Goal: Task Accomplishment & Management: Complete application form

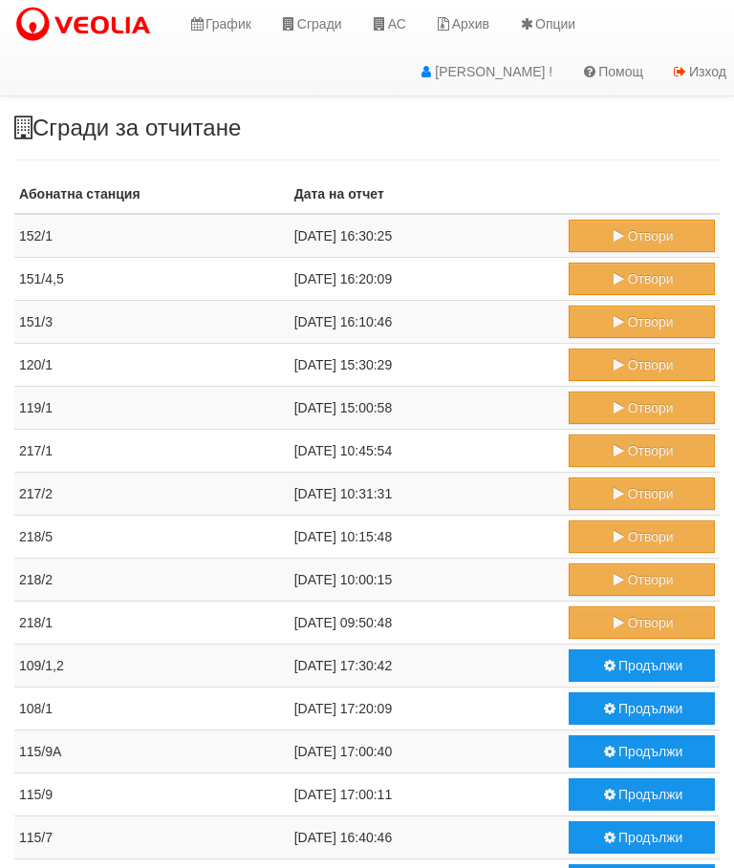
click at [642, 616] on button "Отвори" at bounding box center [641, 623] width 146 height 32
click at [637, 620] on button "Отвори" at bounding box center [641, 623] width 146 height 32
click at [635, 573] on button "Отвори" at bounding box center [641, 580] width 146 height 32
click at [398, 14] on link "АС" at bounding box center [388, 24] width 64 height 48
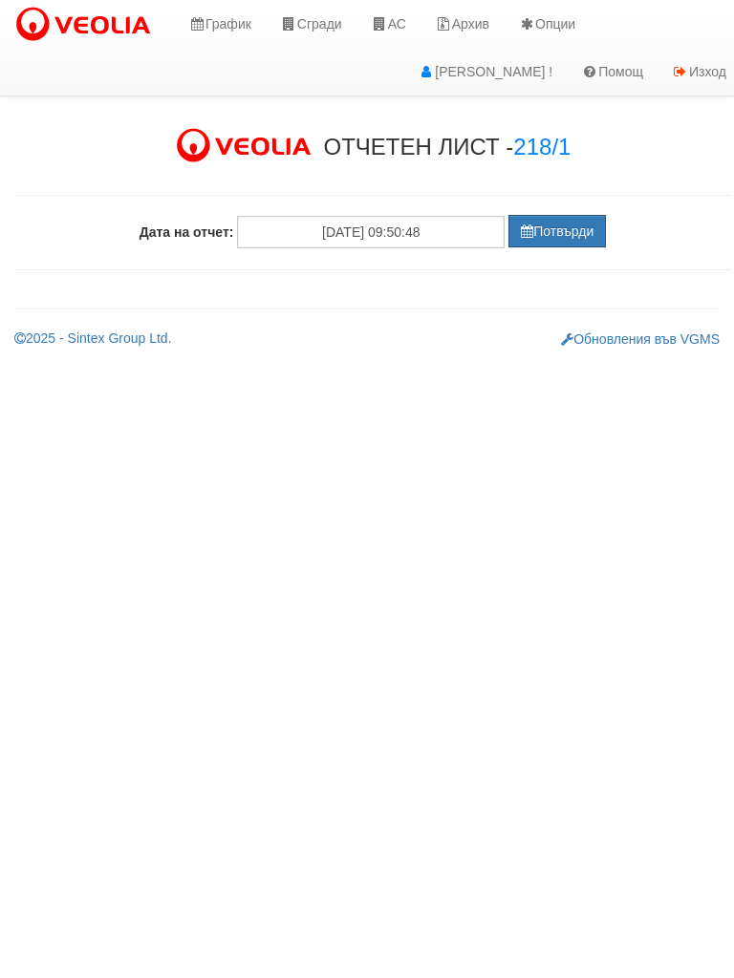
click at [546, 225] on button "Потвърди" at bounding box center [556, 231] width 97 height 32
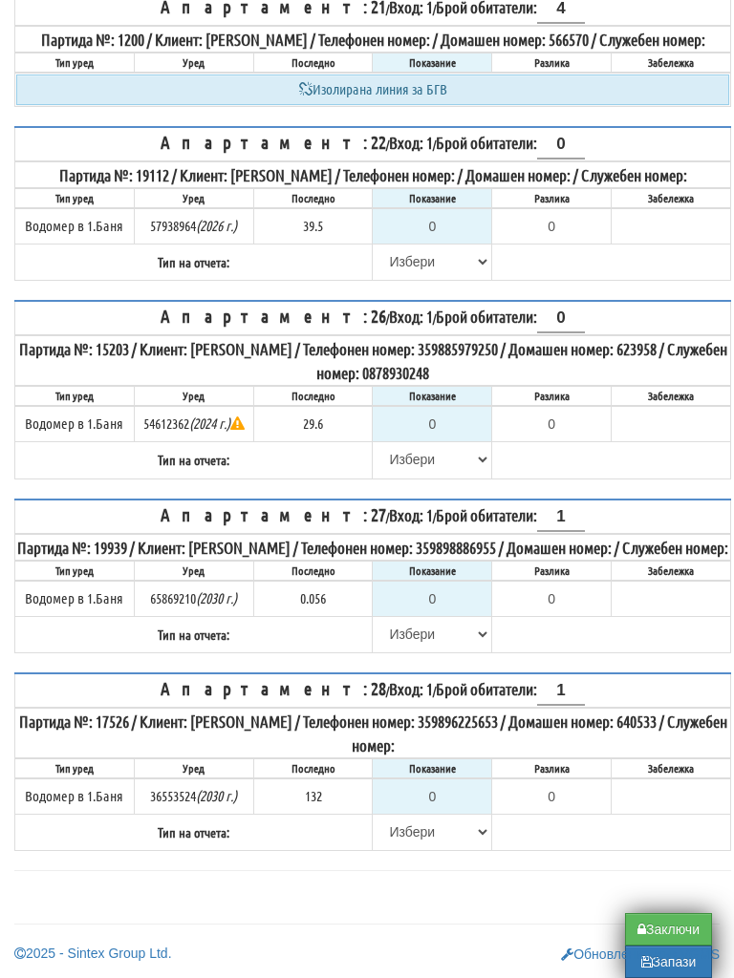
scroll to position [1480, 0]
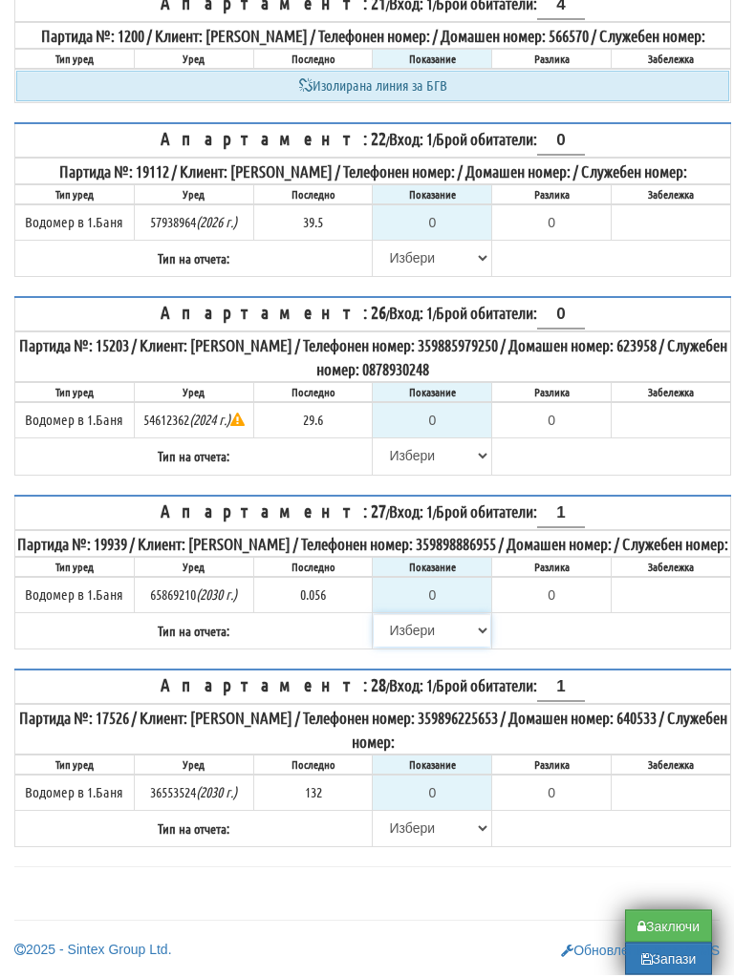
click at [403, 643] on select "Избери Визуален Телефон Бележка Неосигурен достъп Самоотчет Служебно Дистанцион…" at bounding box center [432, 634] width 117 height 32
select select "8bc75930-9bfd-e511-80be-8d5a1dced85a"
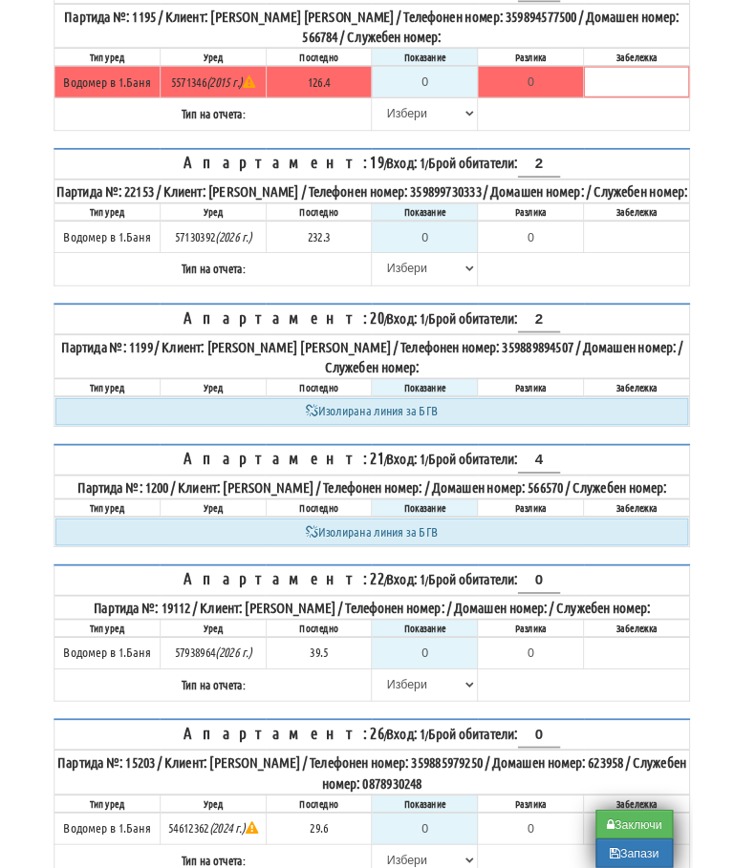
scroll to position [815, 0]
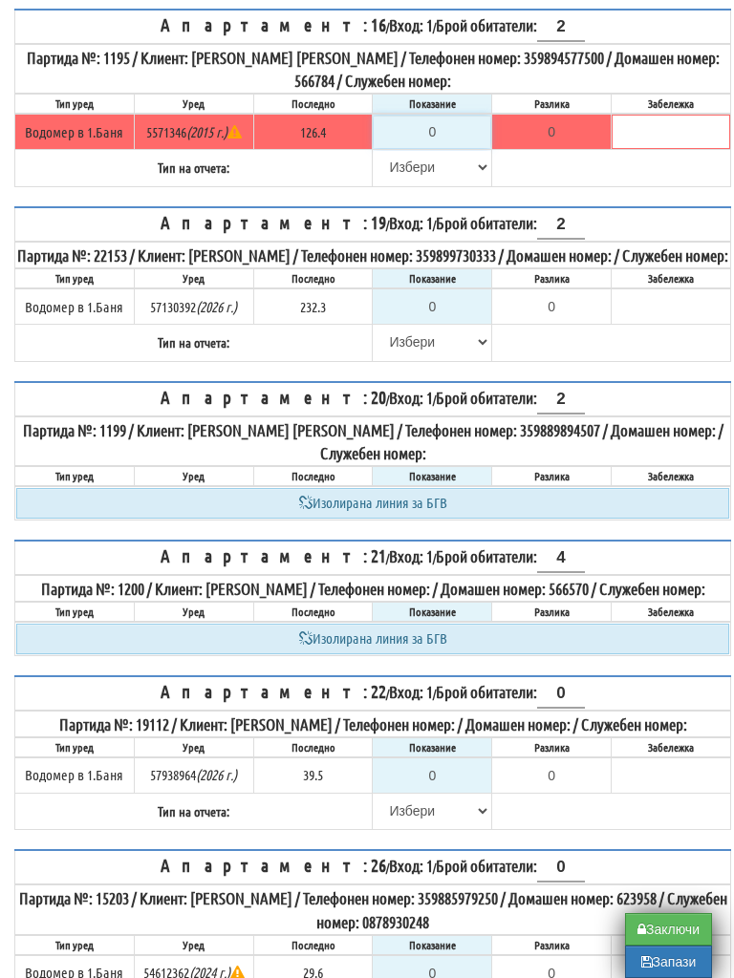
click at [448, 148] on input "0" at bounding box center [432, 132] width 117 height 32
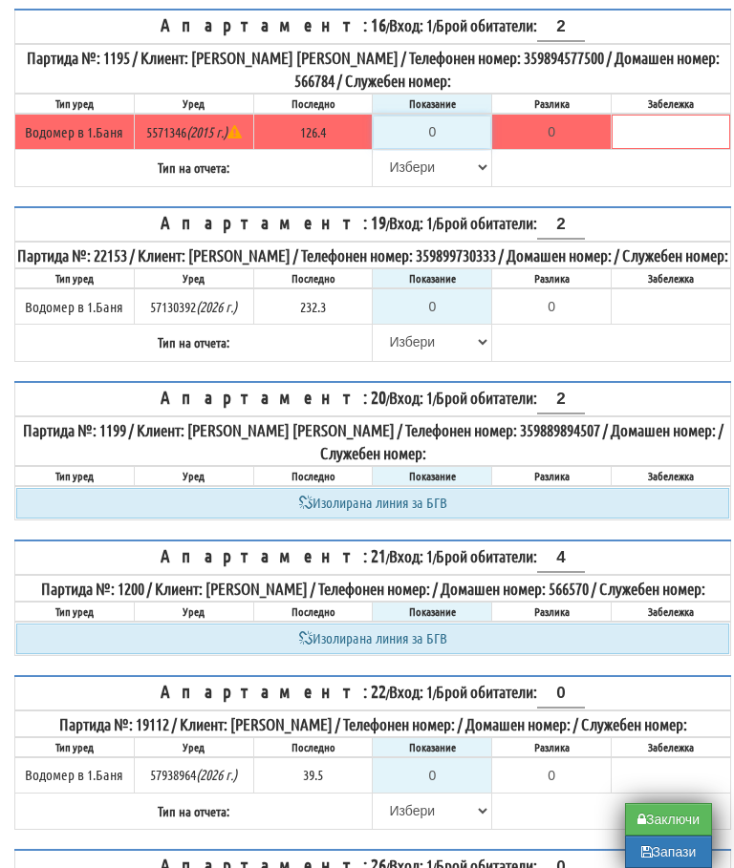
type input "1"
type input "-125.400"
type input "12"
type input "-114.400"
type input "126"
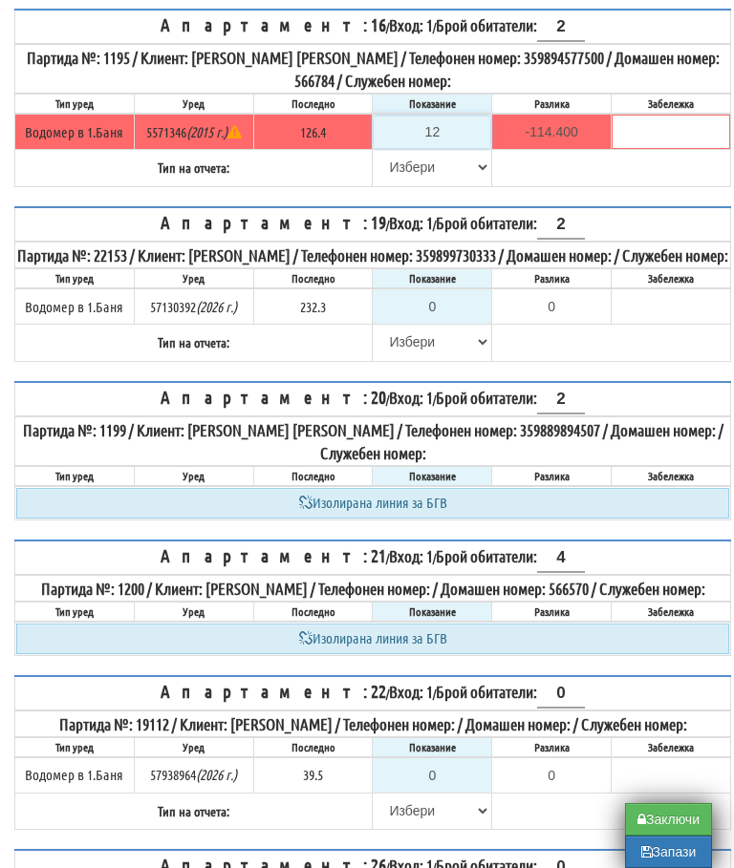
type input "-0.400"
type input "126.4"
type input "0.0"
type input "126.4"
click at [419, 183] on select "[PERSON_NAME] Телефон Бележка Неосигурен достъп Самоотчет Служебно Дистанционен" at bounding box center [432, 167] width 117 height 32
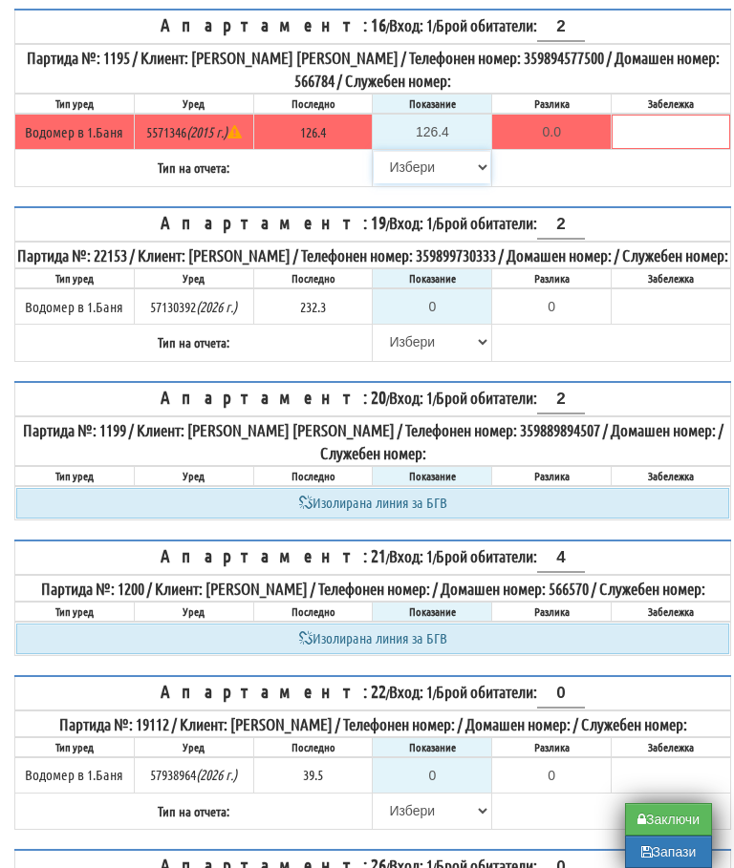
select select "89c75930-9bfd-e511-80be-8d5a1dced85a"
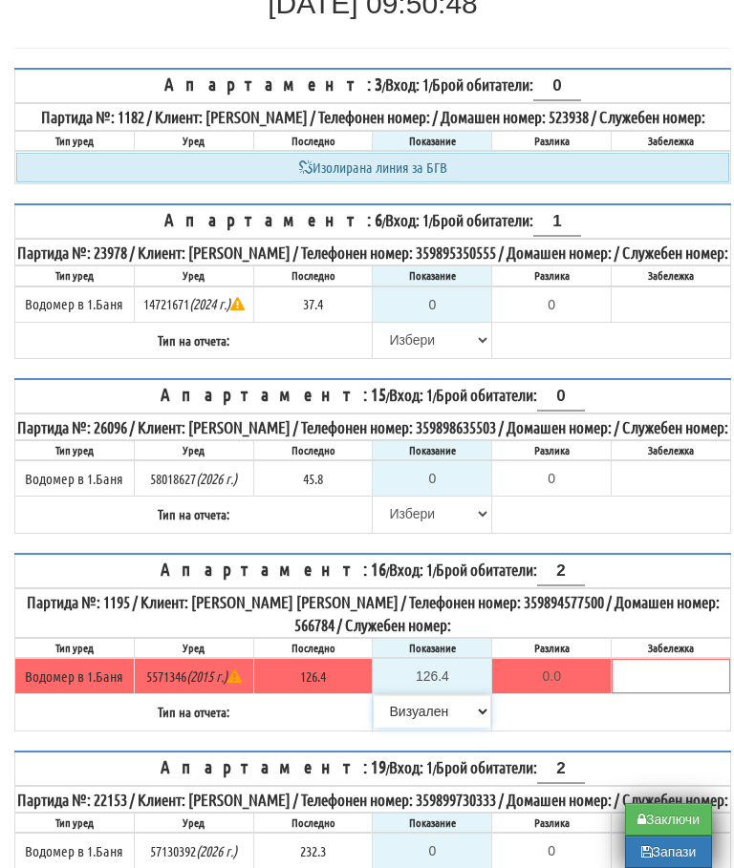
scroll to position [269, 0]
click at [451, 322] on input "0" at bounding box center [432, 305] width 117 height 32
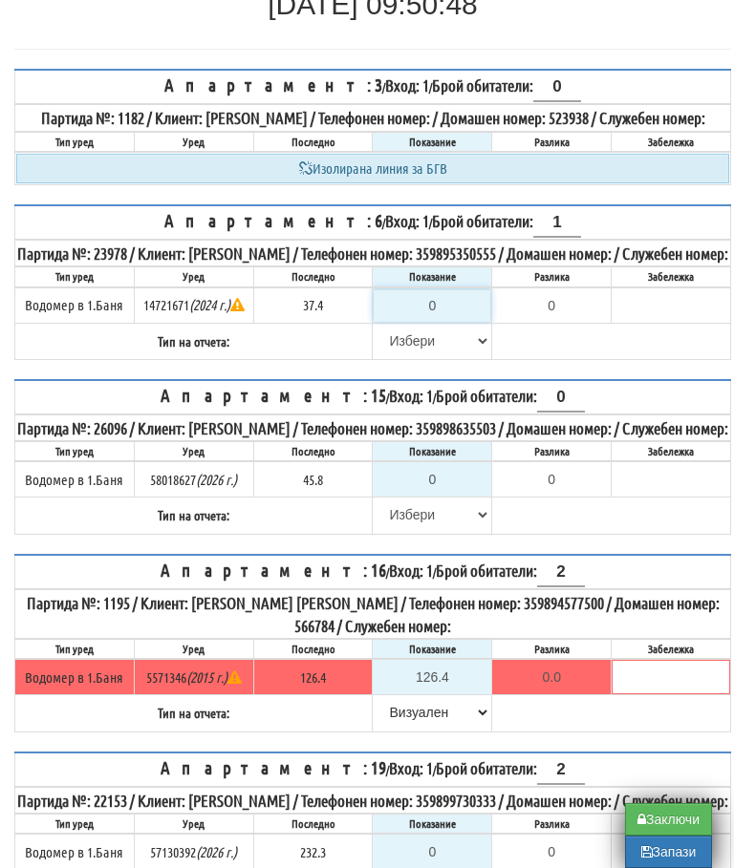
type input "3"
type input "-34.400"
type input "37"
type input "-0.400"
type input "37.4"
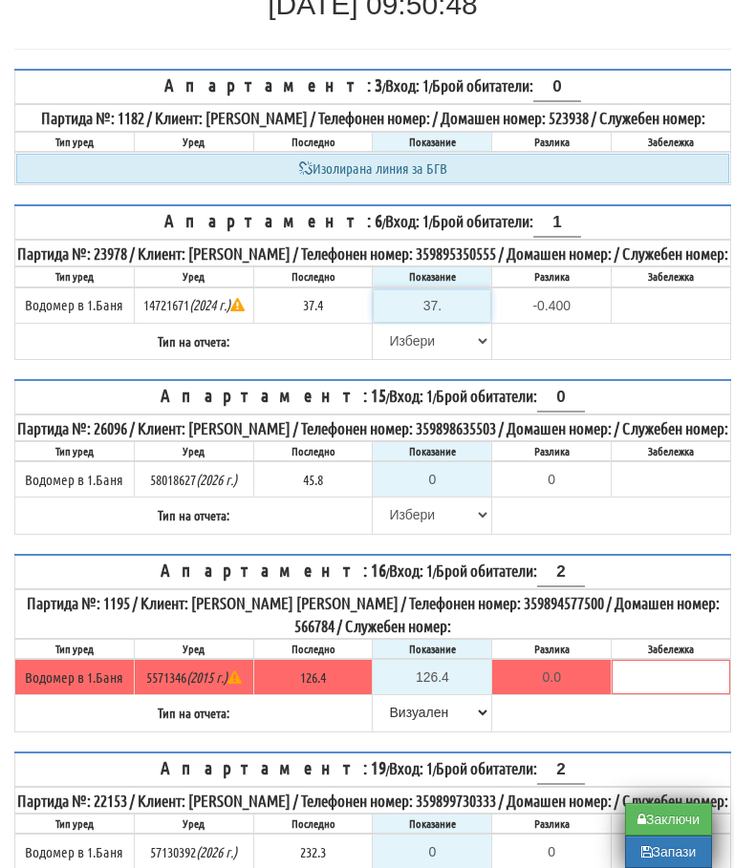
type input "0.0"
type input "37.4"
click at [414, 357] on select "[PERSON_NAME] Телефон Бележка Неосигурен достъп Самоотчет Служебно Дистанционен" at bounding box center [432, 341] width 117 height 32
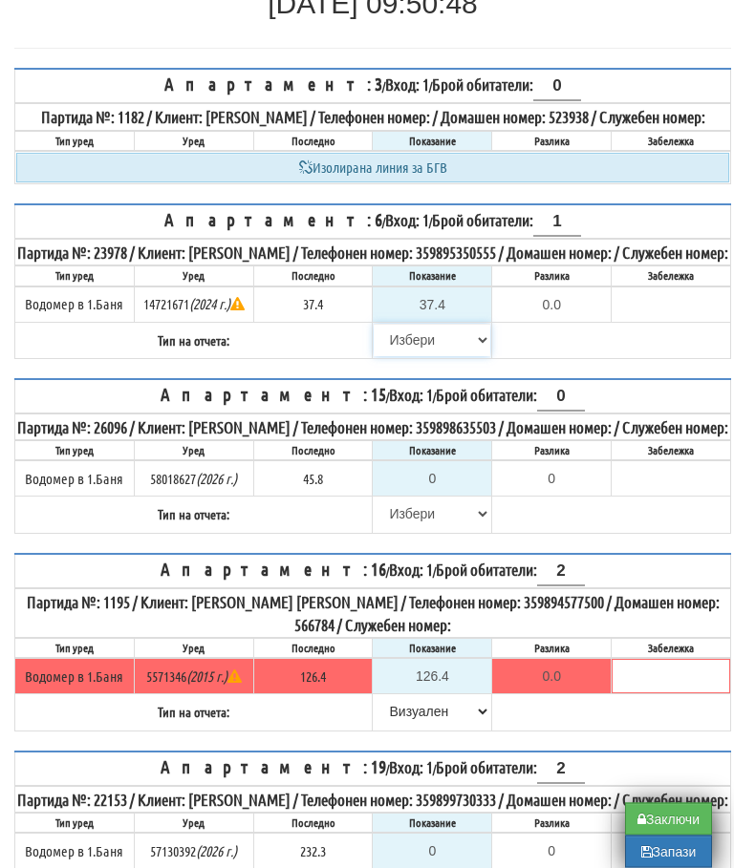
select select "8bc75930-9bfd-e511-80be-8d5a1dced85a"
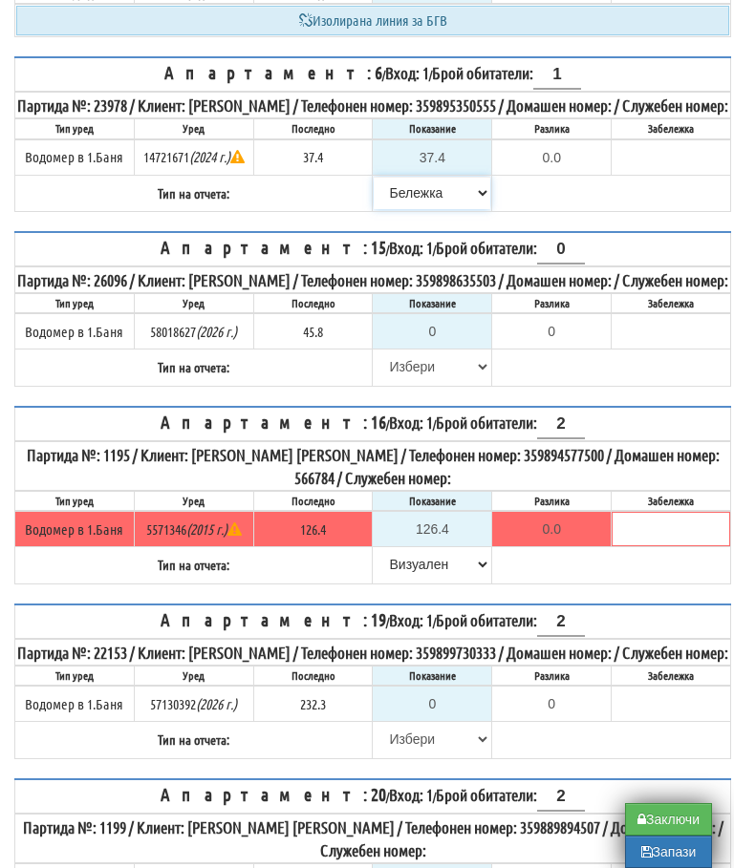
scroll to position [418, 0]
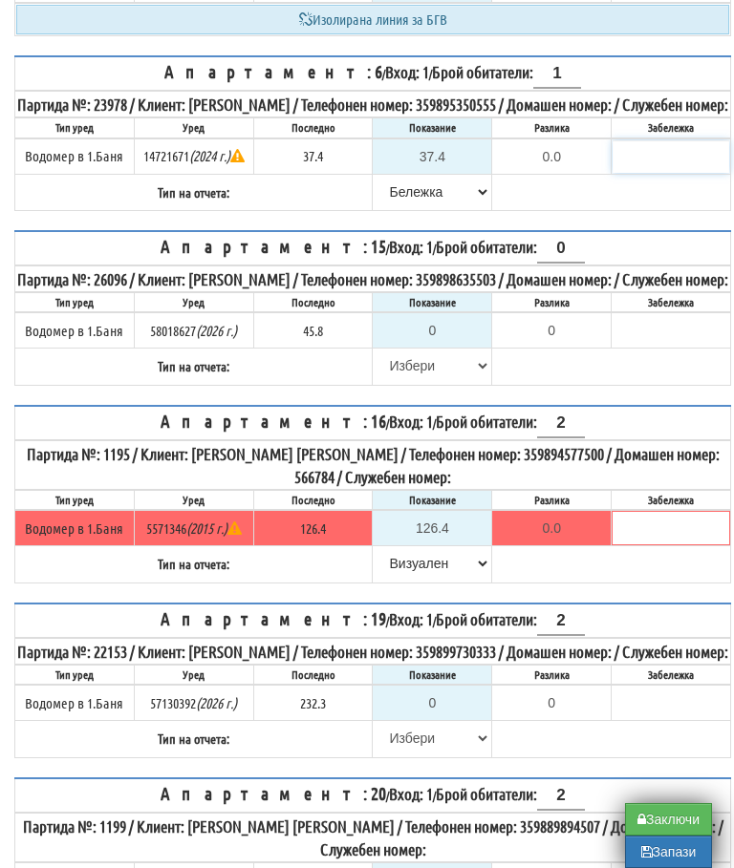
click at [664, 173] on input "text" at bounding box center [670, 156] width 117 height 32
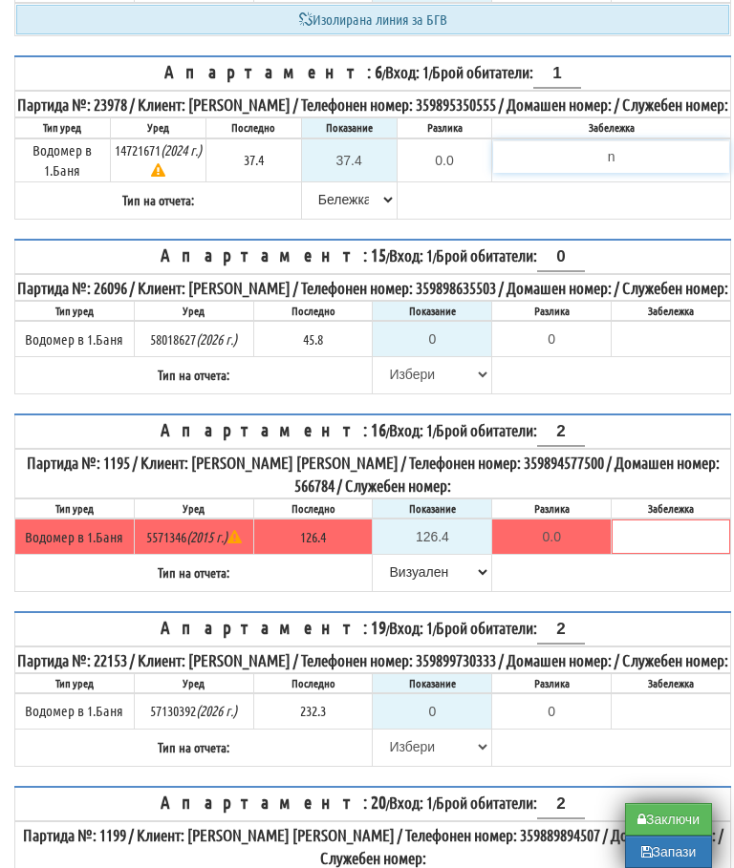
type input "n"
click at [546, 220] on table "Апартамент: 6 / Вход: 1 / Брой обитатели: 1 Партида №: 23978 / Клиент: ЗЛАТИНА …" at bounding box center [372, 137] width 717 height 164
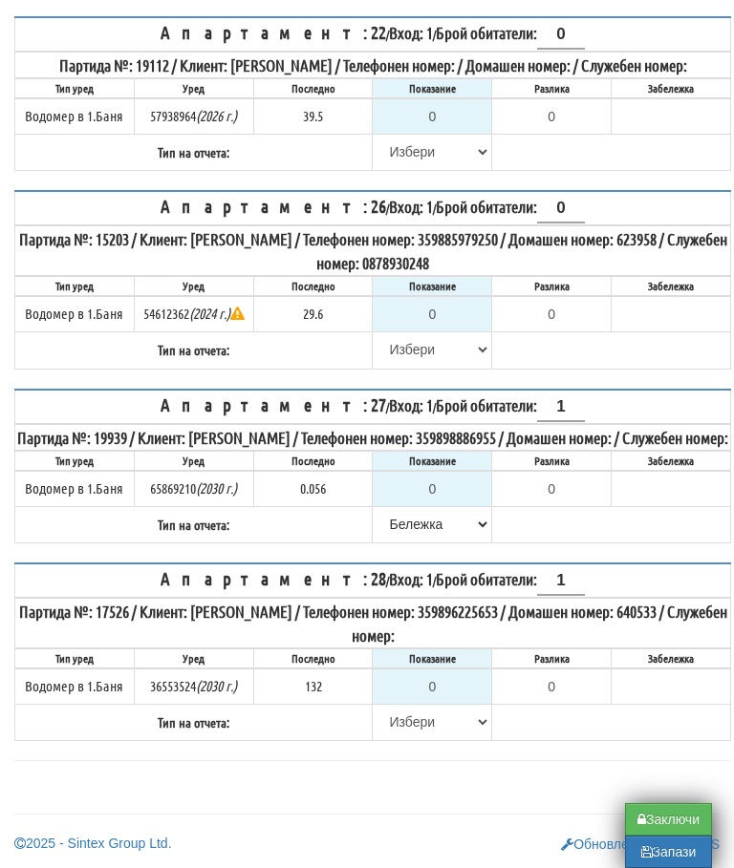
scroll to position [1533, 0]
click at [403, 366] on select "[PERSON_NAME] Телефон Бележка Неосигурен достъп Самоотчет Служебно Дистанционен" at bounding box center [432, 349] width 117 height 32
select select "8cc75930-9bfd-e511-80be-8d5a1dced85a"
type input "29.6"
type input "0.0"
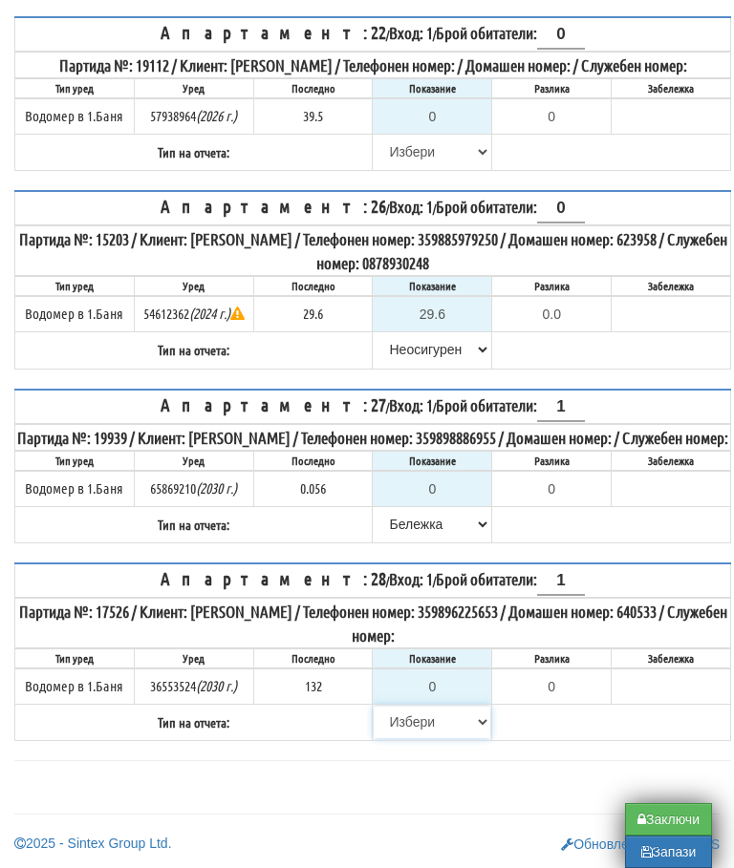
click at [392, 739] on select "[PERSON_NAME] Телефон Бележка Неосигурен достъп Самоотчет Служебно Дистанционен" at bounding box center [432, 722] width 117 height 32
select select "8cc75930-9bfd-e511-80be-8d5a1dced85a"
type input "132"
type input "0.000"
click at [406, 168] on select "[PERSON_NAME] Телефон Бележка Неосигурен достъп Самоотчет Служебно Дистанционен" at bounding box center [432, 152] width 117 height 32
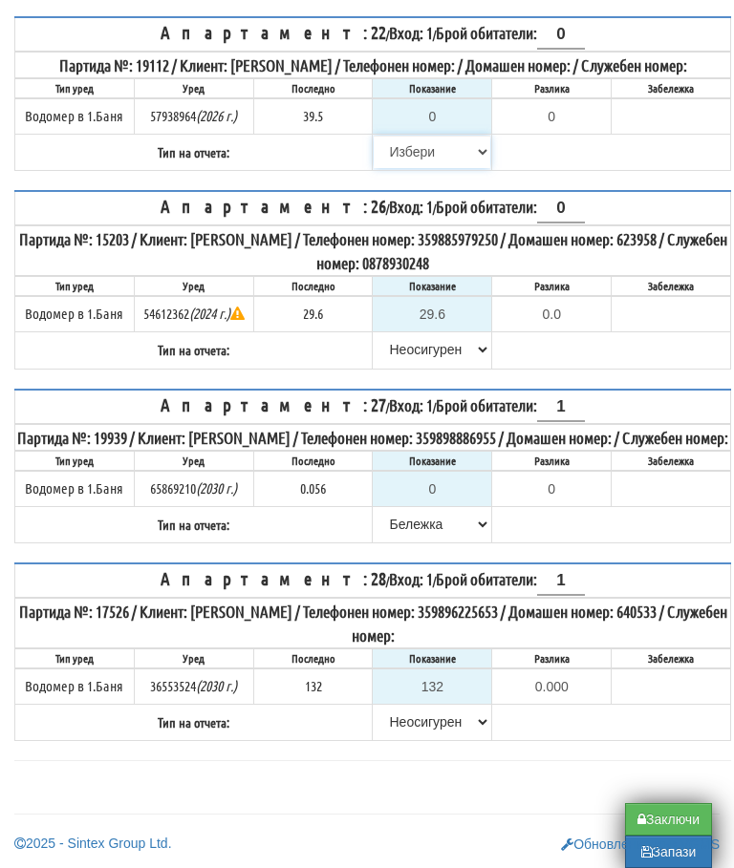
select select "8cc75930-9bfd-e511-80be-8d5a1dced85a"
type input "39.5"
type input "0.0"
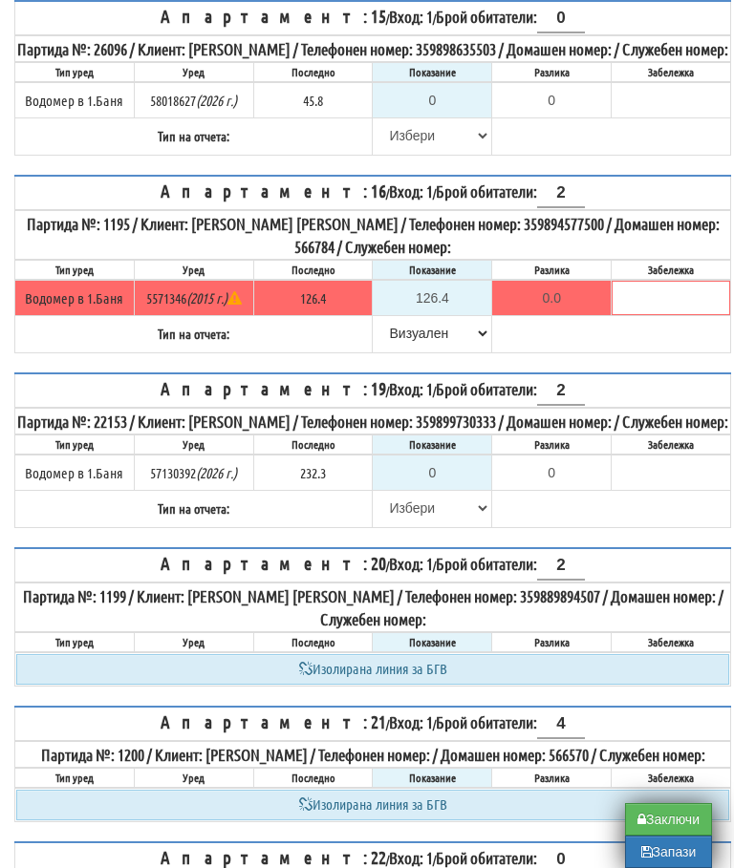
scroll to position [648, 0]
click at [396, 153] on select "[PERSON_NAME] Телефон Бележка Неосигурен достъп Самоотчет Служебно Дистанционен" at bounding box center [432, 136] width 117 height 32
select select "8cc75930-9bfd-e511-80be-8d5a1dced85a"
type input "45.8"
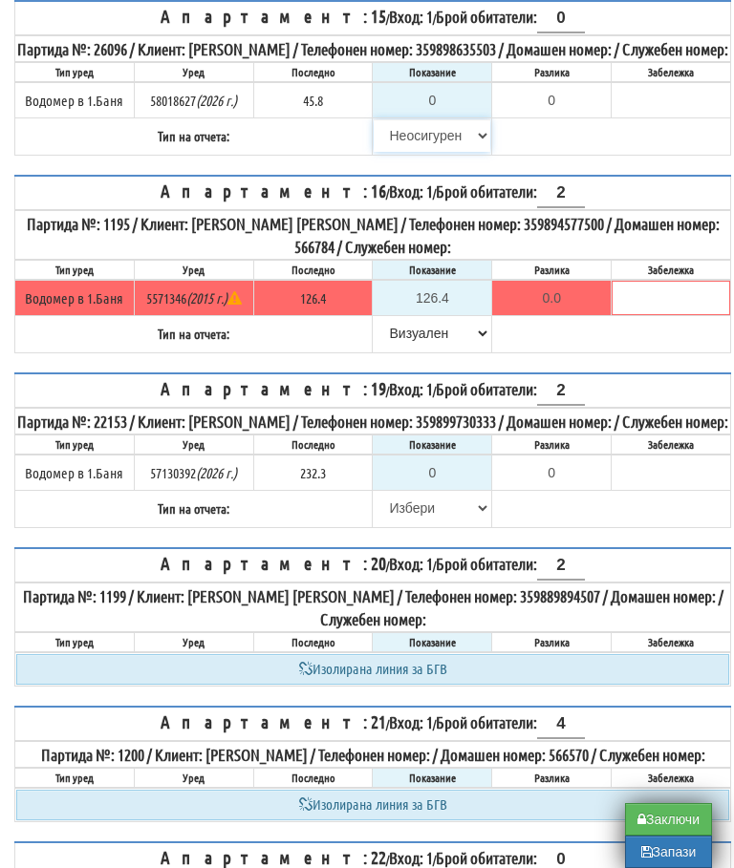
type input "0.0"
click at [447, 489] on input "0" at bounding box center [432, 473] width 117 height 32
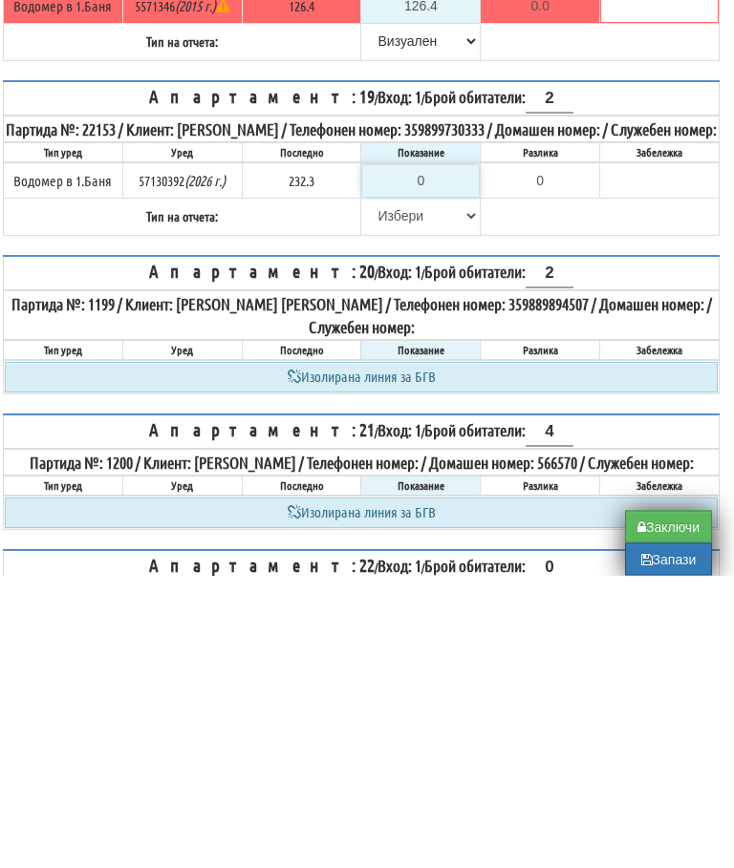
type input "2"
type input "-230.300"
type input "23"
type input "-209.300"
type input "234"
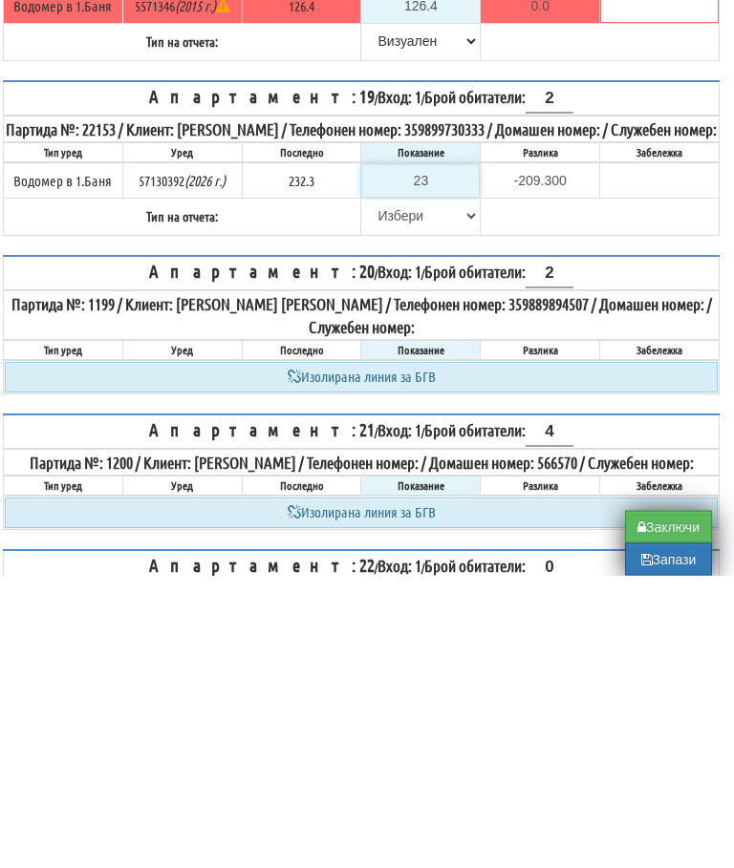
type input "1.700"
type input "234.5"
type input "2.2"
type input "234.5"
click at [383, 493] on select "[PERSON_NAME] Телефон Бележка Неосигурен достъп Самоотчет Служебно Дистанционен" at bounding box center [420, 509] width 117 height 32
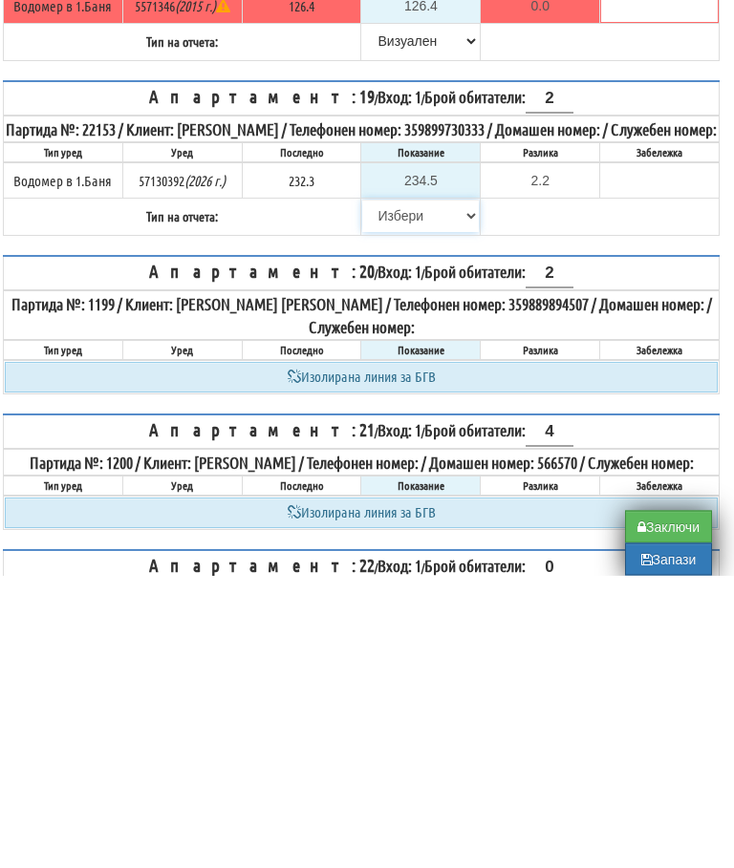
scroll to position [941, 11]
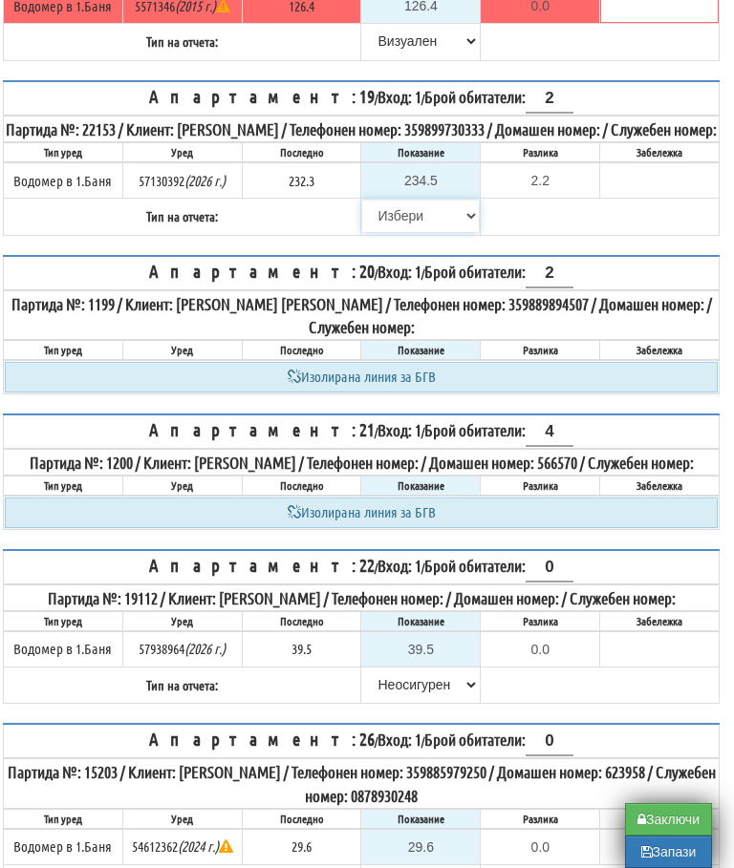
select select "8bc75930-9bfd-e511-80be-8d5a1dced85a"
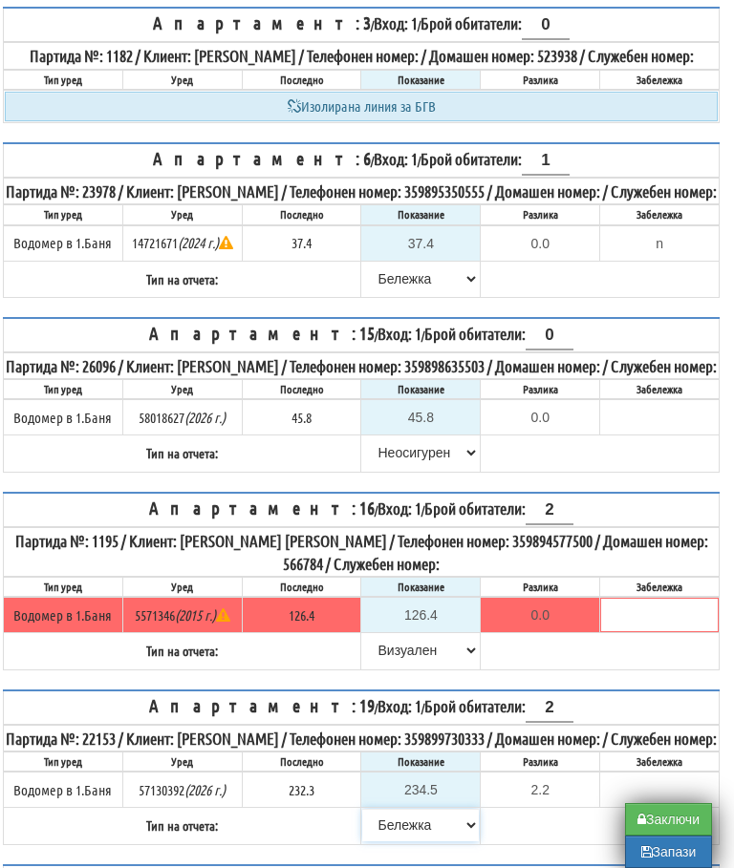
scroll to position [337, 11]
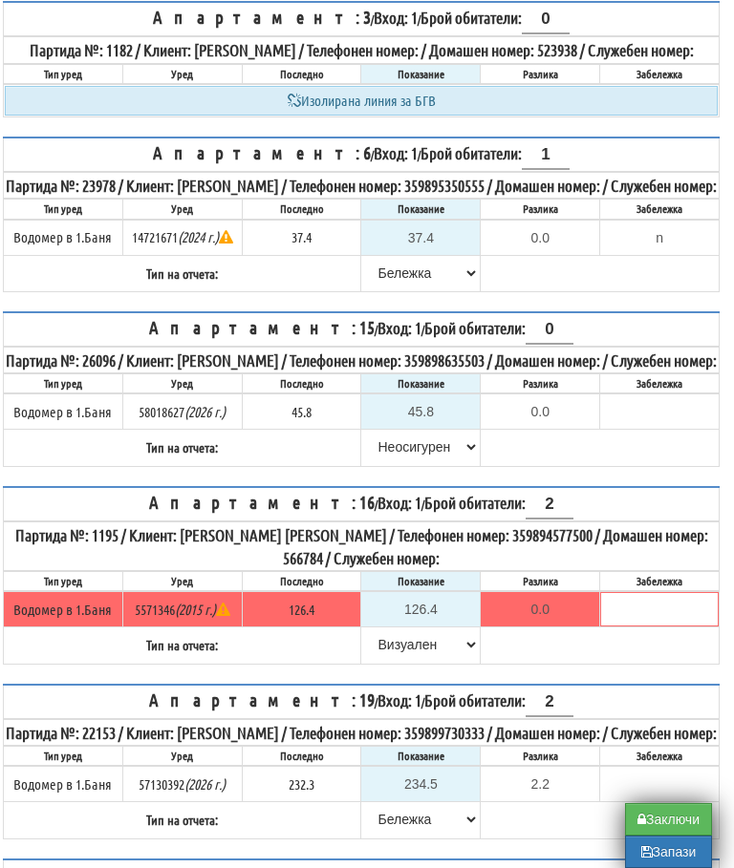
click at [667, 851] on button "Запази" at bounding box center [668, 852] width 87 height 32
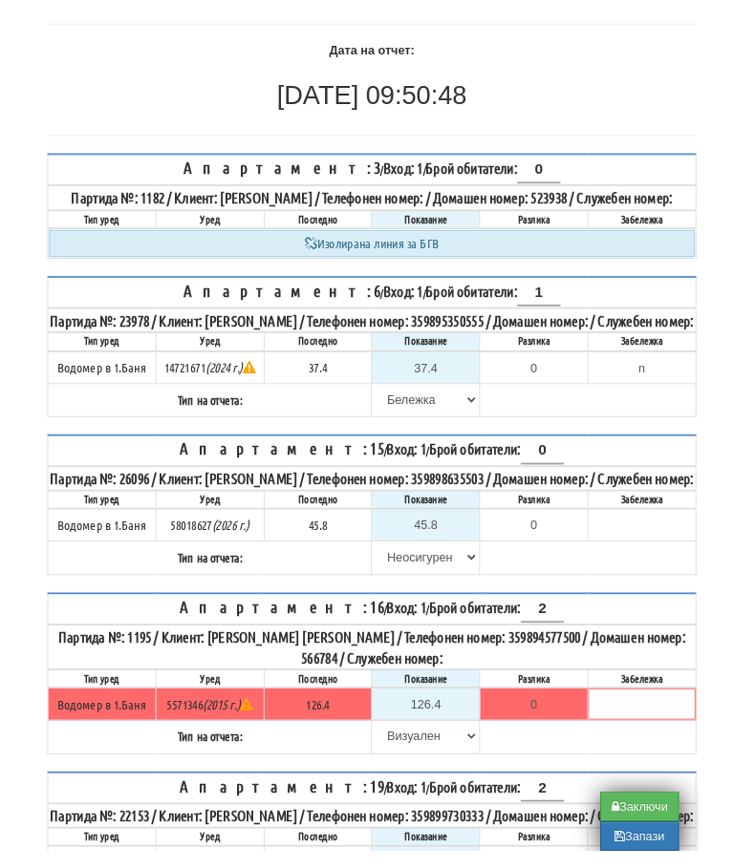
scroll to position [151, 0]
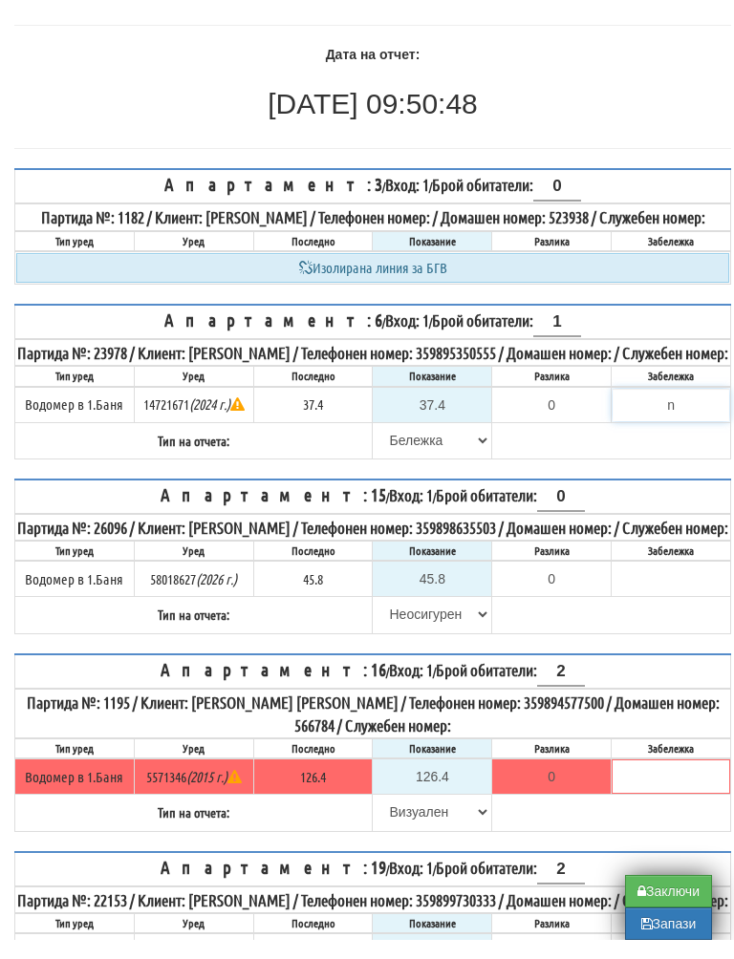
click at [706, 440] on input "n" at bounding box center [670, 424] width 117 height 32
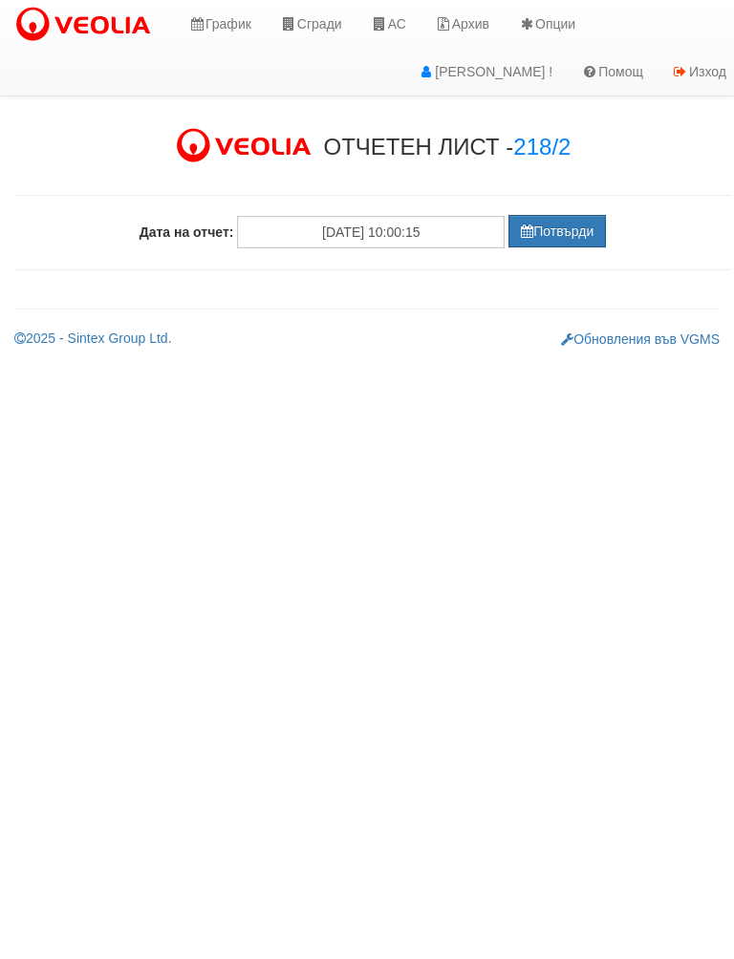
click at [563, 229] on button "Потвърди" at bounding box center [556, 231] width 97 height 32
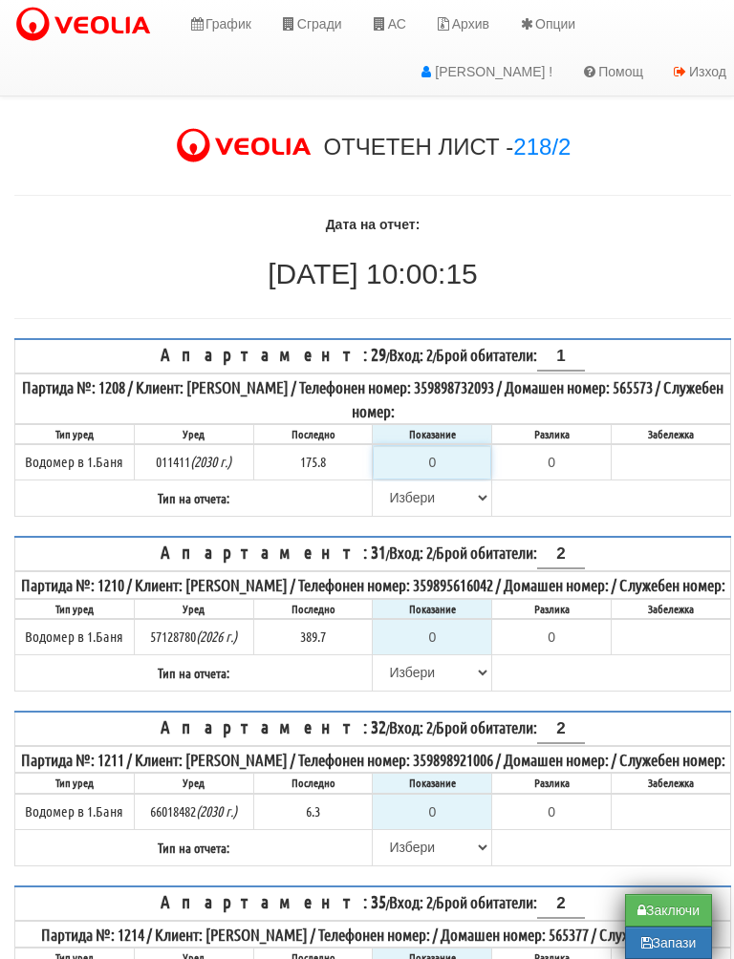
click at [453, 447] on input "0" at bounding box center [432, 462] width 117 height 32
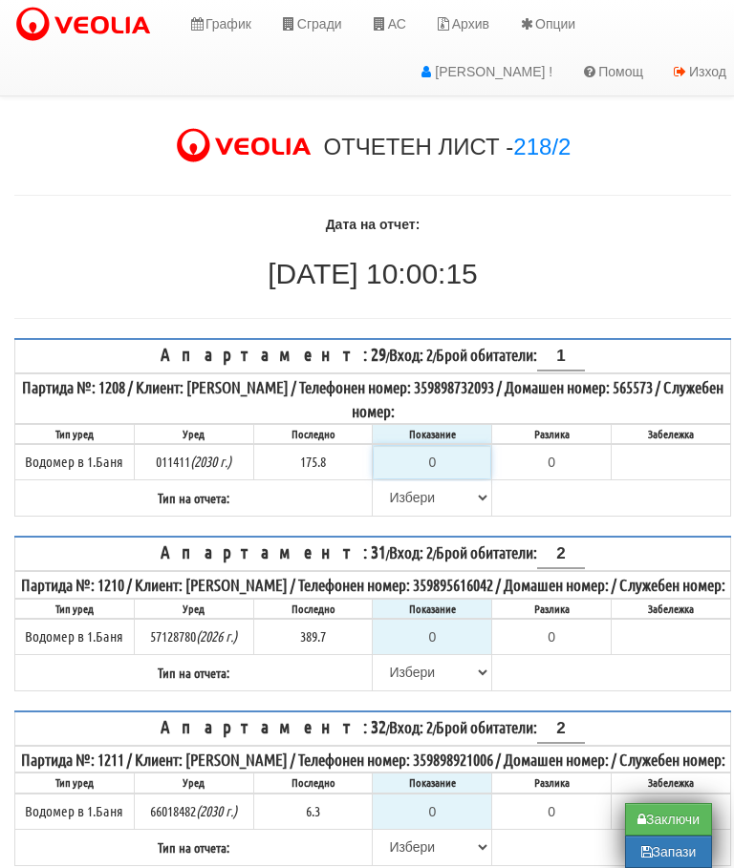
type input "1"
type input "-174.800"
type input "17"
type input "-158.800"
type input "179"
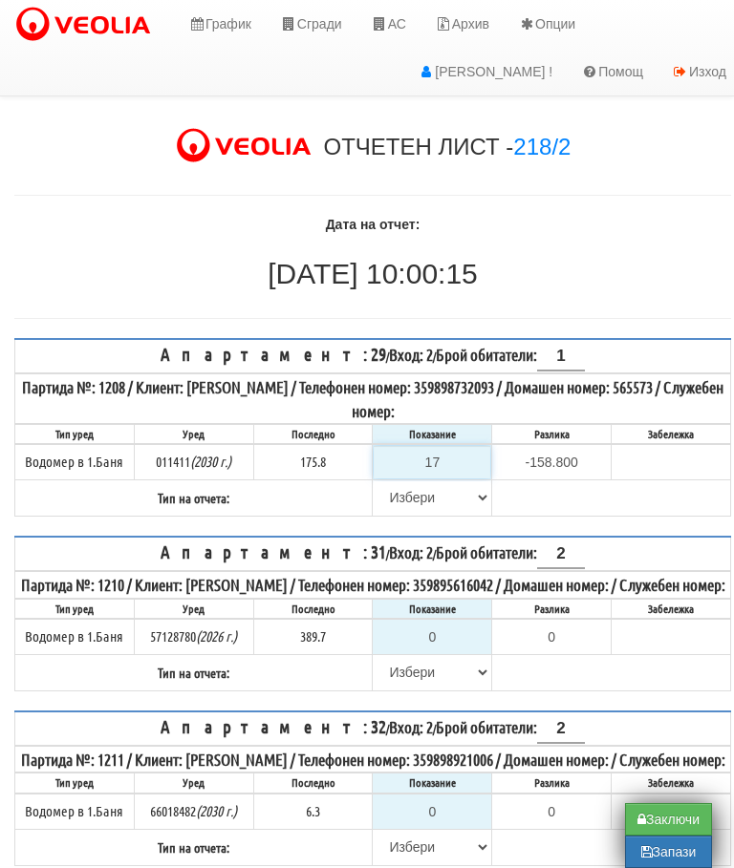
type input "3.200"
type input "179.2"
type input "3.4"
type input "179.2"
click at [410, 496] on select "[PERSON_NAME] Телефон Бележка Неосигурен достъп Самоотчет Служебно Дистанционен" at bounding box center [432, 498] width 117 height 32
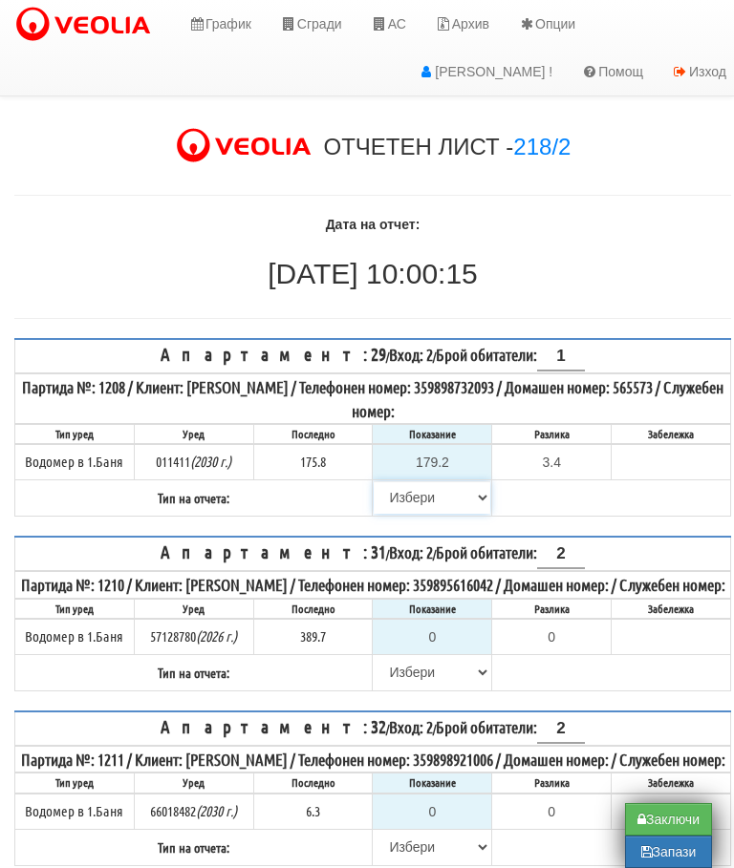
scroll to position [236, 11]
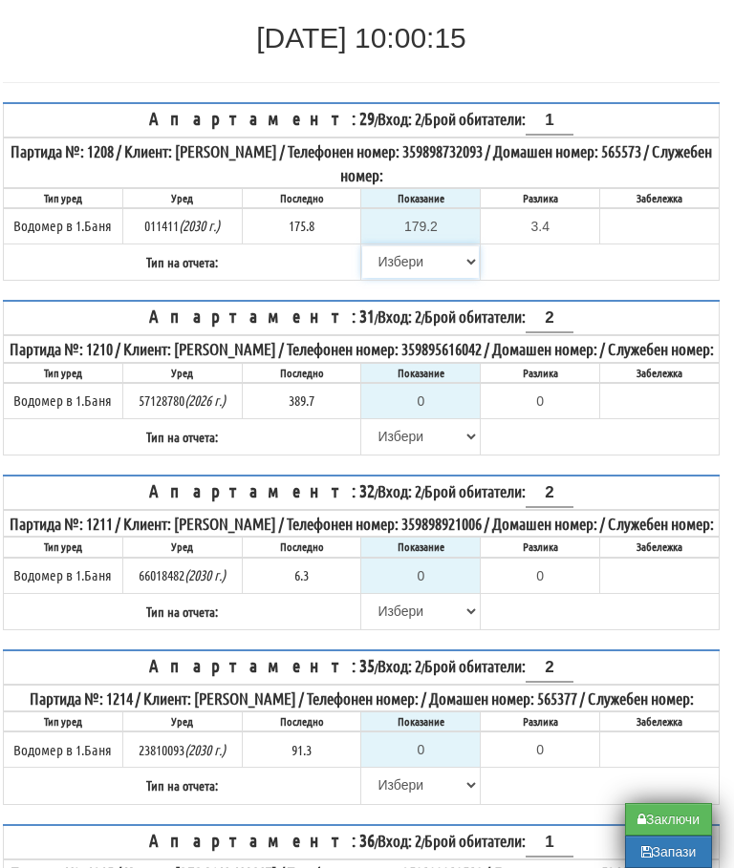
select select "89c75930-9bfd-e511-80be-8d5a1dced85a"
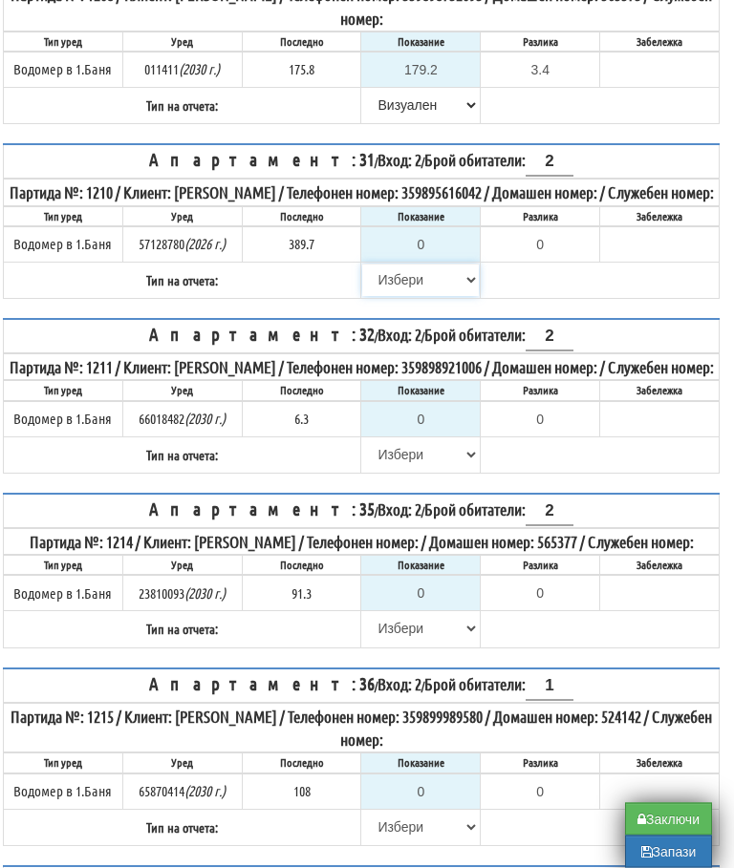
click at [395, 297] on select "Избери Визуален Телефон Бележка Неосигурен достъп Самоотчет Служебно Дистанцион…" at bounding box center [420, 281] width 117 height 32
select select "8cc75930-9bfd-e511-80be-8d5a1dced85a"
type input "389.7"
type input "0.0"
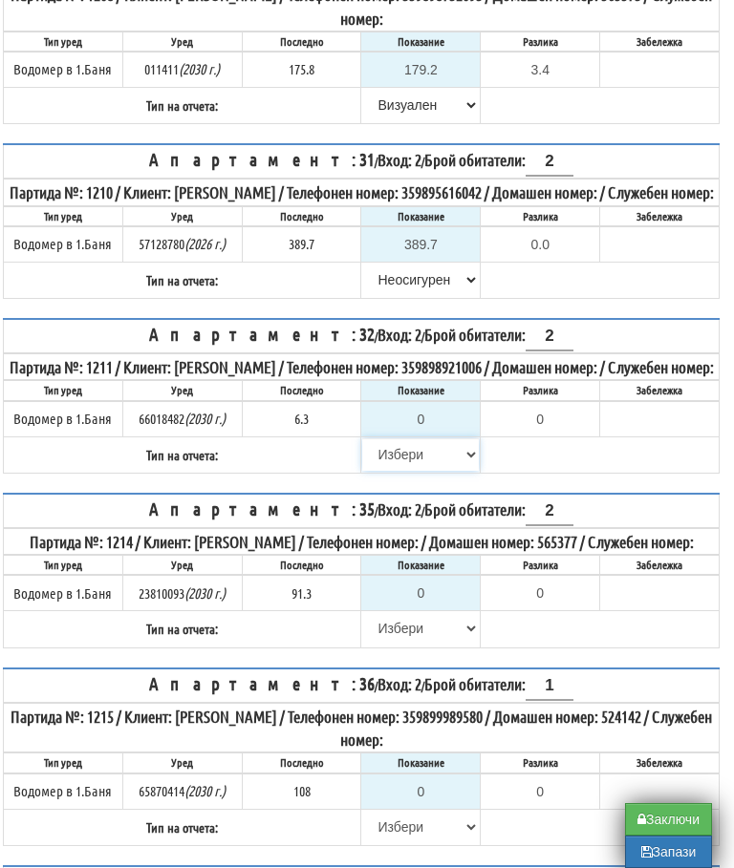
click at [395, 471] on select "Избери Визуален Телефон Бележка Неосигурен достъп Самоотчет Служебно Дистанцион…" at bounding box center [420, 455] width 117 height 32
select select "8cc75930-9bfd-e511-80be-8d5a1dced85a"
type input "6.3"
type input "0.0"
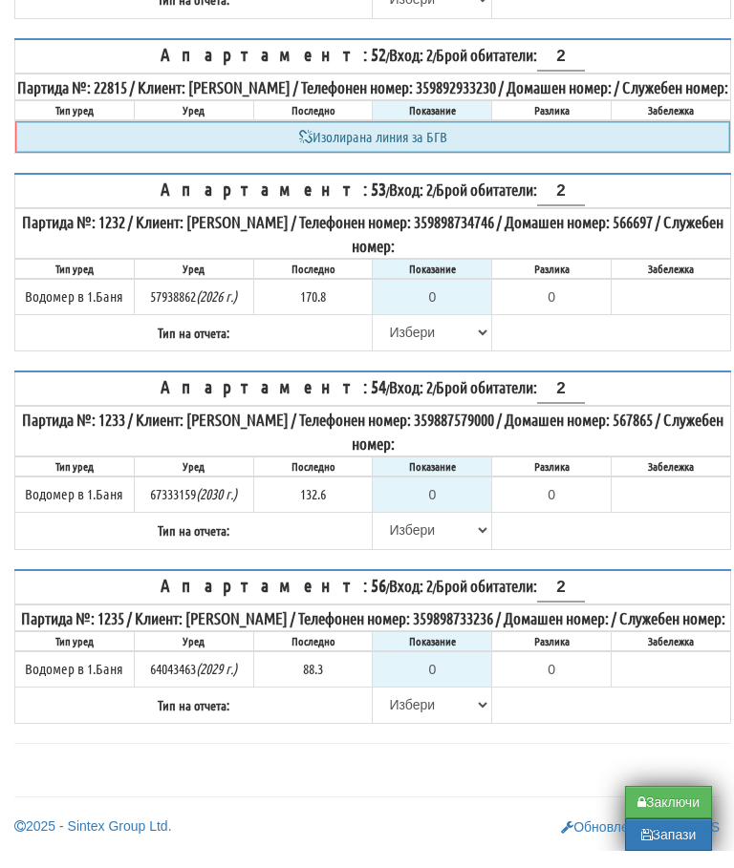
scroll to position [2853, 0]
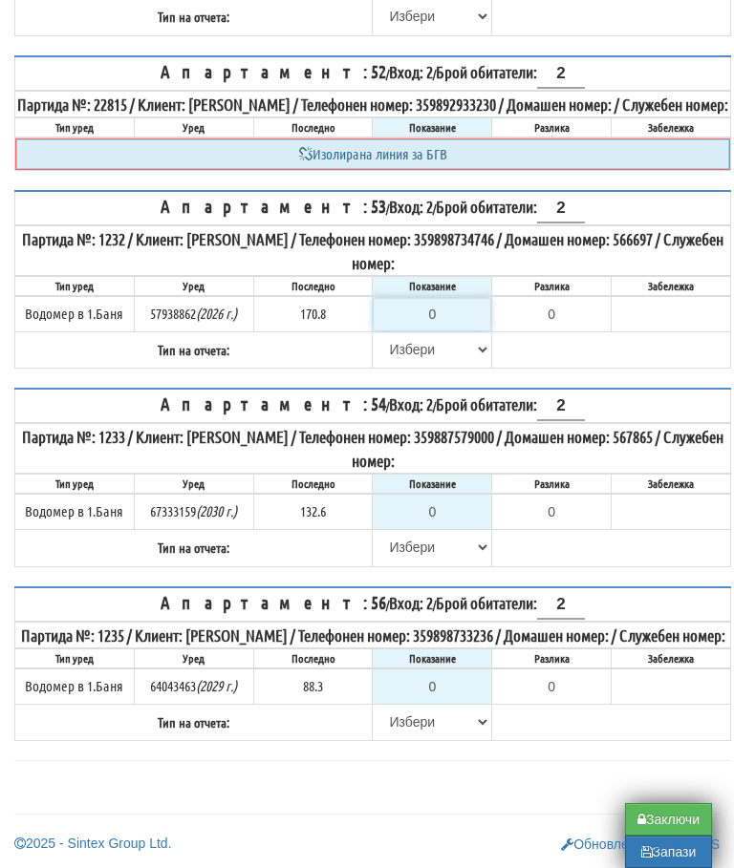
click at [453, 298] on input "0" at bounding box center [432, 314] width 117 height 32
type input "1"
type input "-169.800"
type input "17"
type input "-153.800"
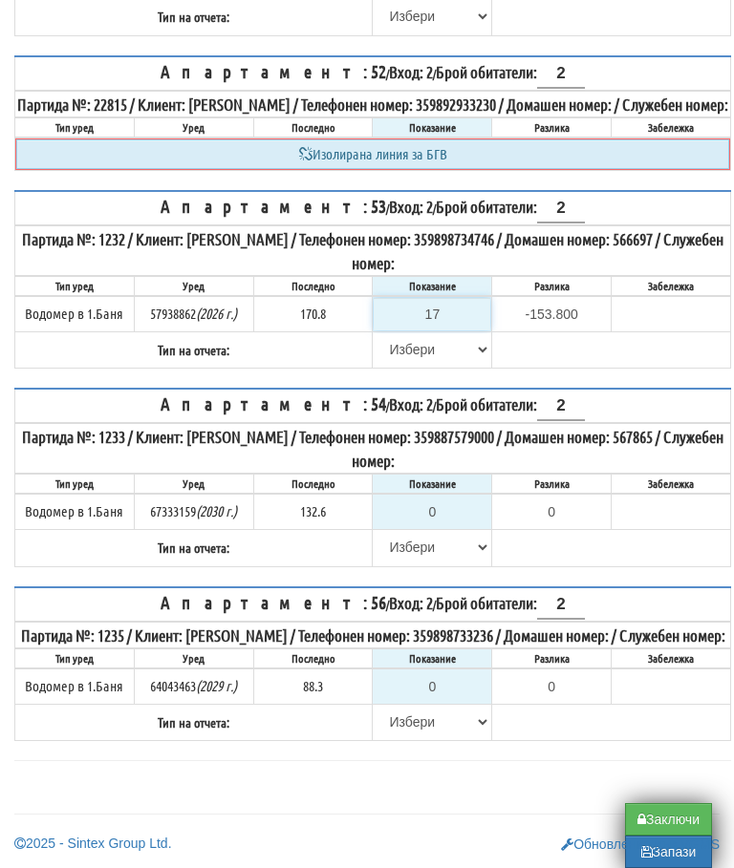
type input "171"
type input "0.200"
type input "171.4"
type input "0.6"
type input "171.4"
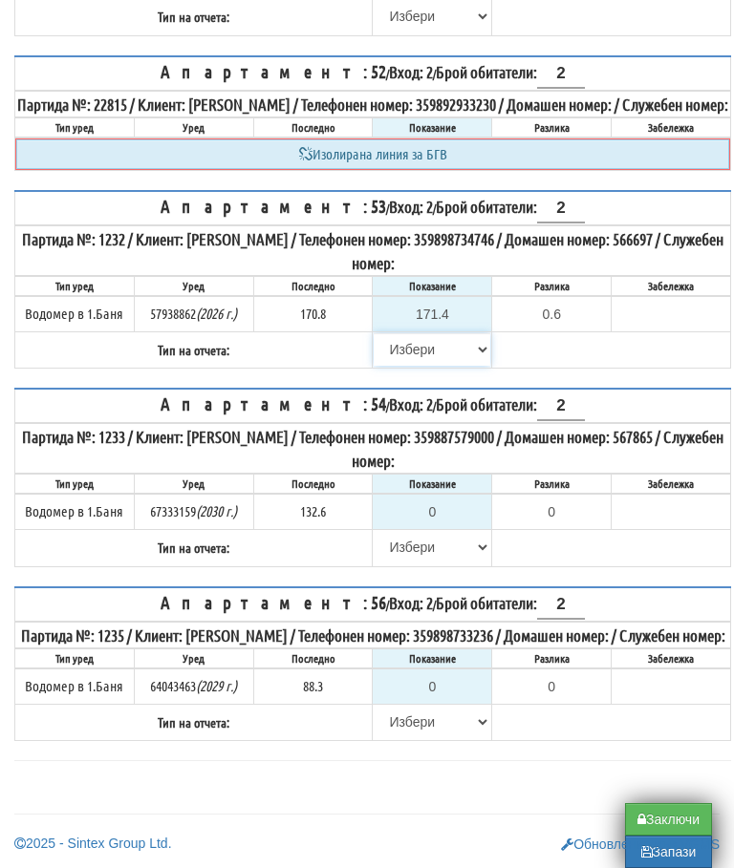
click at [402, 333] on select "Избери Визуален Телефон Бележка Неосигурен достъп Самоотчет Служебно Дистанцион…" at bounding box center [432, 349] width 117 height 32
select select "89c75930-9bfd-e511-80be-8d5a1dced85a"
click at [396, 531] on select "Избери Визуален Телефон Бележка Неосигурен достъп Самоотчет Служебно Дистанцион…" at bounding box center [432, 547] width 117 height 32
select select "8cc75930-9bfd-e511-80be-8d5a1dced85a"
type input "132.6"
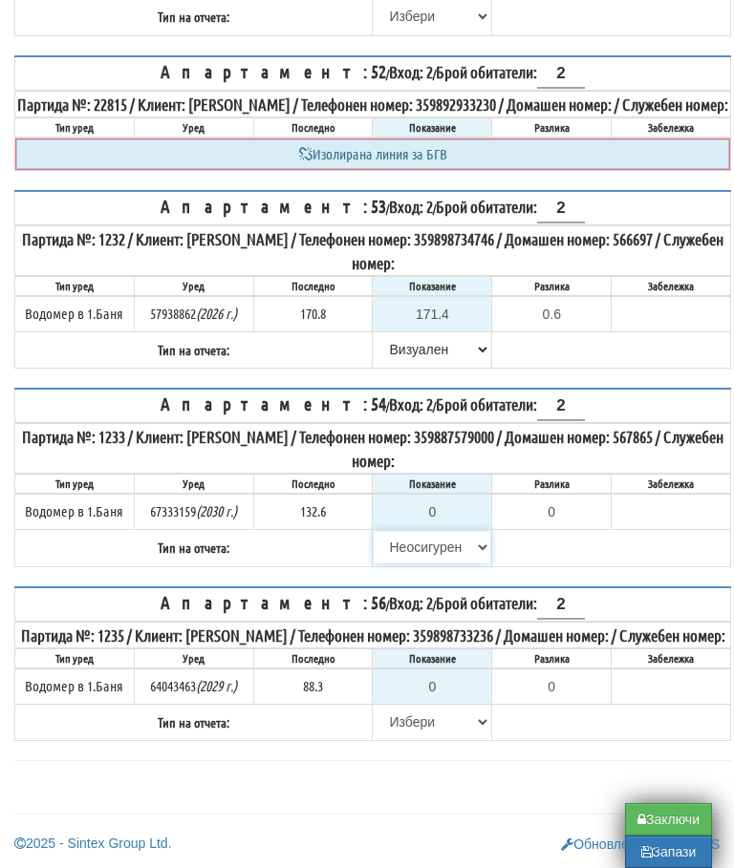
type input "0.0"
click at [418, 333] on select "Избери Визуален Телефон Бележка Неосигурен достъп Самоотчет Служебно Дистанцион…" at bounding box center [432, 349] width 117 height 32
click at [393, 718] on select "Избери Визуален Телефон Бележка Неосигурен достъп Самоотчет Служебно Дистанцион…" at bounding box center [432, 722] width 117 height 32
select select "8cc75930-9bfd-e511-80be-8d5a1dced85a"
type input "88.3"
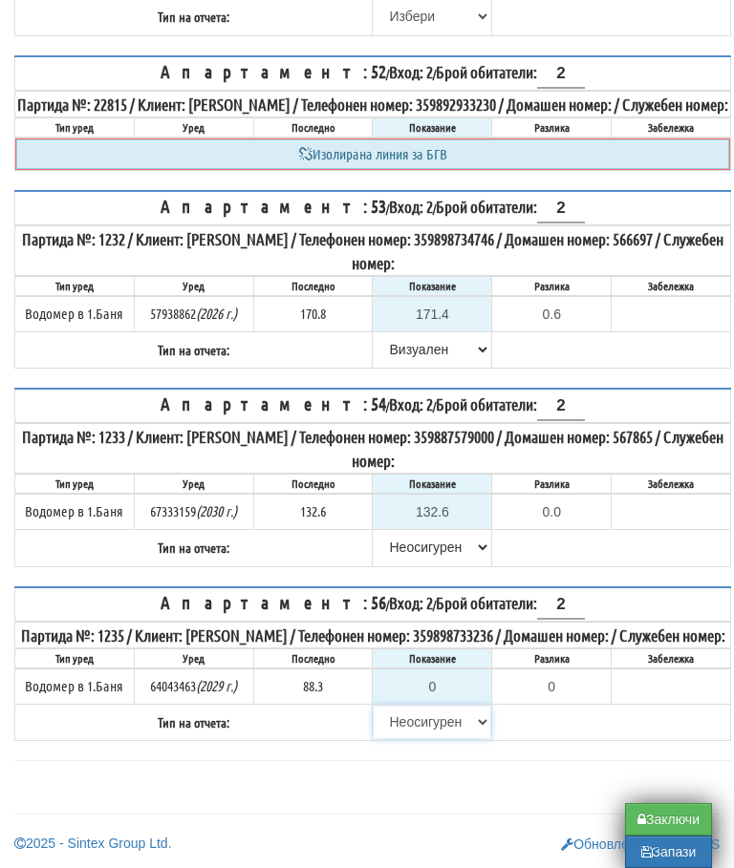
type input "0.0"
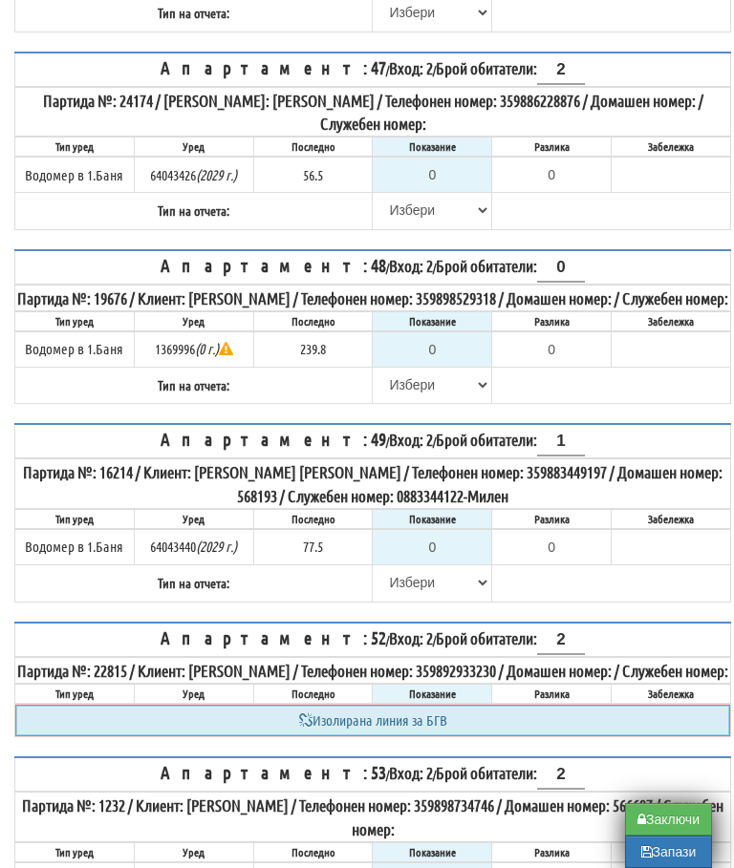
scroll to position [2126, 0]
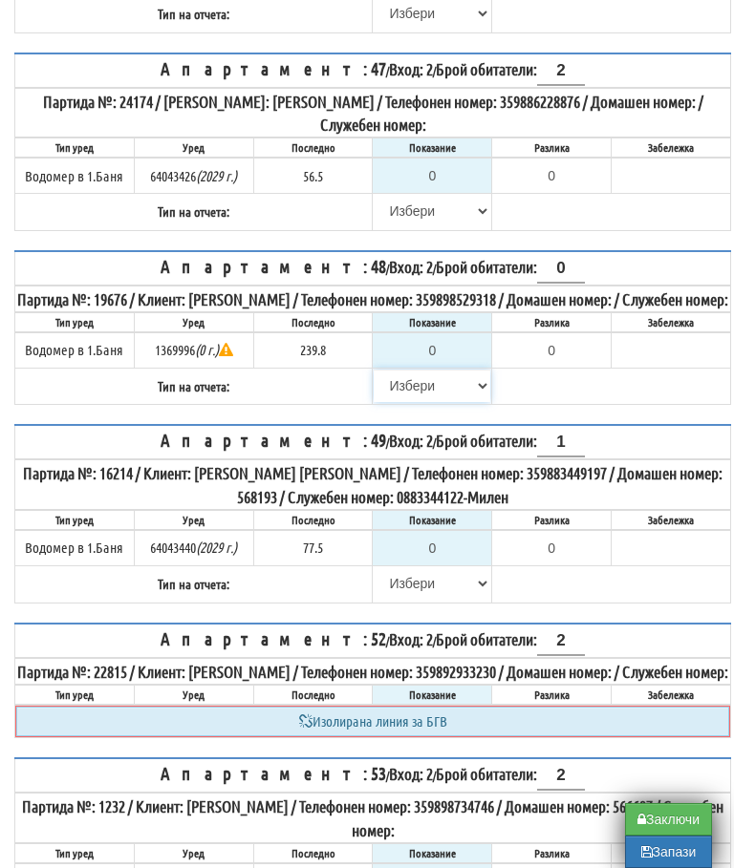
click at [402, 402] on select "Избери Визуален Телефон Бележка Неосигурен достъп Самоотчет Служебно Дистанцион…" at bounding box center [432, 386] width 117 height 32
select select "8bc75930-9bfd-e511-80be-8d5a1dced85a"
click at [441, 565] on input "0" at bounding box center [432, 548] width 117 height 32
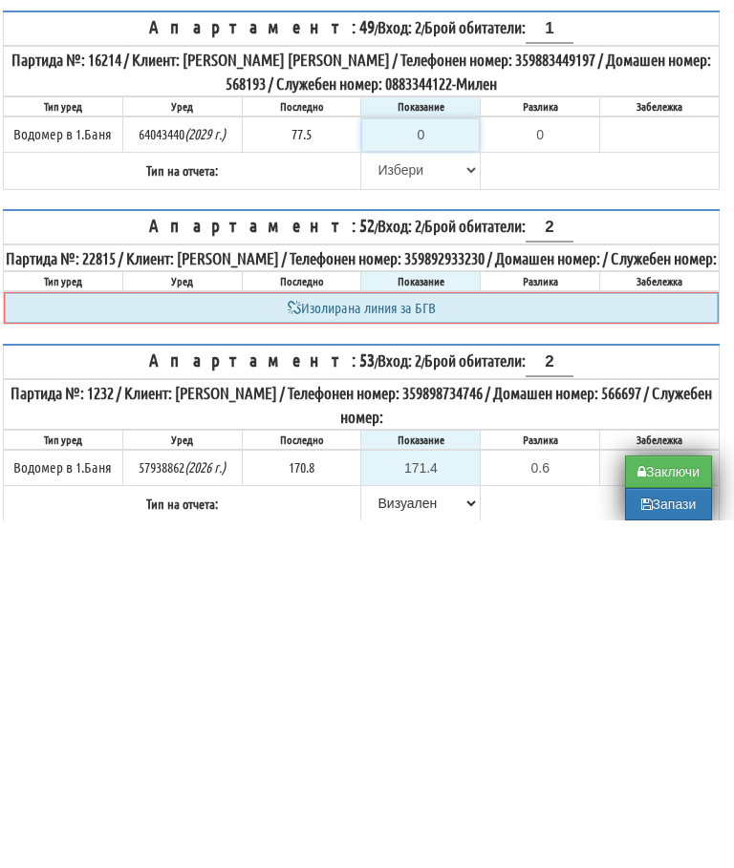
type input "7"
type input "-70.500"
type input "78"
type input "0.500"
type input "78"
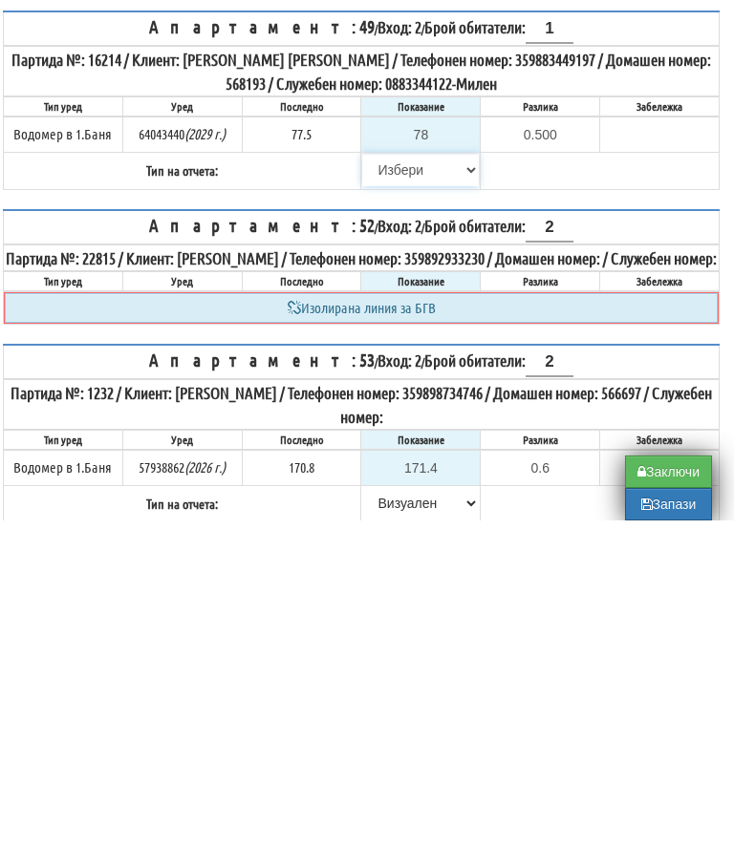
click at [375, 502] on select "Избери Визуален Телефон Бележка Неосигурен достъп Самоотчет Служебно Дистанцион…" at bounding box center [420, 518] width 117 height 32
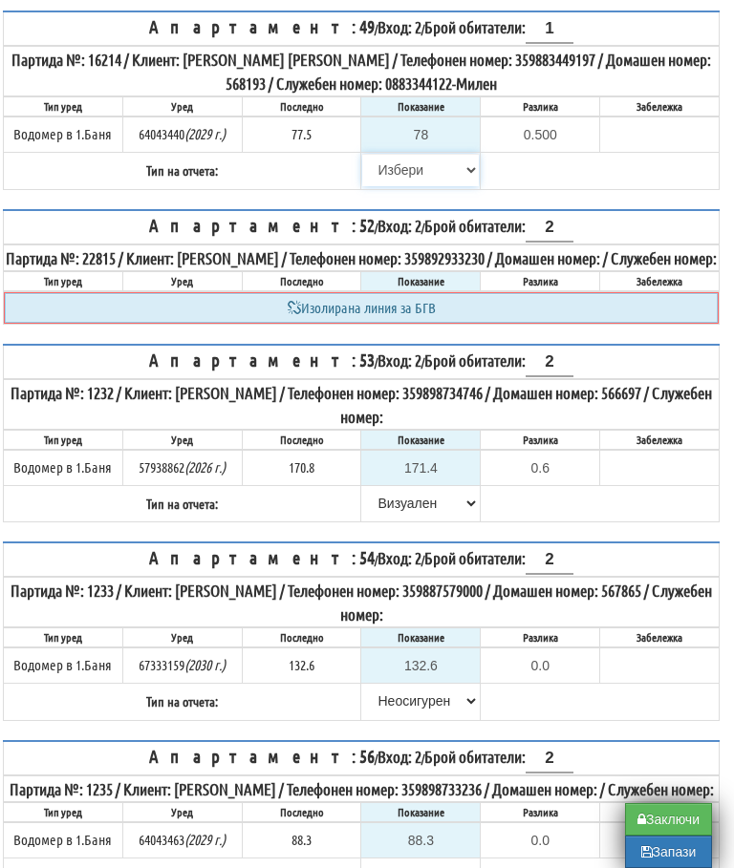
select select "89c75930-9bfd-e511-80be-8d5a1dced85a"
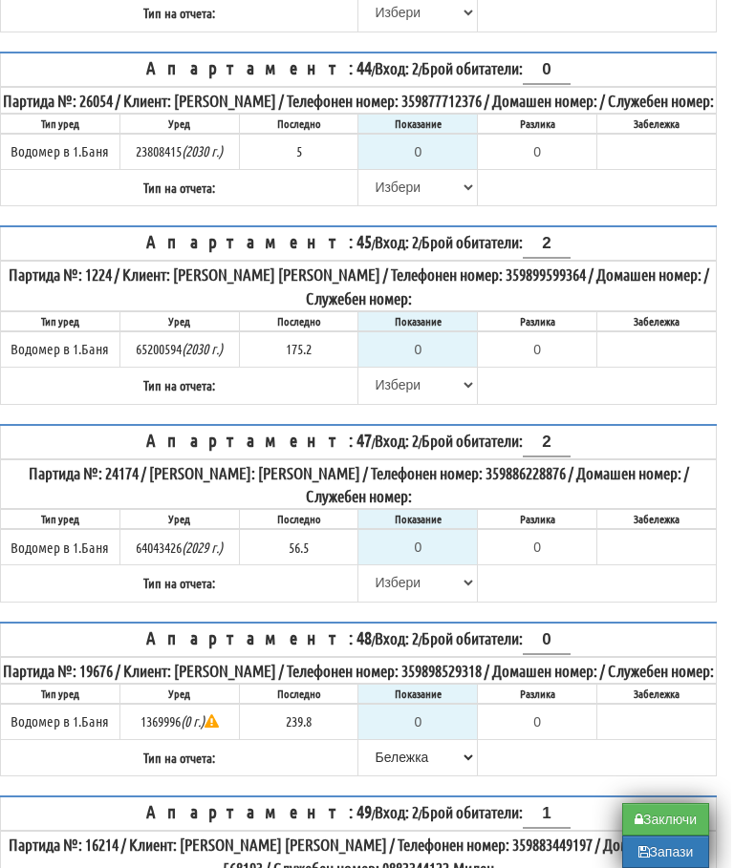
scroll to position [1754, 11]
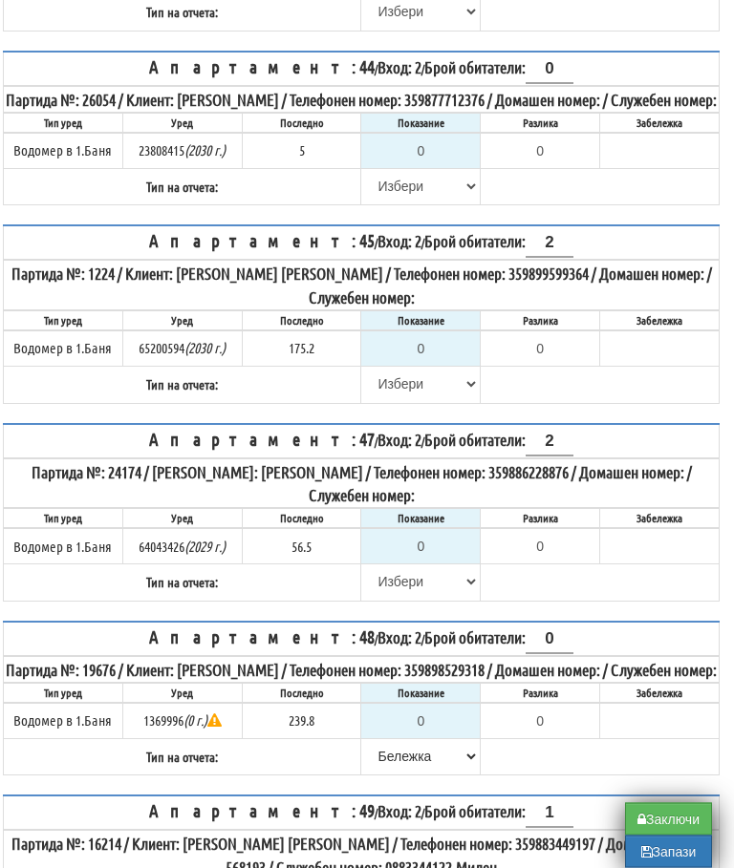
click at [544, 143] on table "Апартамент: 44 / Вход: 2 / Брой обитатели: 0 Партида №: 26054 / Клиент: ИЛИАН О…" at bounding box center [361, 130] width 717 height 156
click at [539, 84] on input "0" at bounding box center [549, 69] width 48 height 29
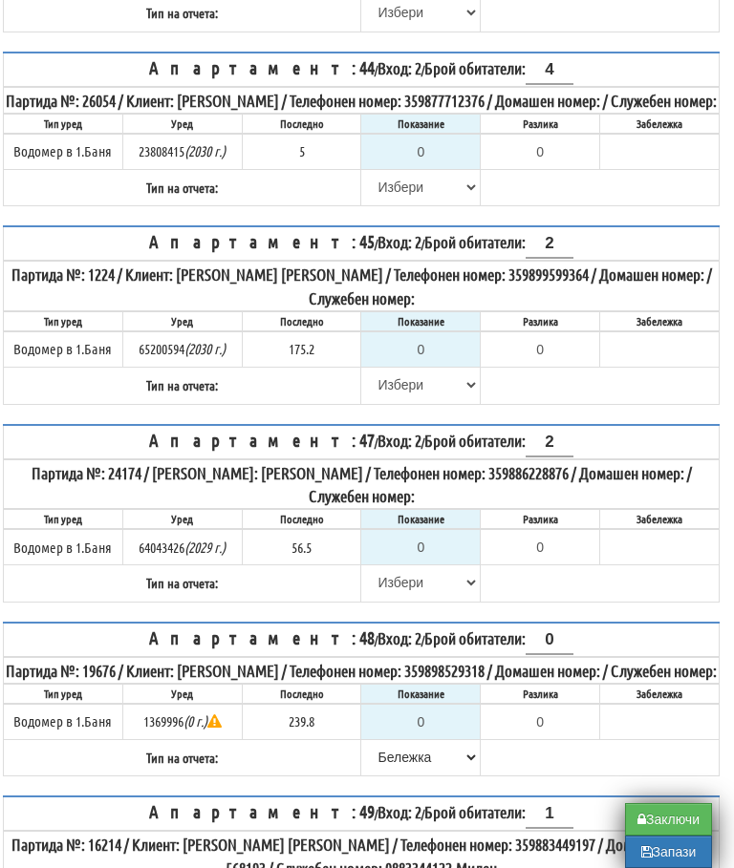
type input "4"
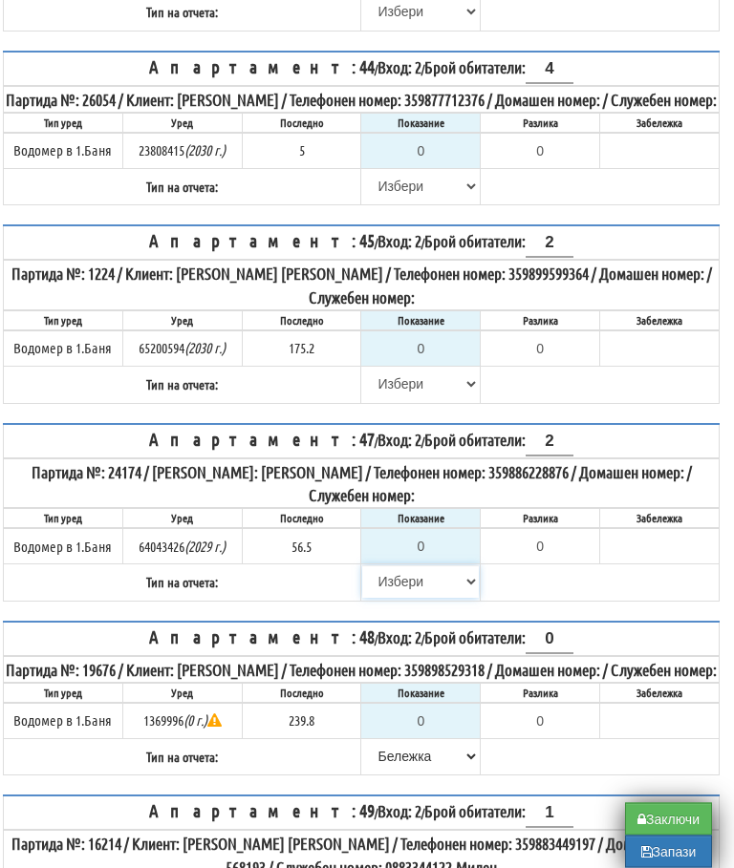
click at [390, 599] on select "[PERSON_NAME] Телефон Бележка Неосигурен достъп Самоотчет Служебно Дистанционен" at bounding box center [420, 583] width 117 height 32
select select "8cc75930-9bfd-e511-80be-8d5a1dced85a"
type input "56.5"
type input "0.0"
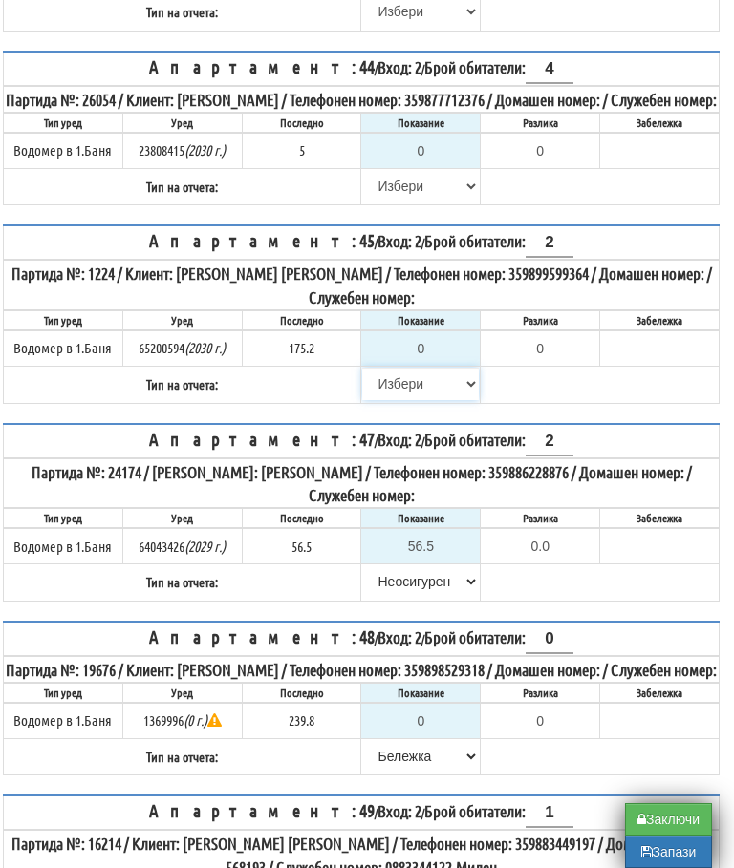
click at [393, 400] on select "[PERSON_NAME] Телефон Бележка Неосигурен достъп Самоотчет Служебно Дистанционен" at bounding box center [420, 384] width 117 height 32
select select "8cc75930-9bfd-e511-80be-8d5a1dced85a"
type input "175.2"
type input "0.0"
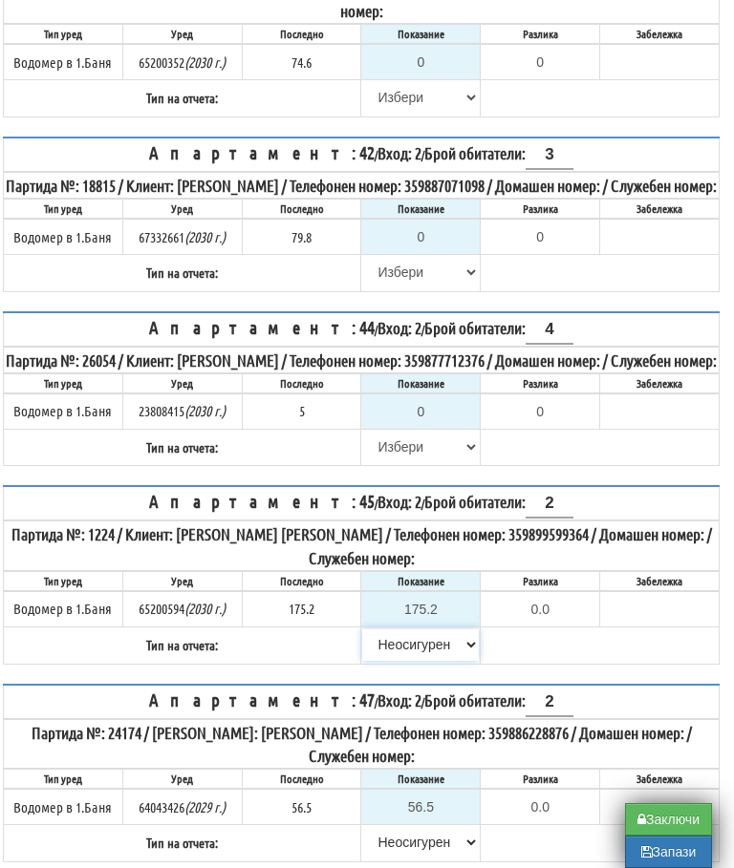
scroll to position [1476, 11]
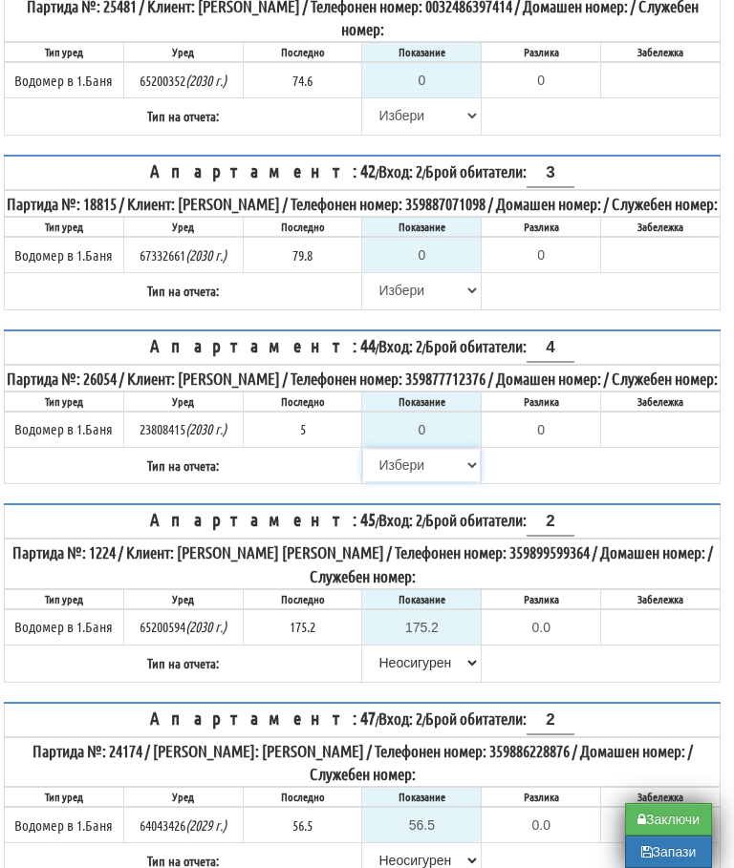
click at [396, 482] on select "[PERSON_NAME] Телефон Бележка Неосигурен достъп Самоотчет Служебно Дистанционен" at bounding box center [421, 465] width 117 height 32
select select "8cc75930-9bfd-e511-80be-8d5a1dced85a"
type input "5"
type input "0.000"
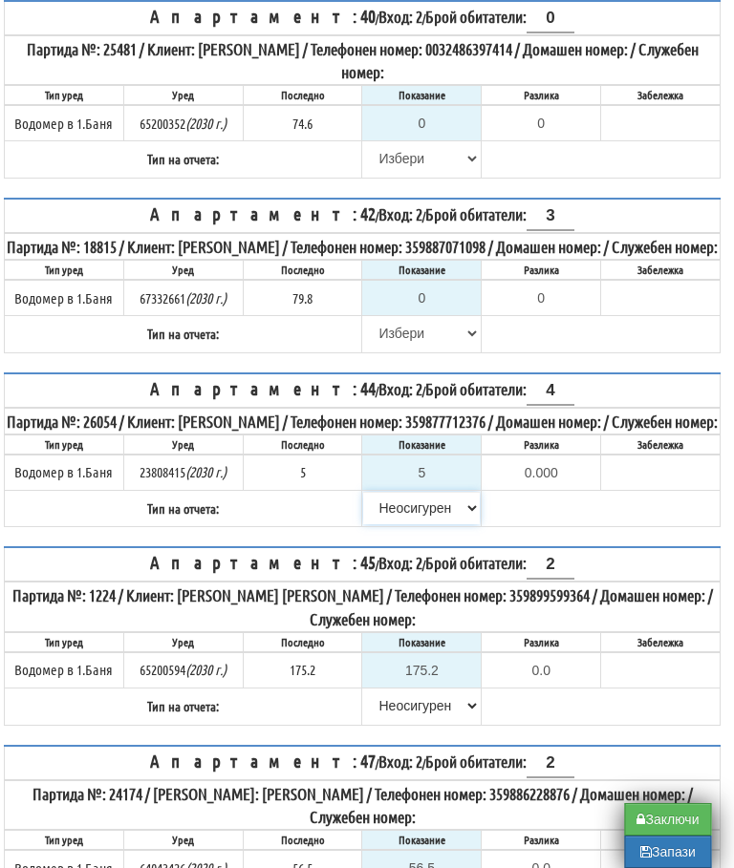
scroll to position [1399, 10]
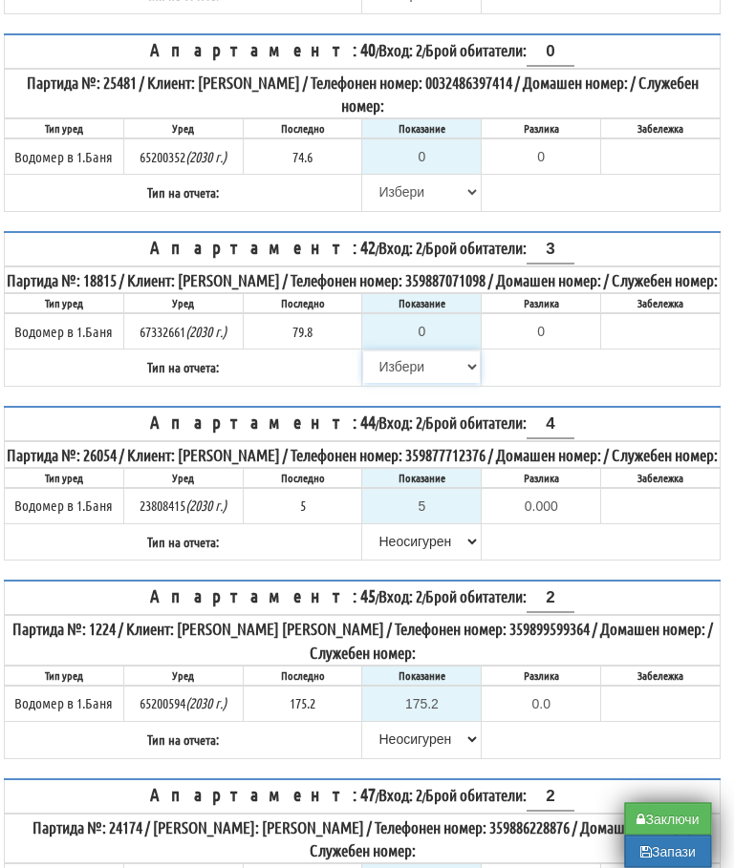
click at [384, 384] on select "[PERSON_NAME] Телефон Бележка Неосигурен достъп Самоотчет Служебно Дистанционен" at bounding box center [422, 368] width 117 height 32
select select "8cc75930-9bfd-e511-80be-8d5a1dced85a"
type input "79.8"
type input "0.0"
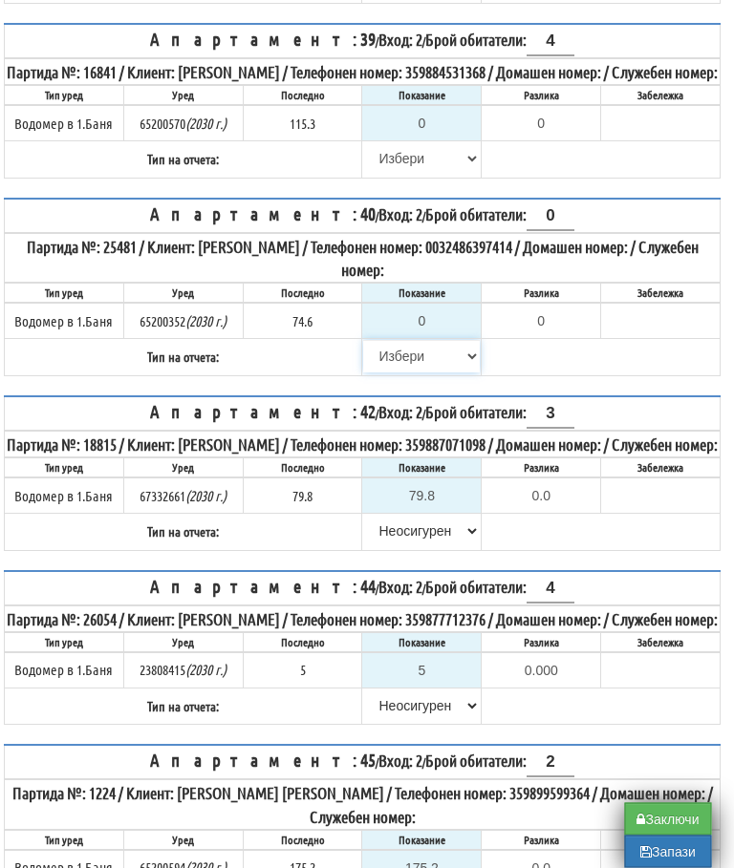
click at [389, 374] on select "[PERSON_NAME] Телефон Бележка Неосигурен достъп Самоотчет Служебно Дистанционен" at bounding box center [422, 357] width 117 height 32
select select "8cc75930-9bfd-e511-80be-8d5a1dced85a"
type input "74.6"
type input "0.0"
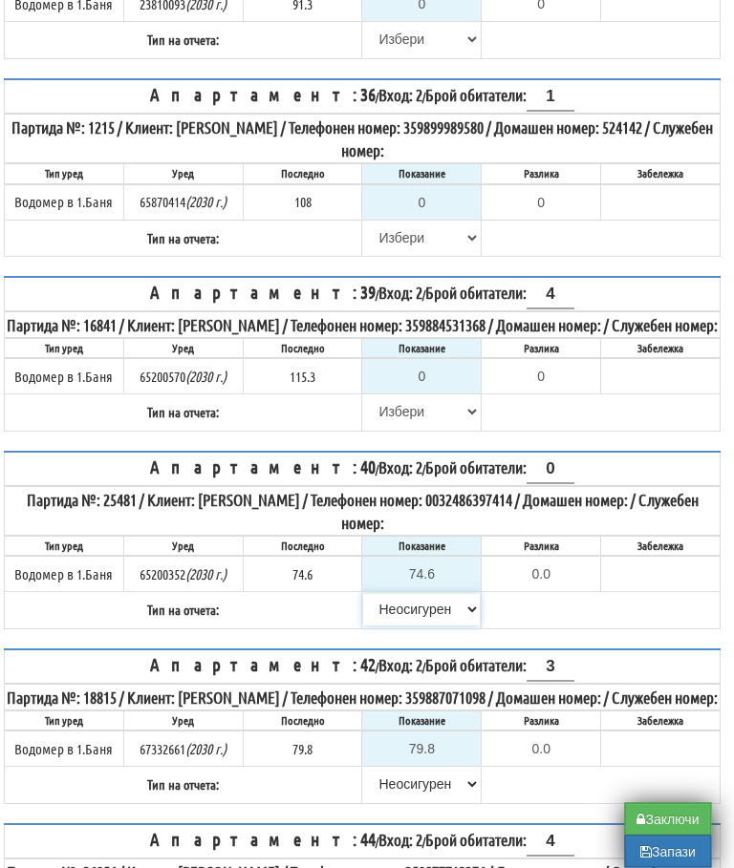
scroll to position [982, 10]
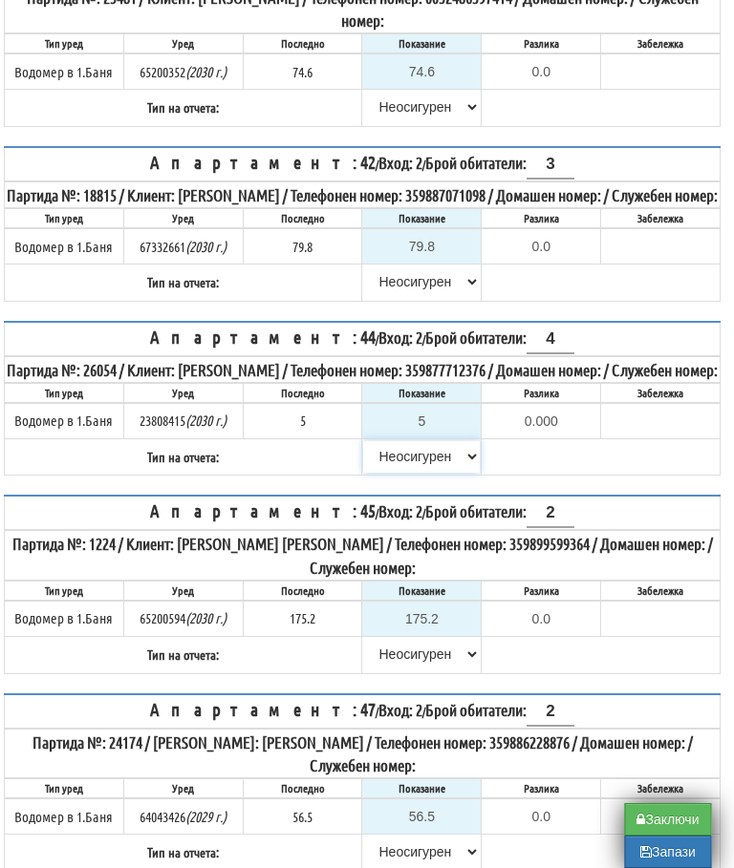
click at [418, 473] on select "[PERSON_NAME] Телефон Бележка Неосигурен достъп Самоотчет Служебно Дистанционен" at bounding box center [422, 456] width 117 height 32
select select "89c75930-9bfd-e511-80be-8d5a1dced85a"
click at [439, 438] on input "5" at bounding box center [421, 421] width 117 height 32
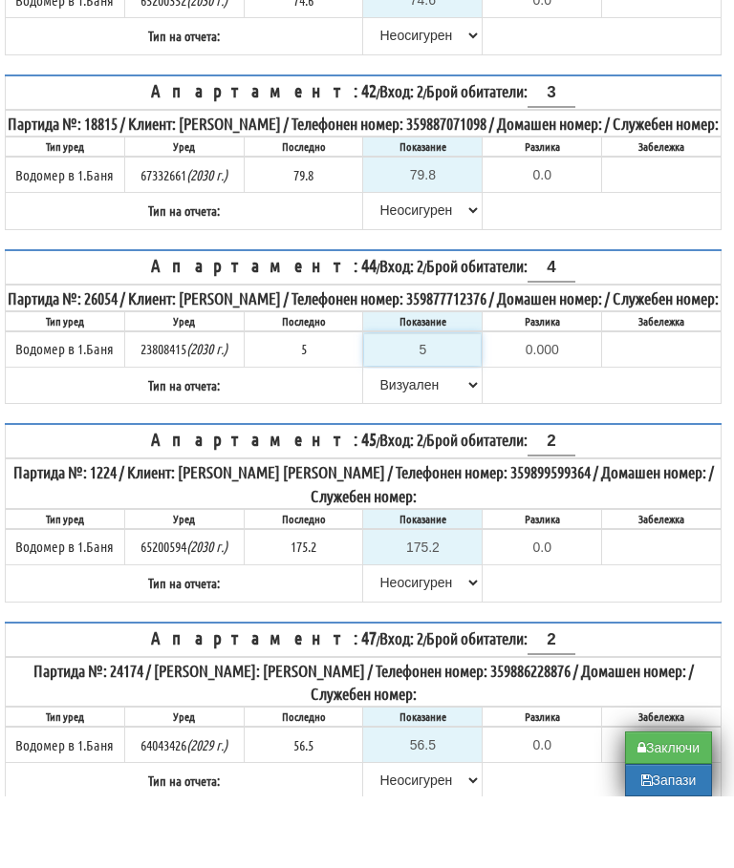
type input "8"
type input "3.000"
type input "8.6"
type input "3.600"
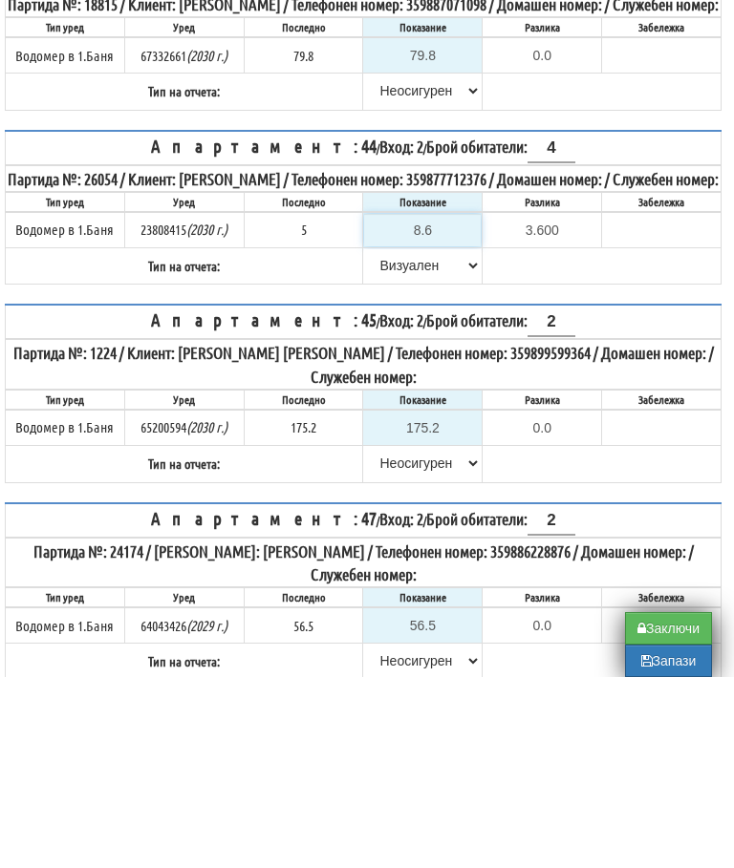
type input "8.6"
click at [572, 385] on table "Апартамент: 44 / Вход: 2 / Брой обитатели: 4 Партида №: 26054 / Клиент: ИЛИАН О…" at bounding box center [363, 399] width 717 height 156
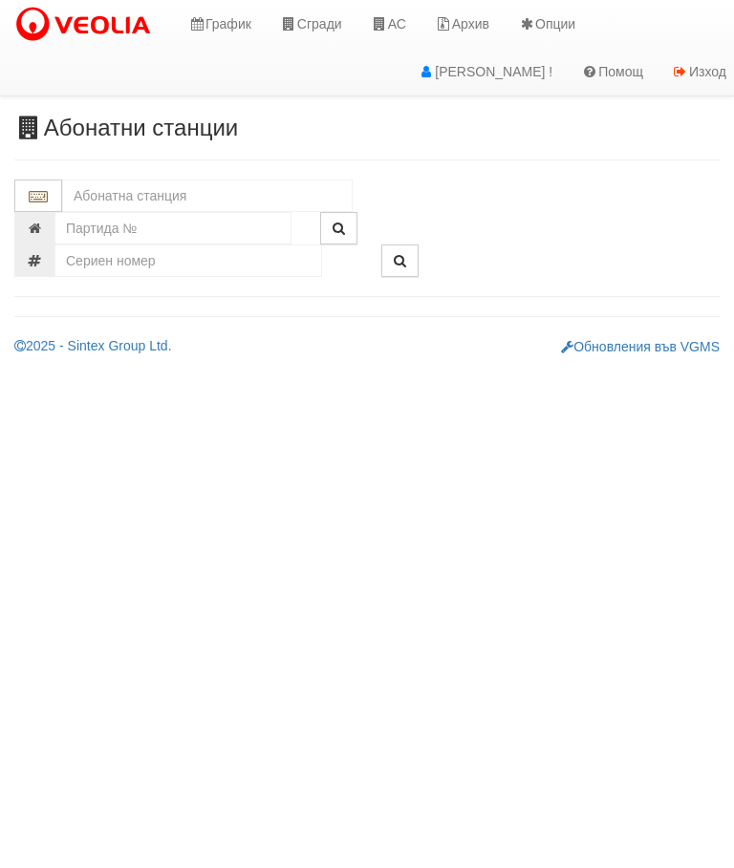
click at [182, 187] on input "text" at bounding box center [207, 196] width 290 height 32
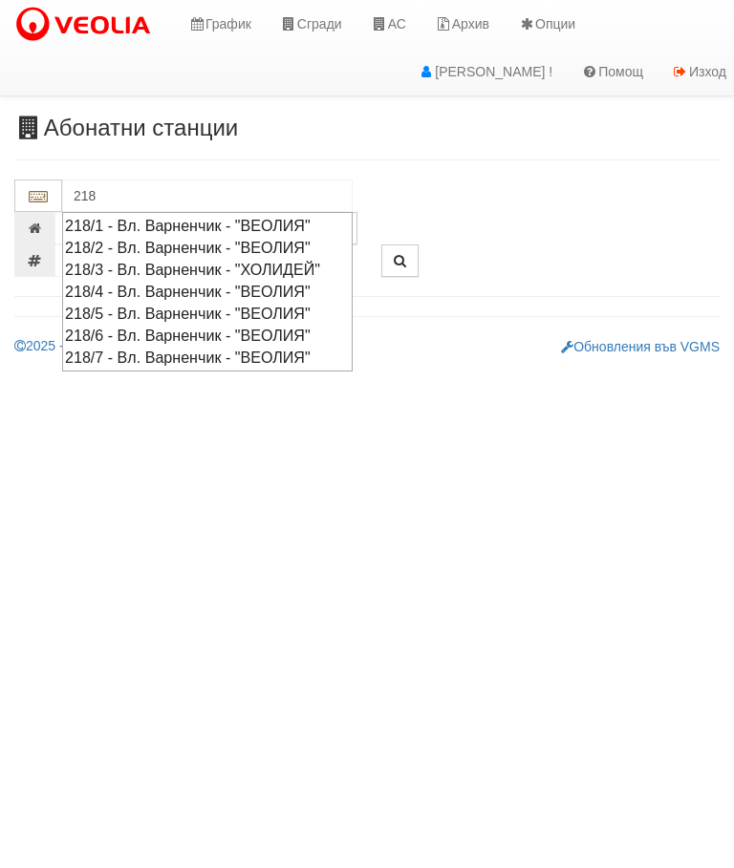
click at [312, 244] on div "218/2 - Вл. Варненчик - "ВЕОЛИЯ"" at bounding box center [207, 248] width 285 height 22
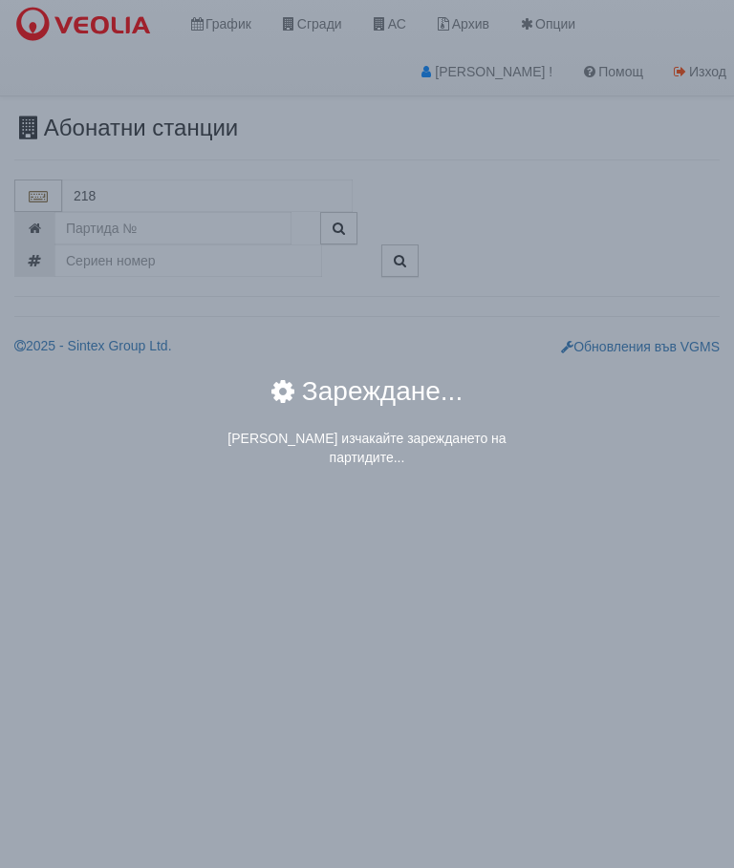
type input "218/2 - Вл. Варненчик - "ВЕОЛИЯ""
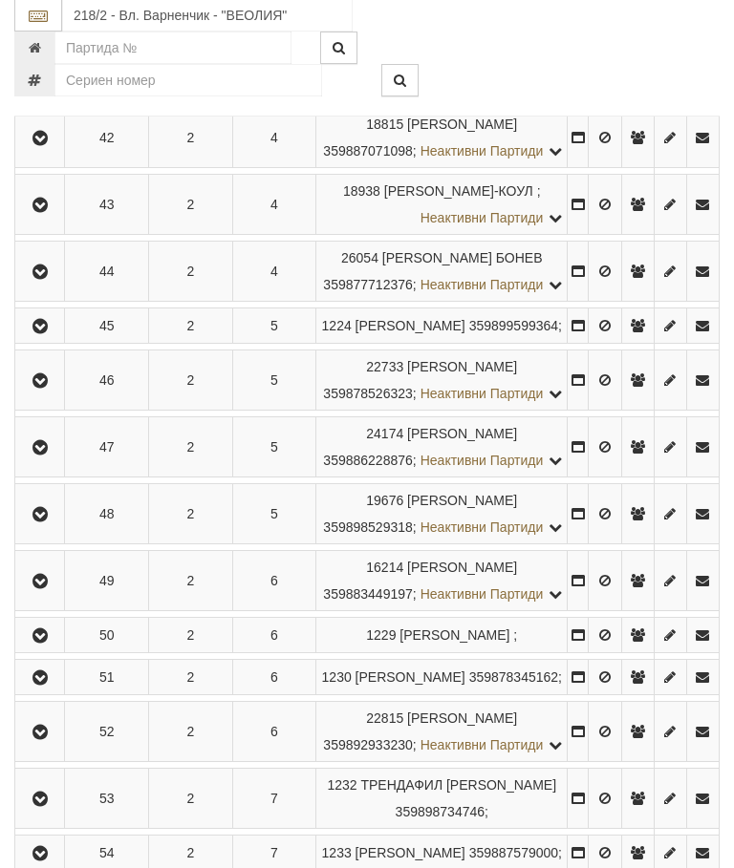
scroll to position [1147, 0]
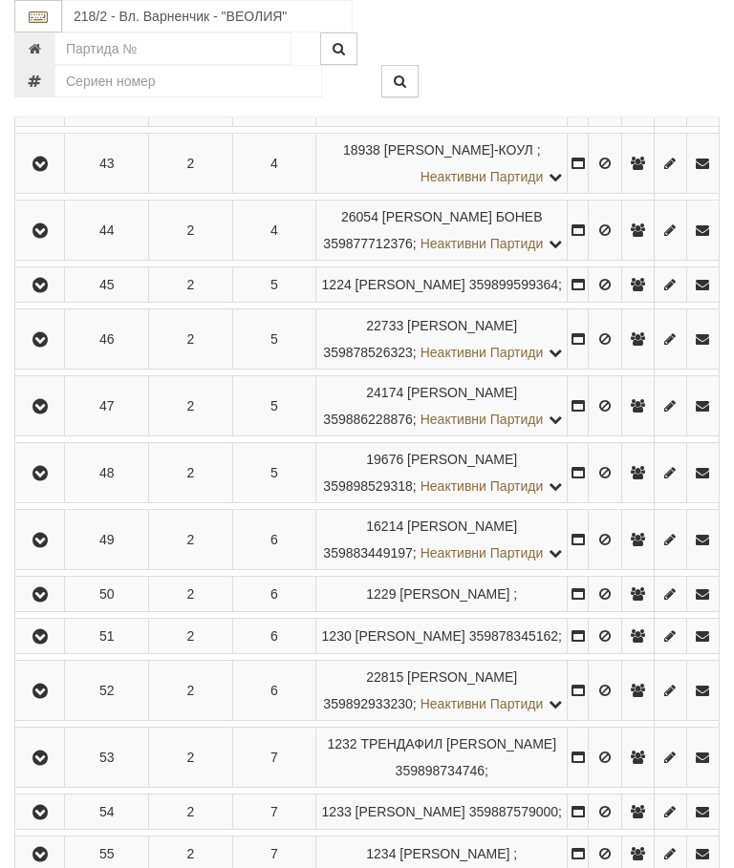
click at [52, 238] on icon "button" at bounding box center [40, 231] width 23 height 13
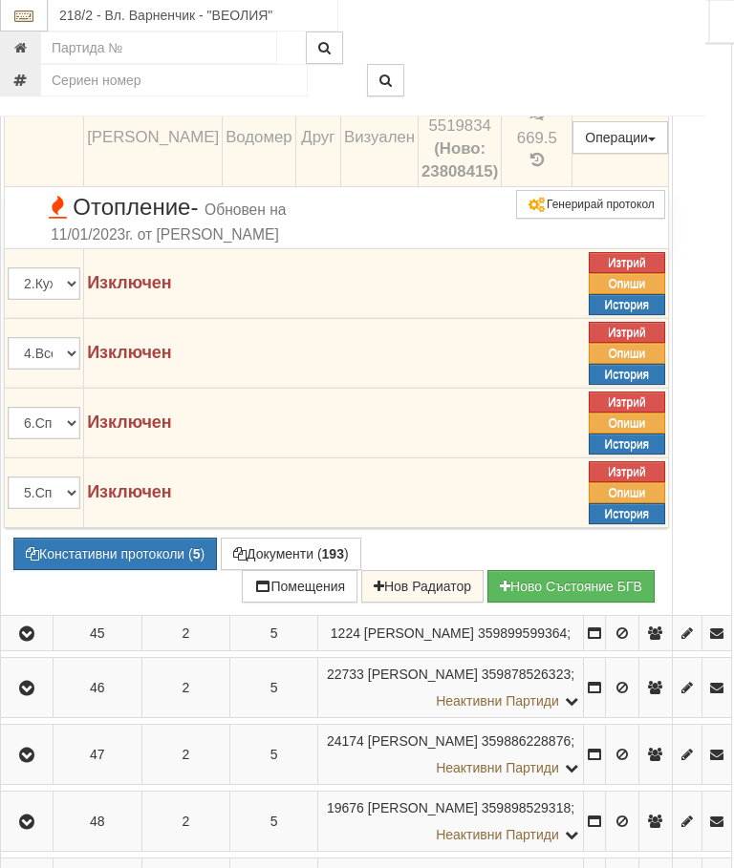
scroll to position [1458, 13]
click at [298, 570] on button "Документи ( 193 )" at bounding box center [292, 554] width 140 height 32
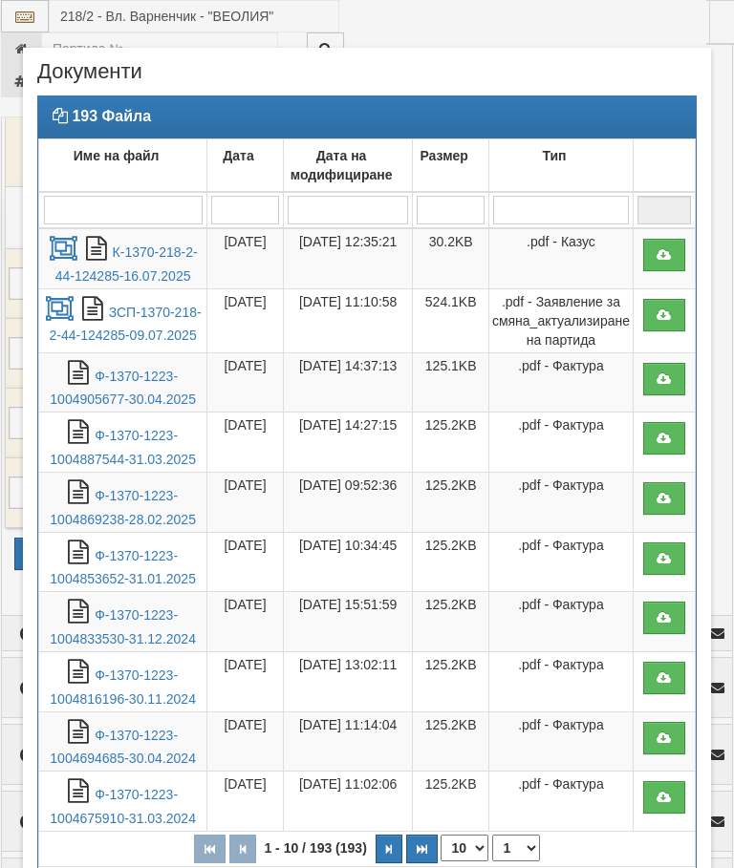
click at [145, 392] on link "Ф-1370-1223-1004905677-30.04.2025" at bounding box center [123, 388] width 146 height 39
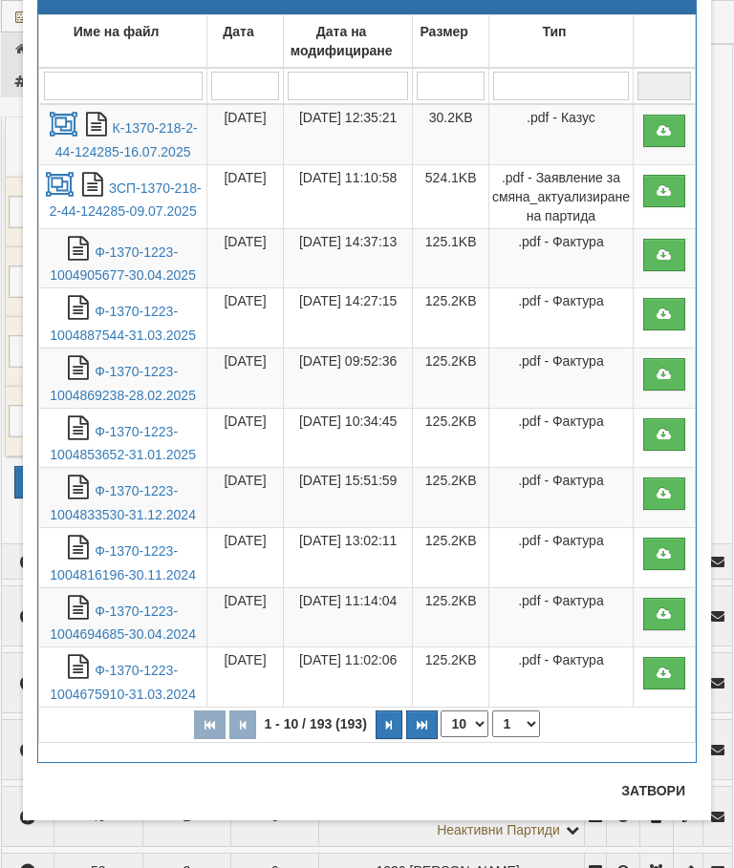
scroll to position [124, 0]
click at [655, 789] on button "Затвори" at bounding box center [653, 791] width 87 height 31
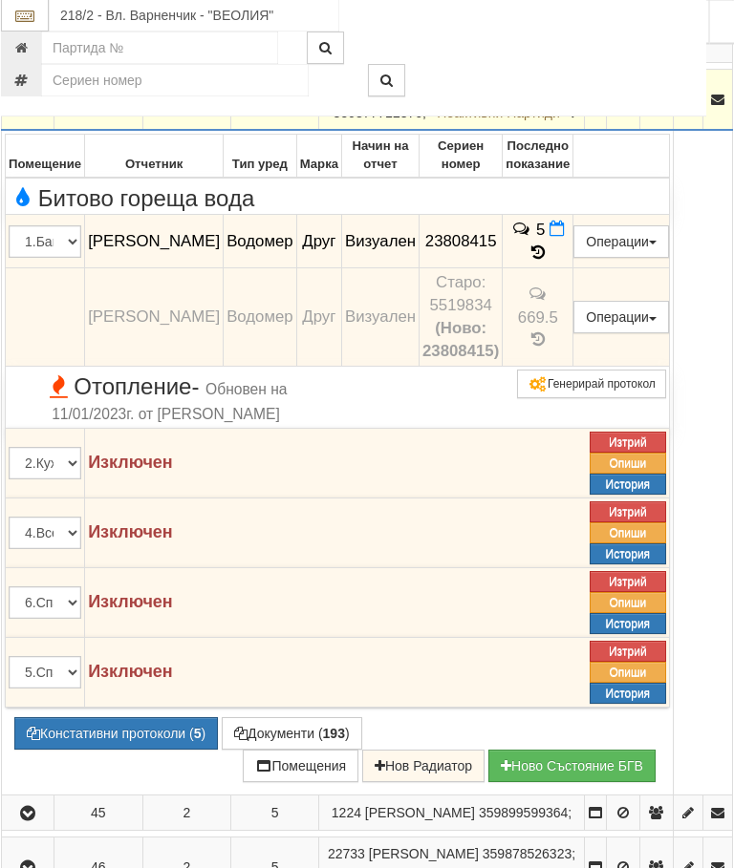
click at [14, 115] on button "button" at bounding box center [29, 100] width 46 height 29
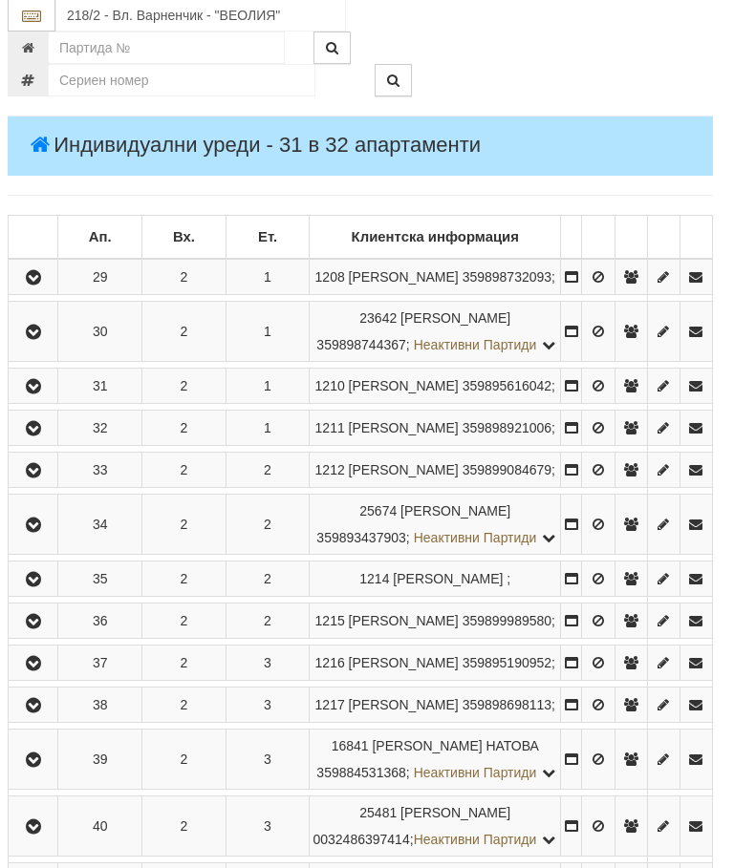
scroll to position [243, 7]
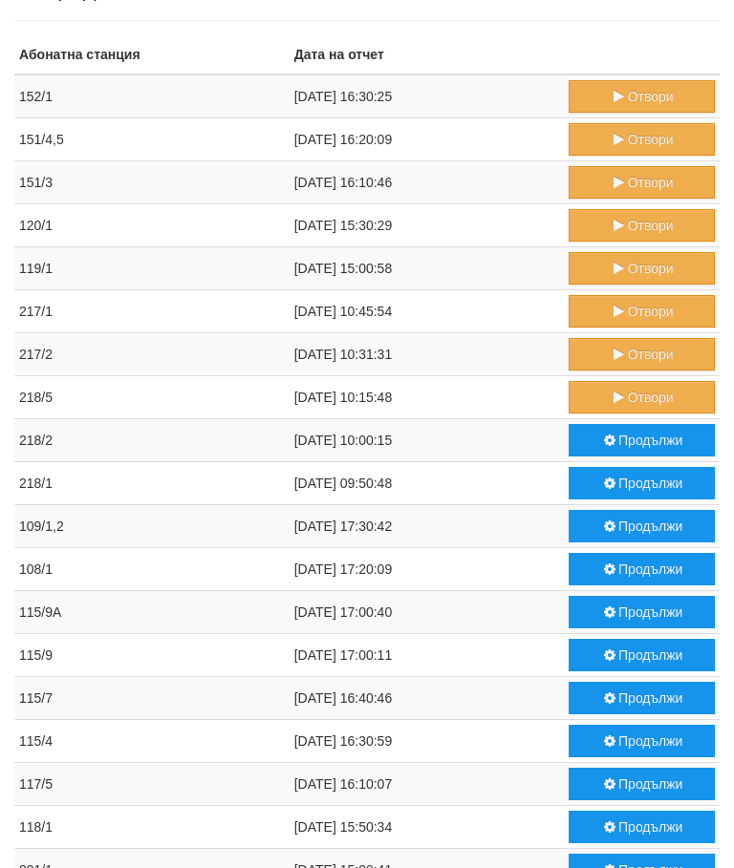
scroll to position [105, 0]
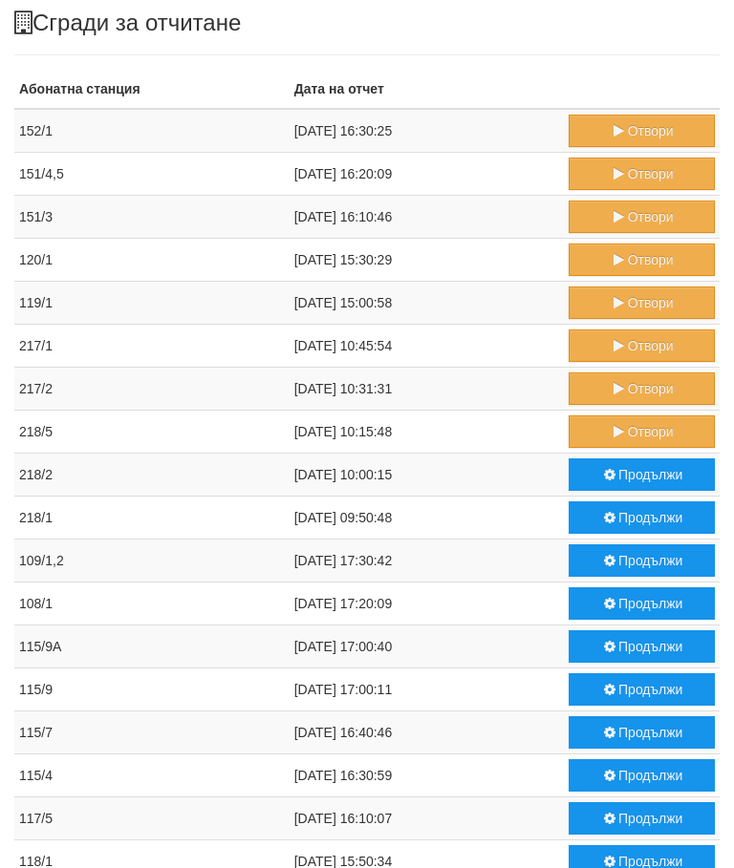
click at [647, 472] on button "Продължи" at bounding box center [641, 475] width 146 height 32
click at [632, 465] on button "Продължи" at bounding box center [641, 475] width 146 height 32
click at [632, 429] on button "Отвори" at bounding box center [641, 432] width 146 height 32
click at [625, 435] on button "Отвори" at bounding box center [641, 432] width 146 height 32
click at [633, 342] on button "Отвори" at bounding box center [641, 346] width 146 height 32
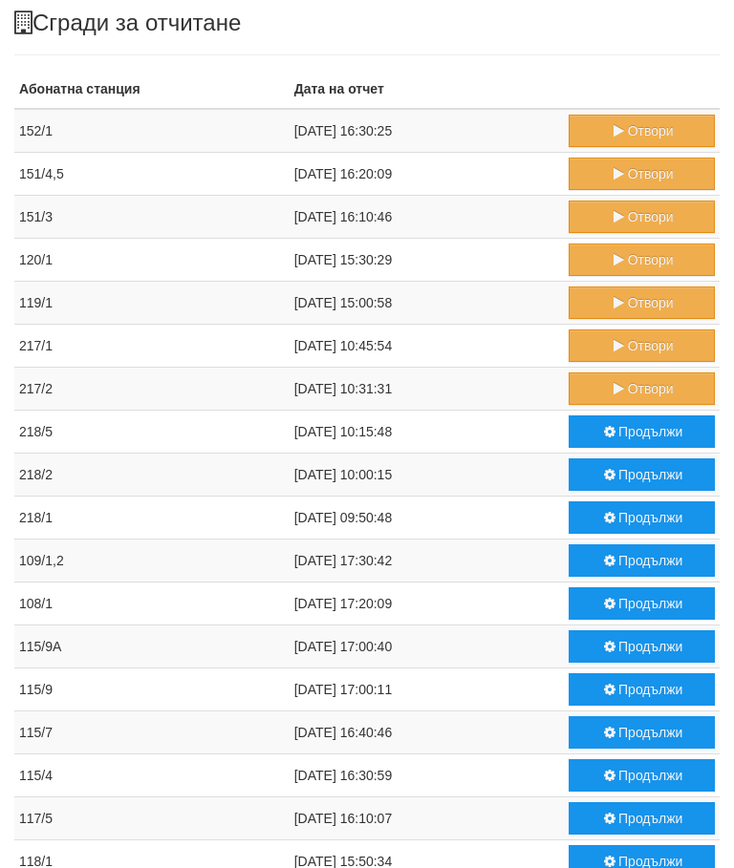
click at [631, 385] on button "Отвори" at bounding box center [641, 389] width 146 height 32
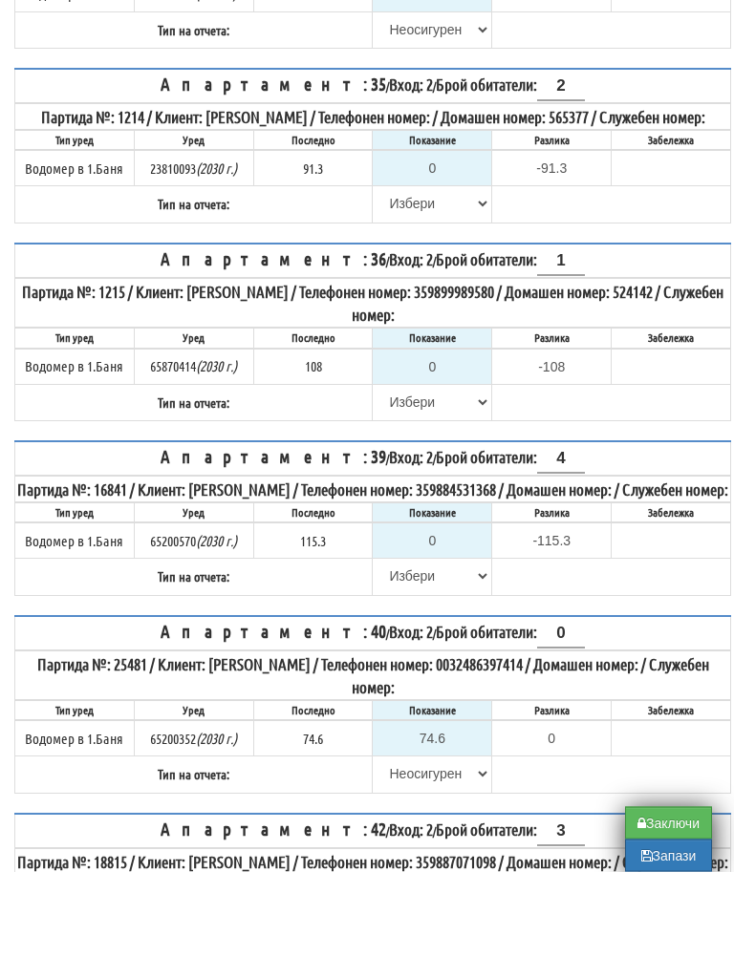
scroll to position [738, 0]
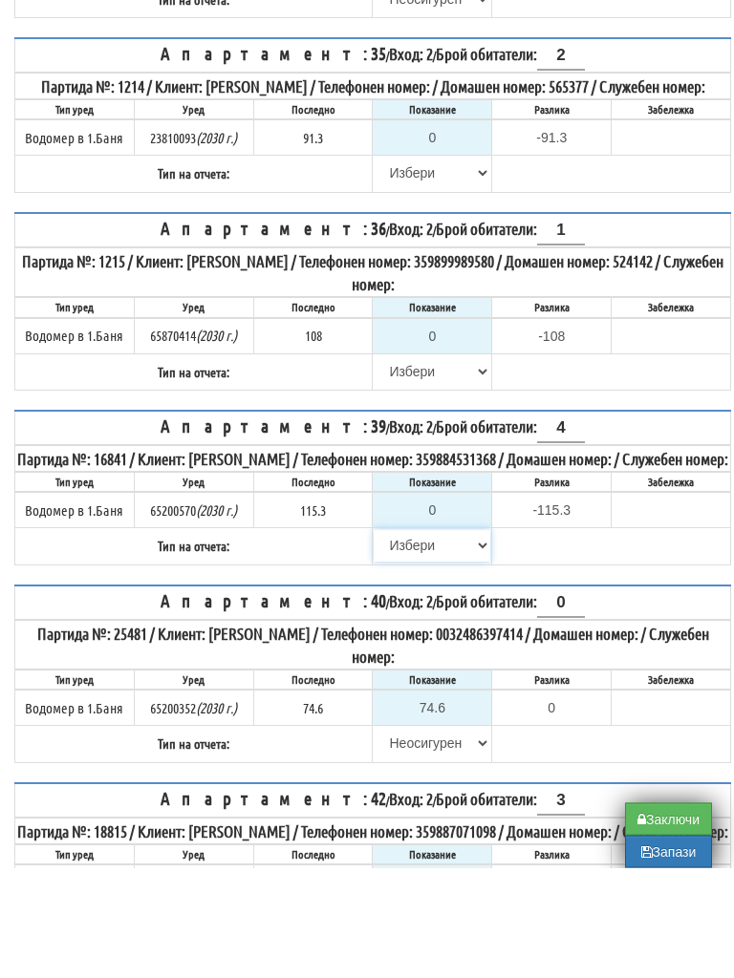
click at [405, 640] on select "[PERSON_NAME] Телефон Бележка Неосигурен достъп Самоотчет Служебно Дистанционен" at bounding box center [432, 656] width 117 height 32
select select "8cc75930-9bfd-e511-80be-8d5a1dced85a"
type input "115.3"
type input "0.0"
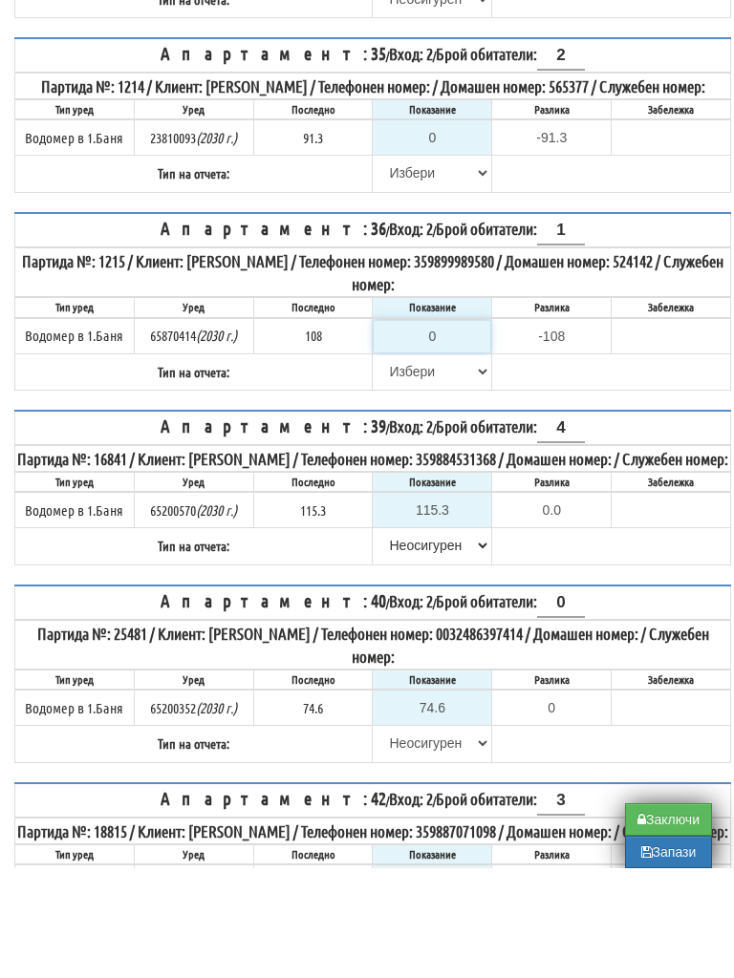
click at [454, 430] on input "0" at bounding box center [432, 446] width 117 height 32
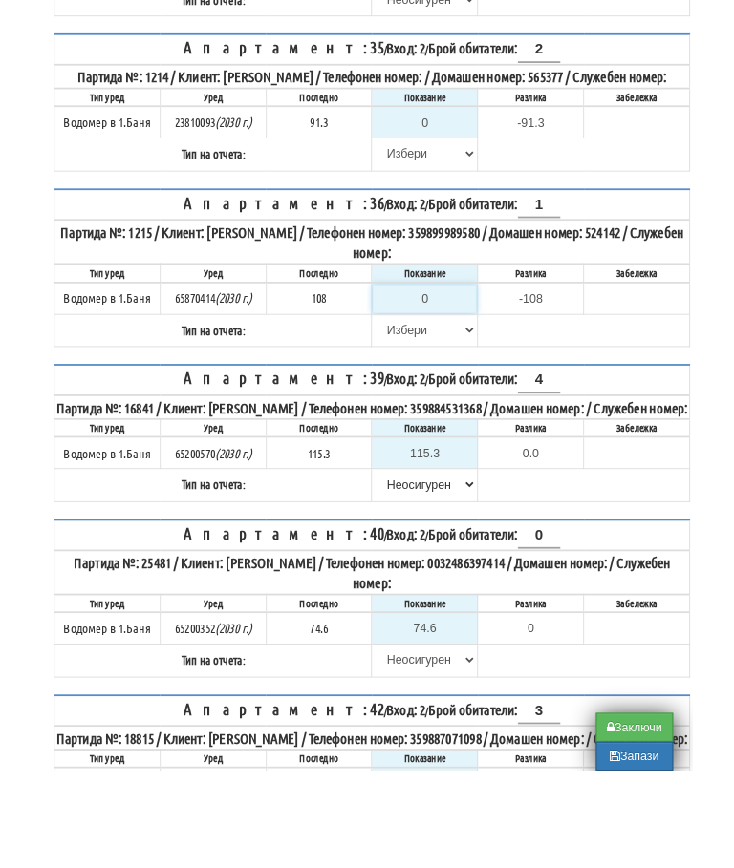
scroll to position [738, 0]
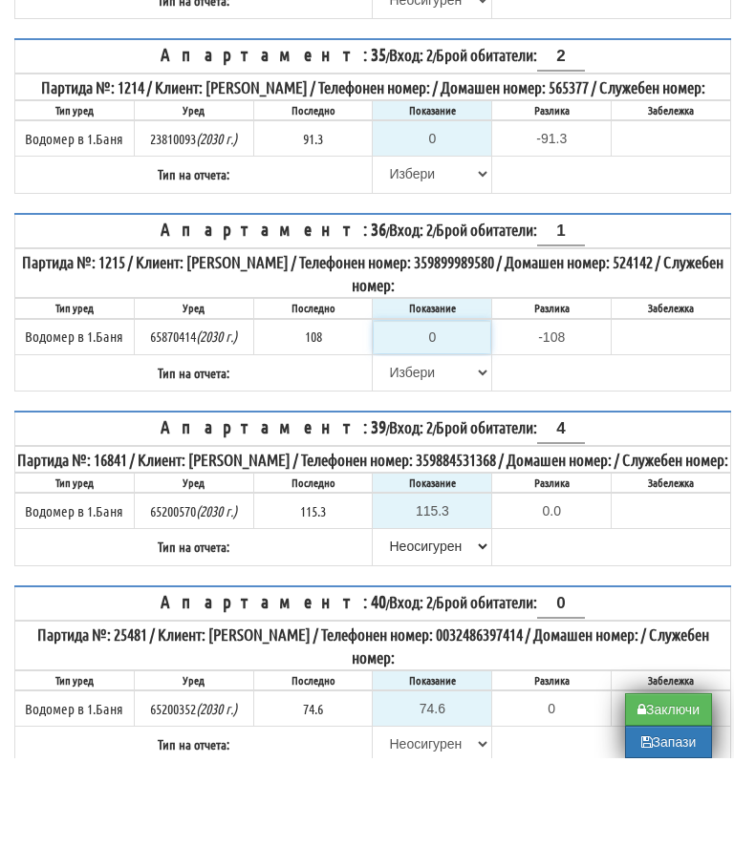
type input "1"
type input "-107.000"
type input "11"
type input "-97.000"
type input "112"
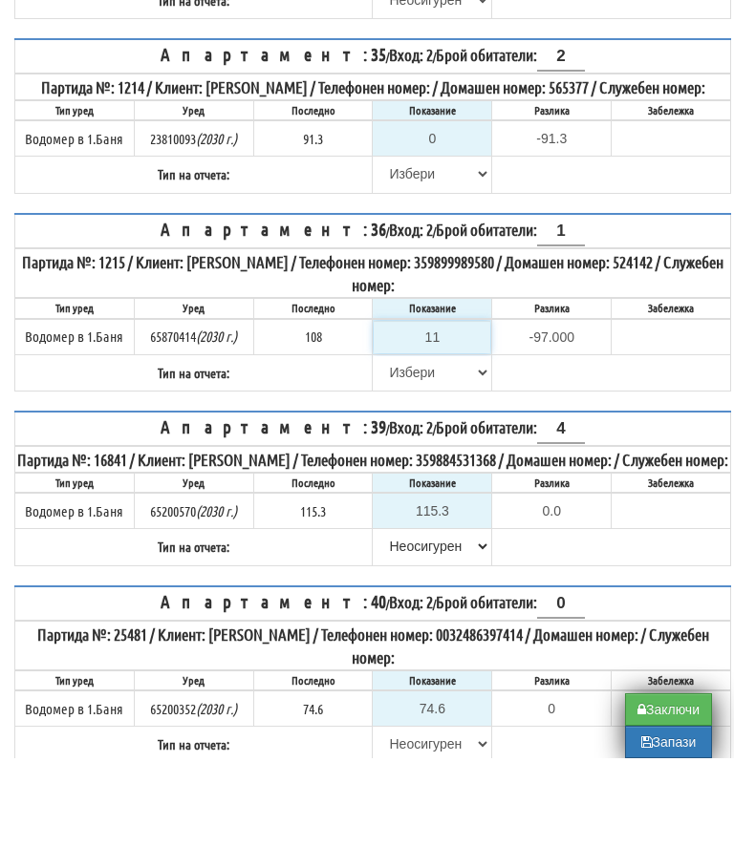
type input "4.000"
type input "112.3"
type input "4.300"
type input "112.3"
click at [403, 466] on select "[PERSON_NAME] Телефон Бележка Неосигурен достъп Самоотчет Служебно Дистанционен" at bounding box center [432, 482] width 117 height 32
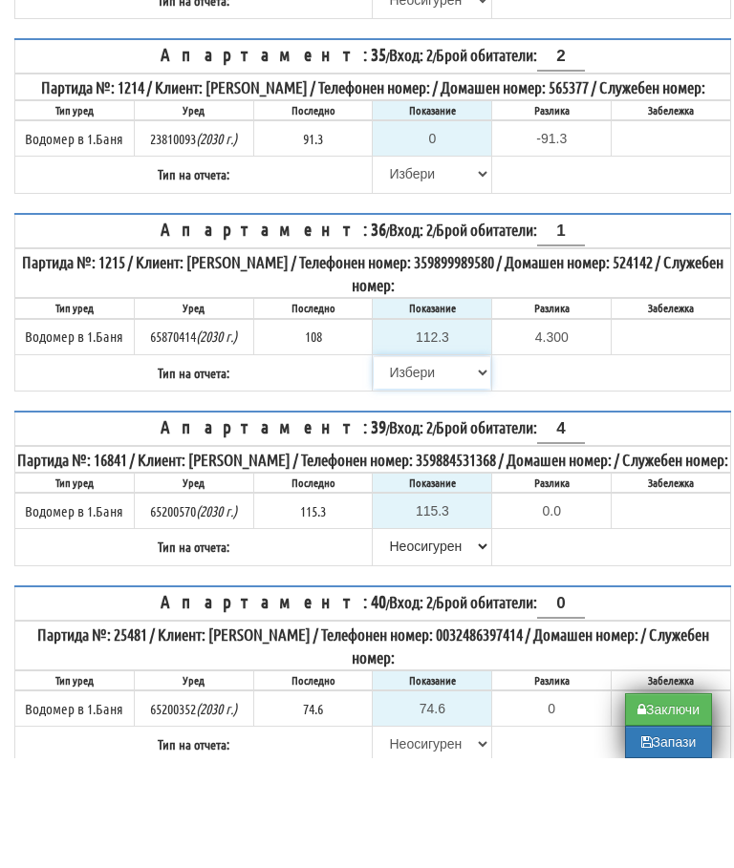
scroll to position [848, 0]
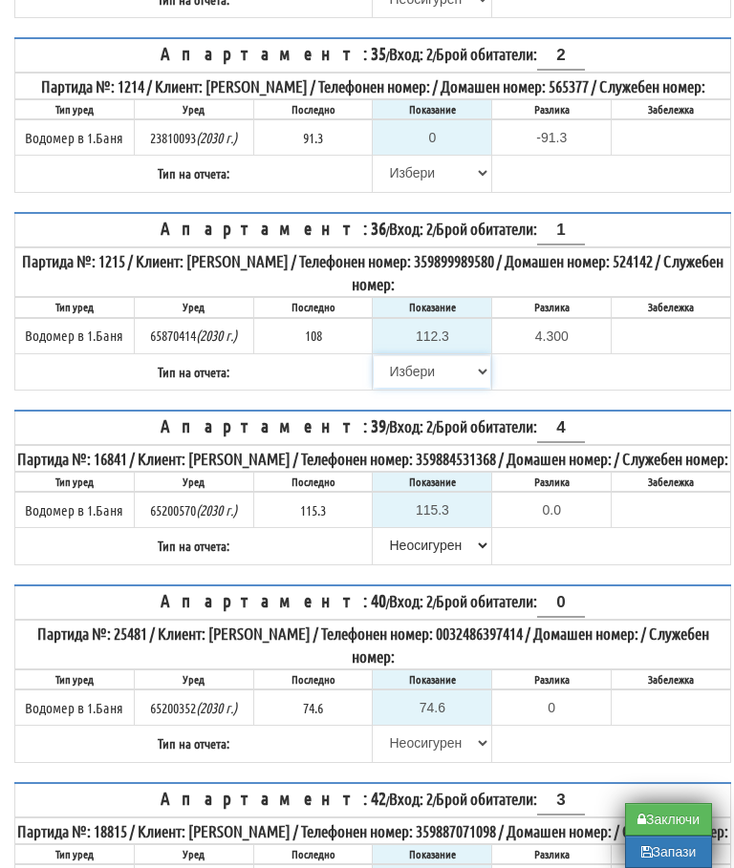
select select "89c75930-9bfd-e511-80be-8d5a1dced85a"
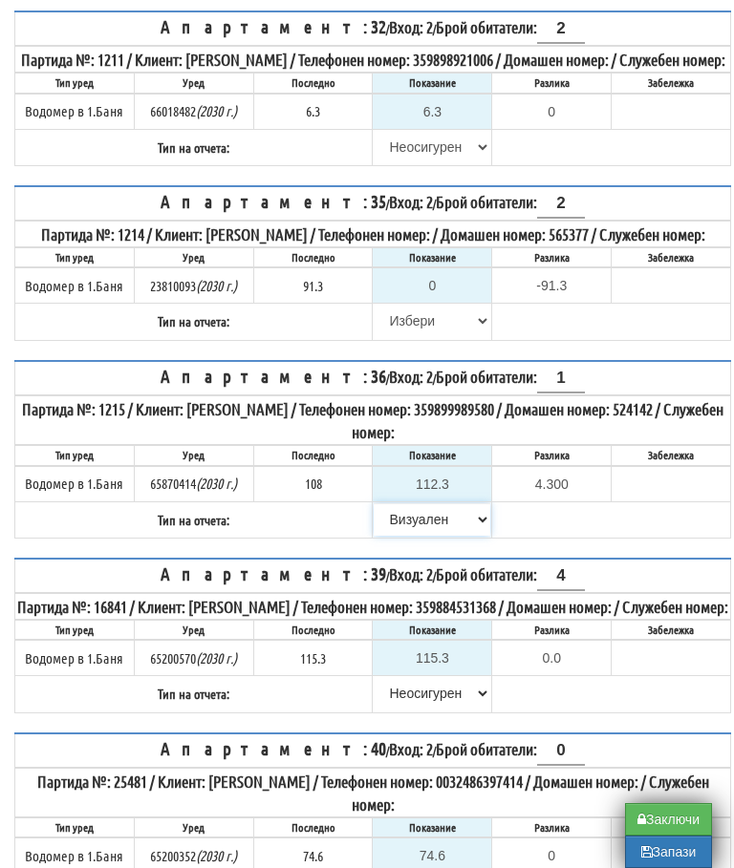
scroll to position [698, 0]
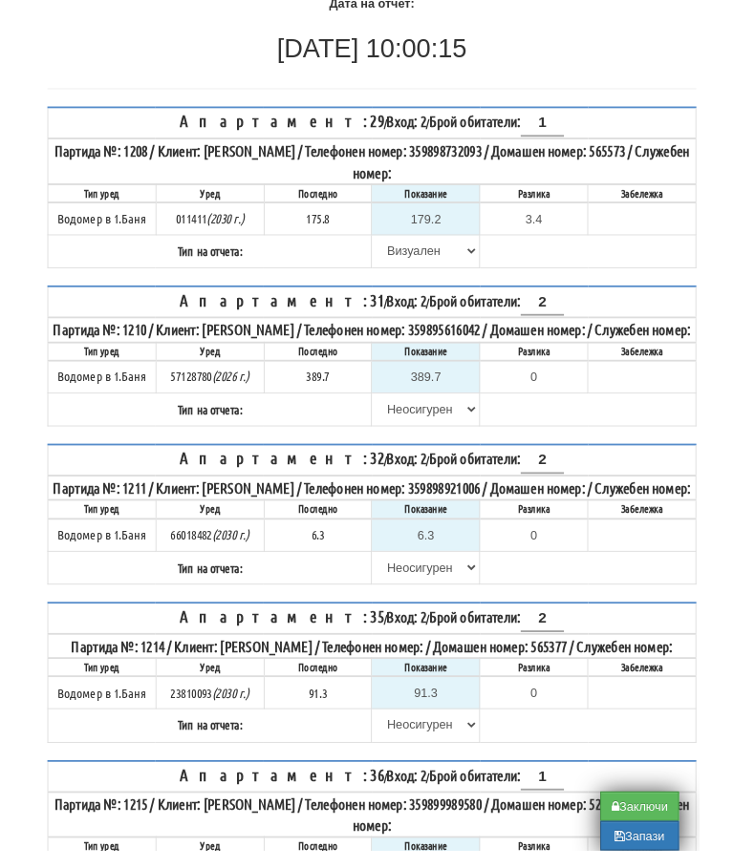
scroll to position [273, 0]
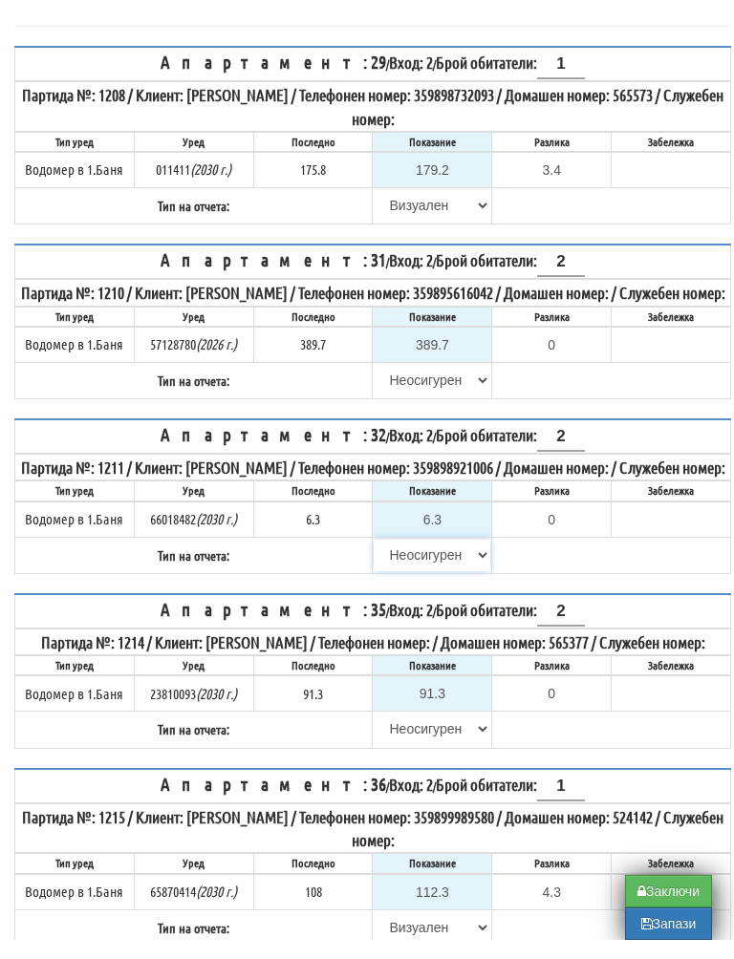
click at [448, 590] on select "[PERSON_NAME] Телефон Бележка Неосигурен достъп Самоотчет Служебно Дистанционен" at bounding box center [432, 574] width 117 height 32
select select "8bc75930-9bfd-e511-80be-8d5a1dced85a"
click at [458, 554] on input "6.3" at bounding box center [432, 539] width 117 height 32
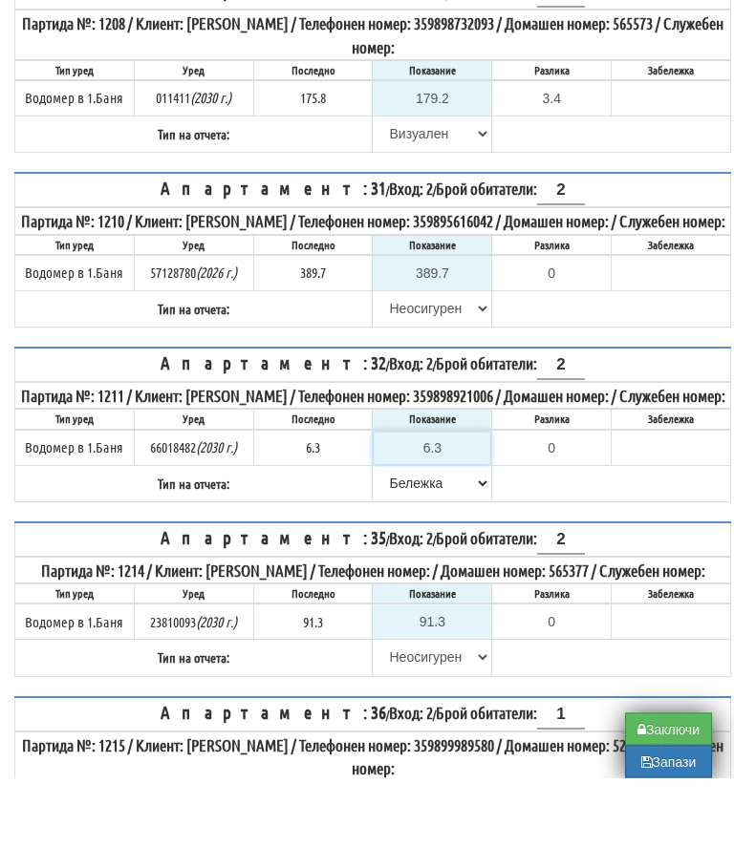
type input "6"
type input "-0.300"
type input "6.3"
type input "0.0"
click at [617, 139] on table "Апартамент: 29 / Вход: 2 / Брой обитатели: 1 Партида №: 1208 / Клиент: [PERSON_…" at bounding box center [372, 154] width 717 height 179
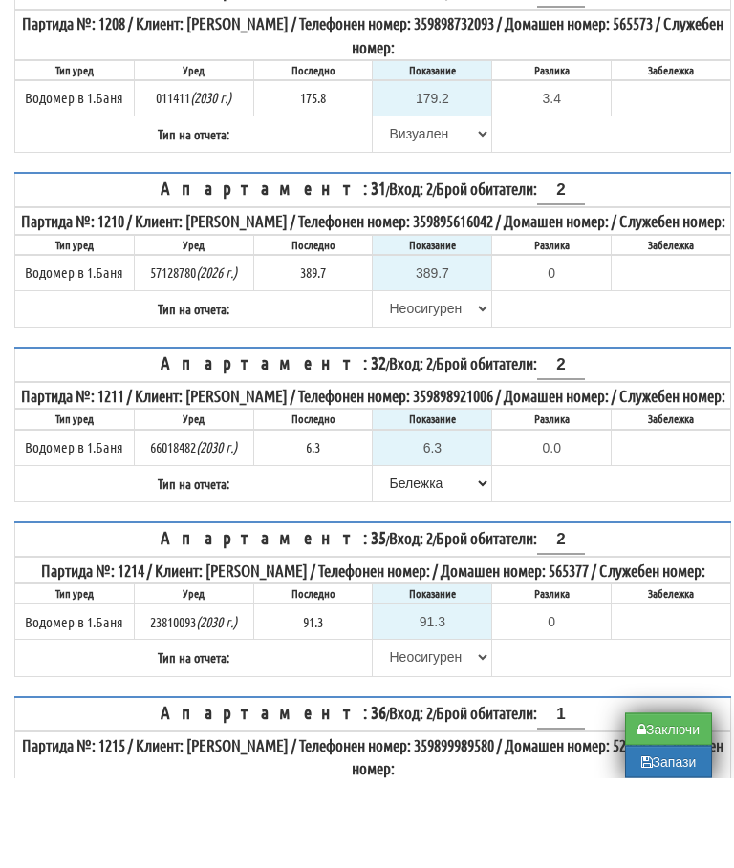
scroll to position [364, 0]
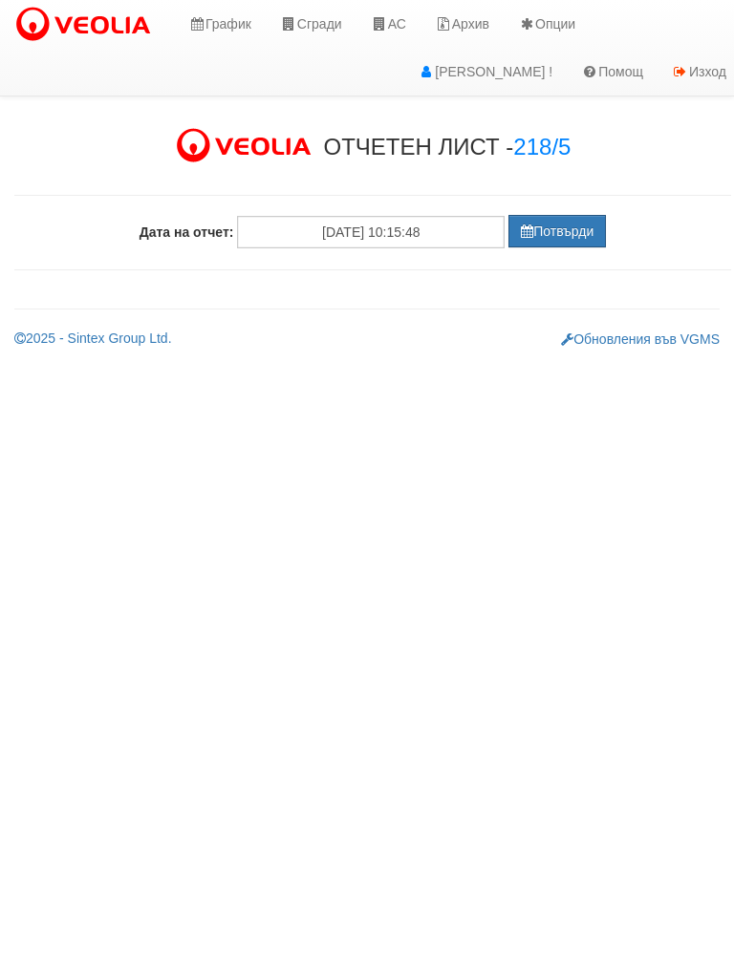
click at [561, 230] on button "Потвърди" at bounding box center [556, 231] width 97 height 32
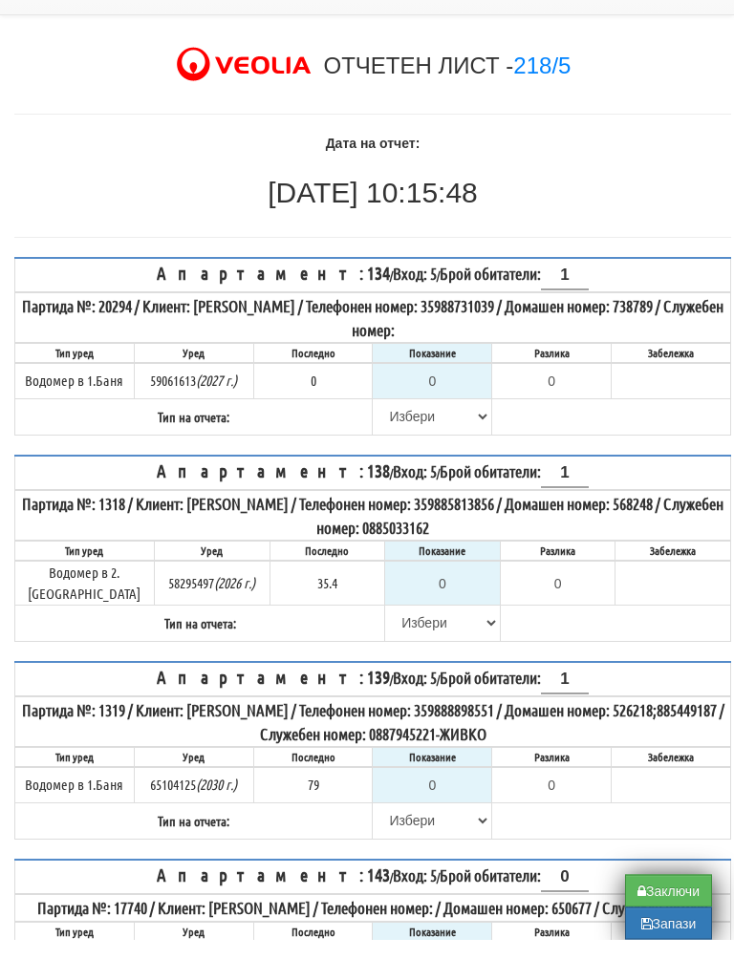
scroll to position [62, 0]
click at [403, 419] on select "[PERSON_NAME] Телефон Бележка Неосигурен достъп Самоотчет Служебно Дистанционен" at bounding box center [432, 435] width 117 height 32
select select "8cc75930-9bfd-e511-80be-8d5a1dced85a"
type input "0.000"
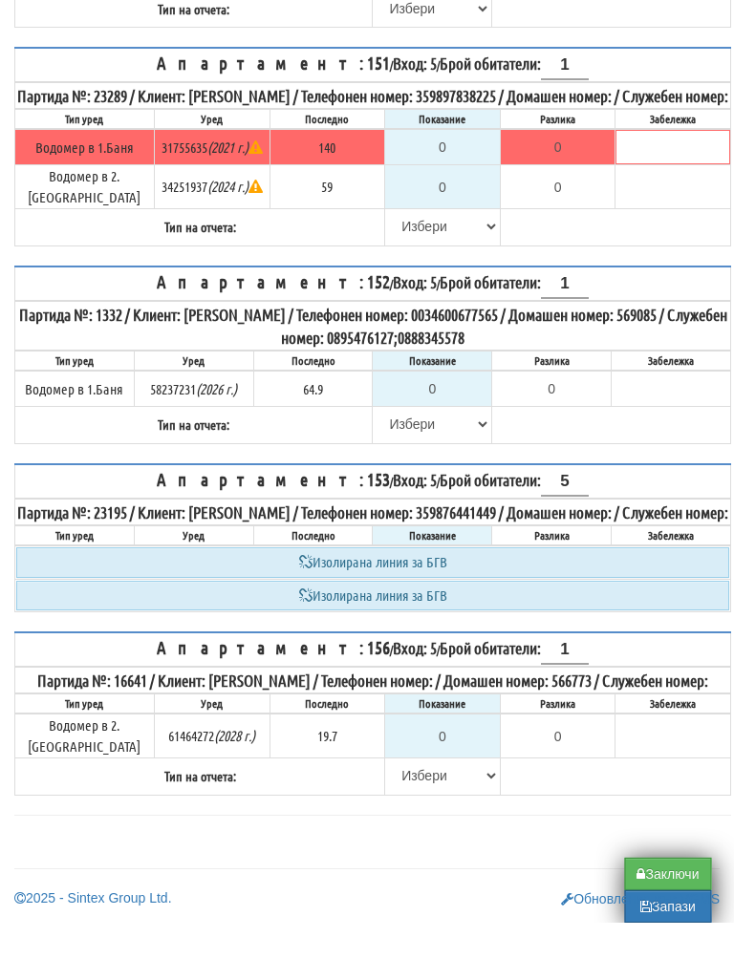
scroll to position [1501, 0]
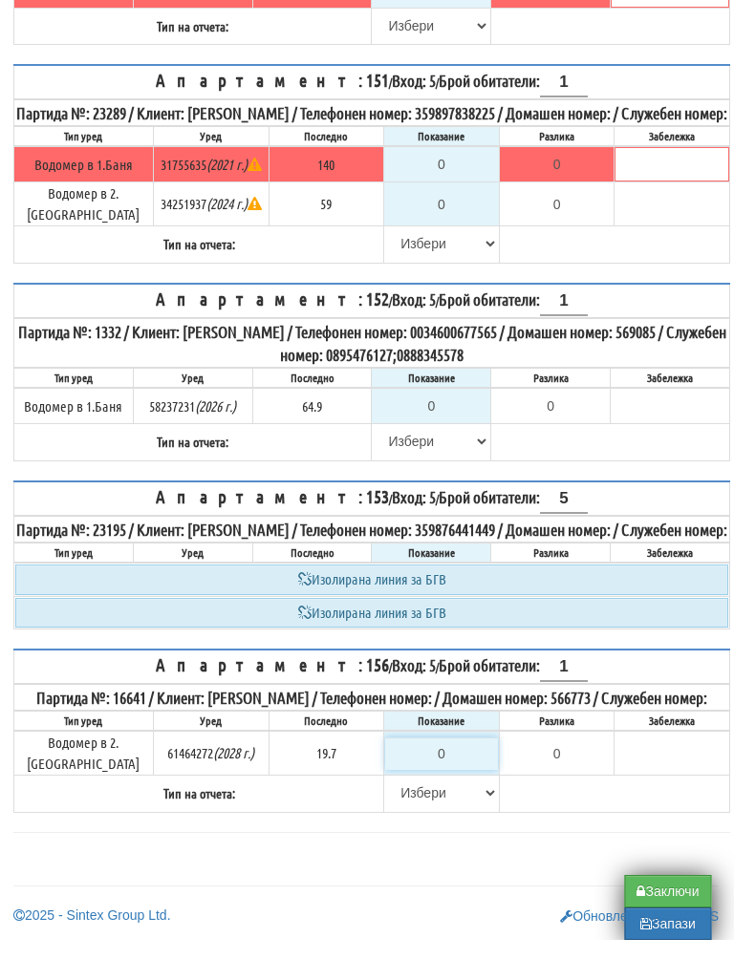
click at [435, 757] on input "0" at bounding box center [442, 773] width 113 height 32
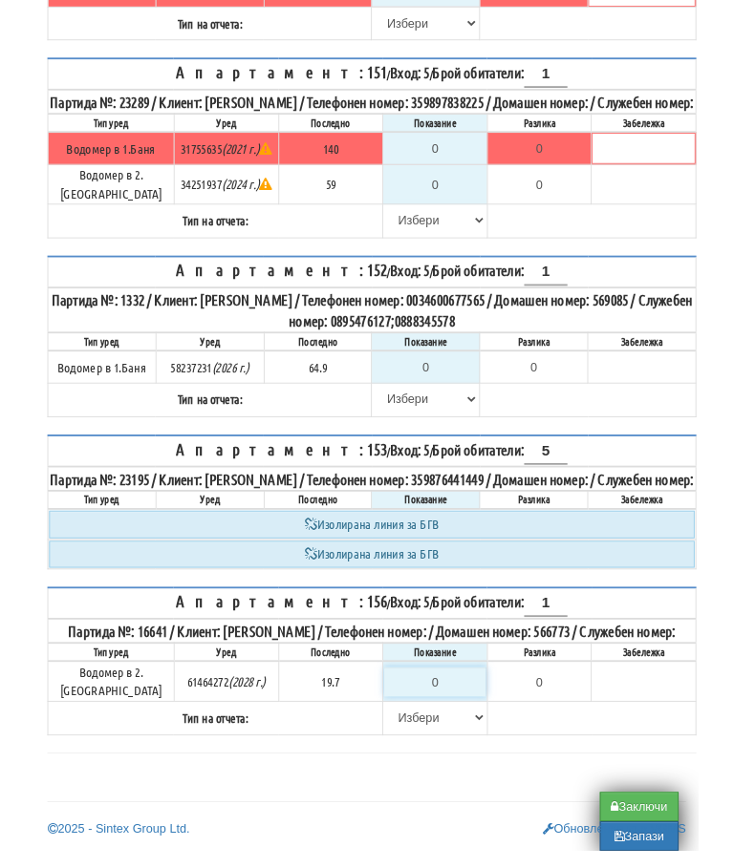
scroll to position [1592, 11]
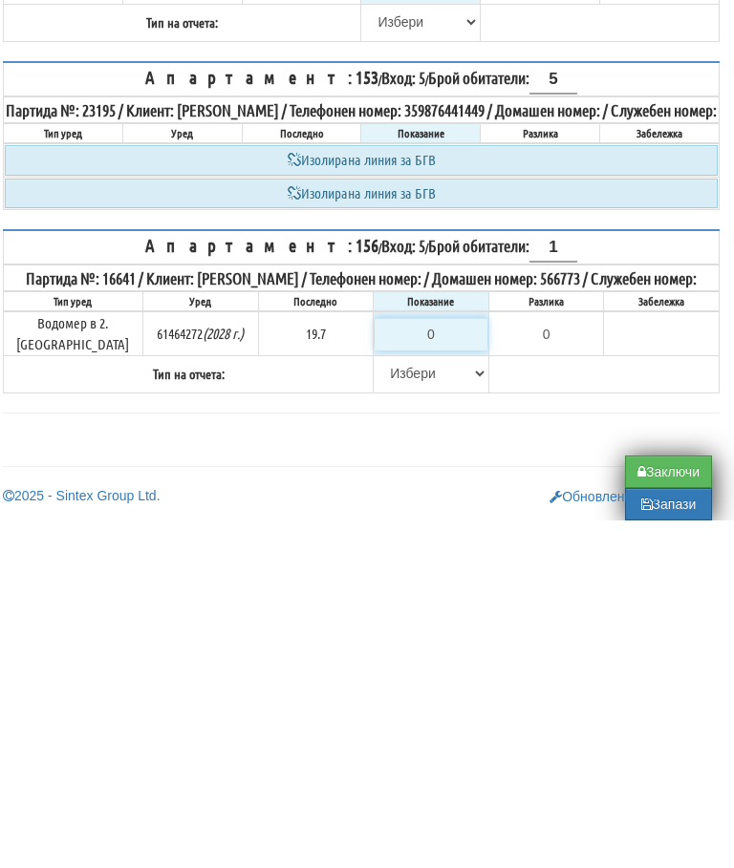
type input "2"
type input "-17.700"
type input "20"
type input "0.300"
type input "20"
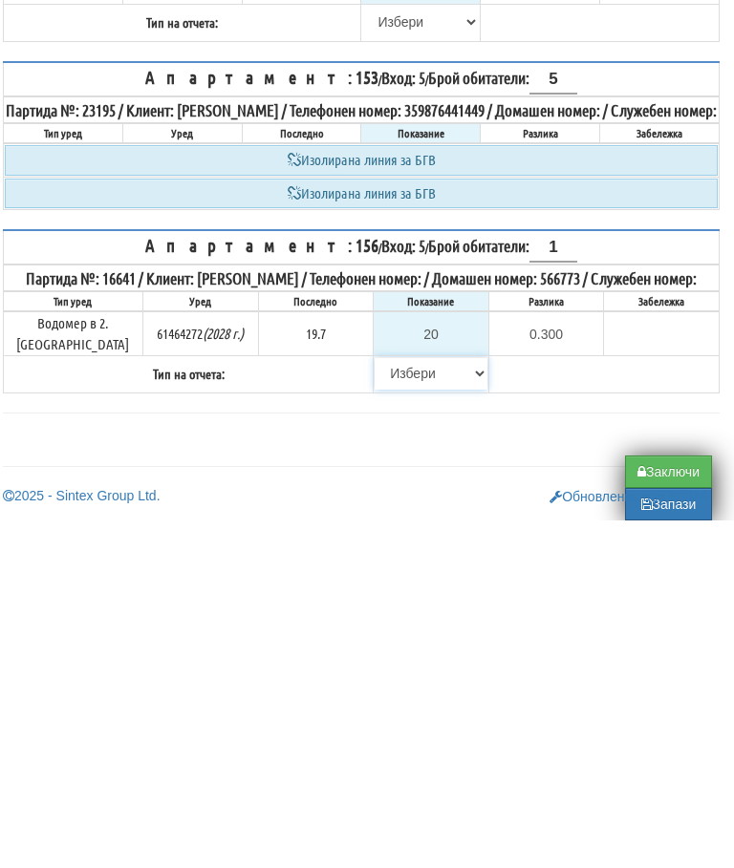
click at [392, 705] on select "[PERSON_NAME] Телефон Бележка Неосигурен достъп Самоотчет Служебно Дистанционен" at bounding box center [431, 721] width 113 height 32
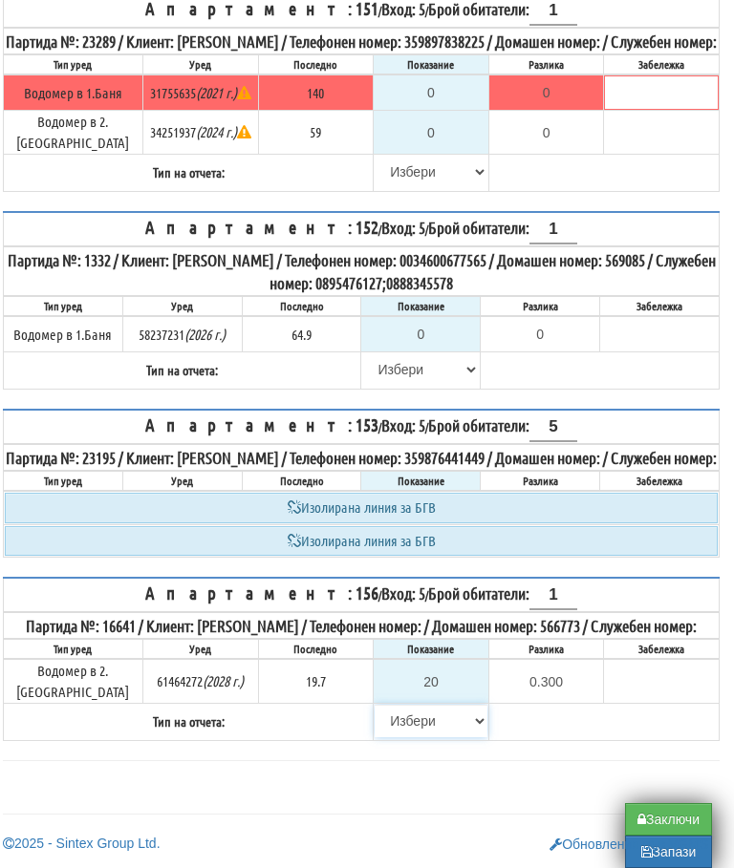
select select "89c75930-9bfd-e511-80be-8d5a1dced85a"
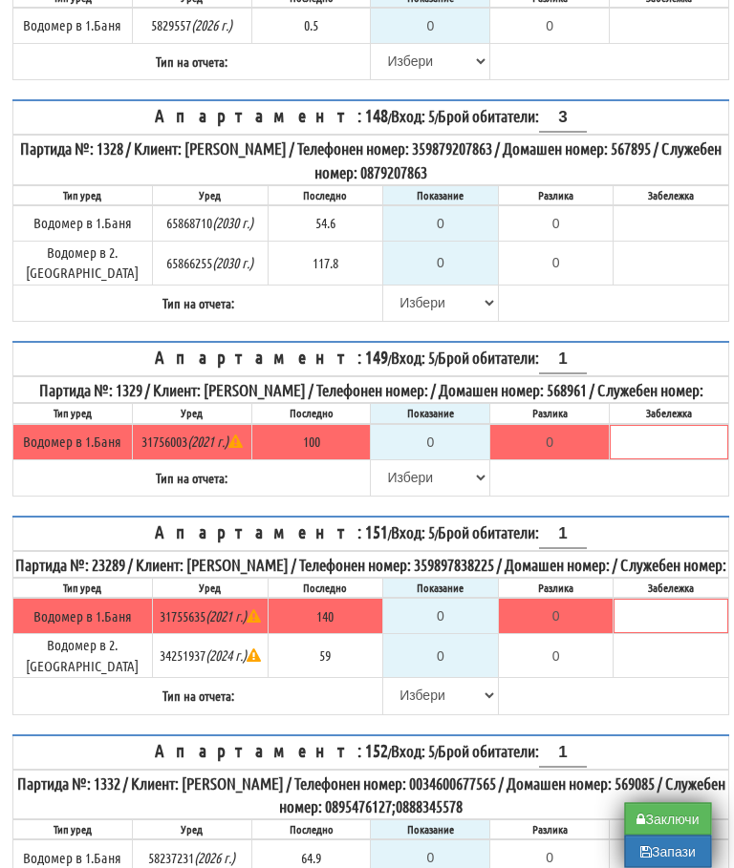
scroll to position [1016, 1]
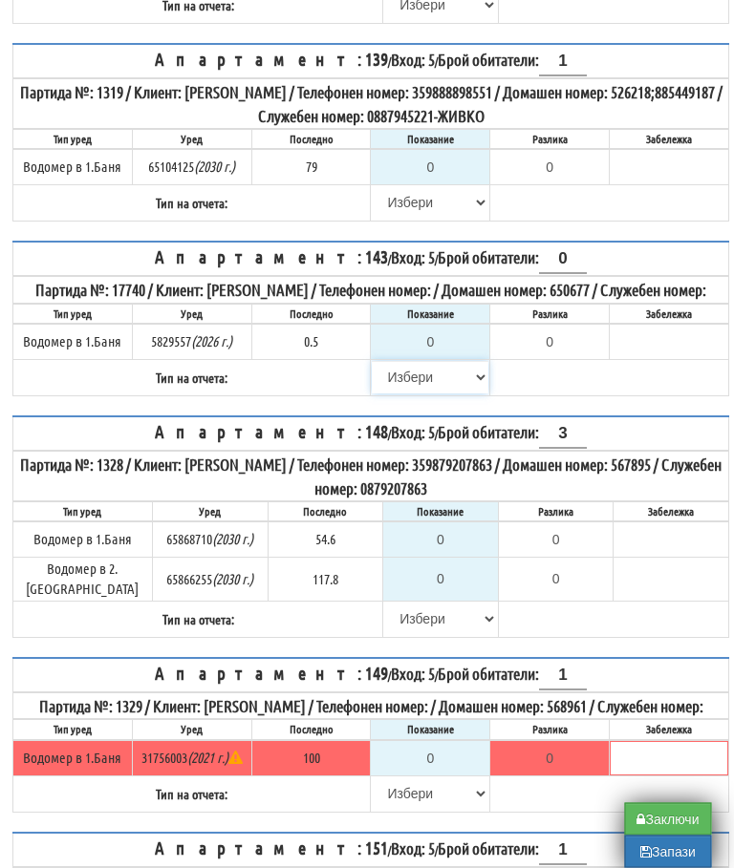
click at [405, 371] on select "[PERSON_NAME] Телефон Бележка Неосигурен достъп Самоотчет Служебно Дистанционен" at bounding box center [431, 378] width 117 height 32
select select "8cc75930-9bfd-e511-80be-8d5a1dced85a"
type input "0.5"
type input "0.0"
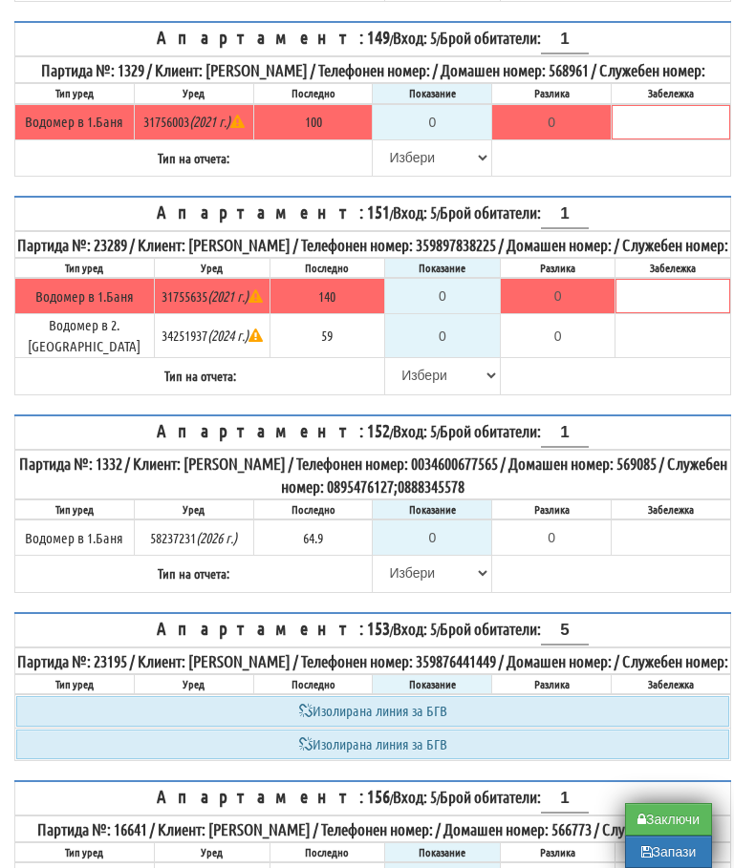
scroll to position [1332, 0]
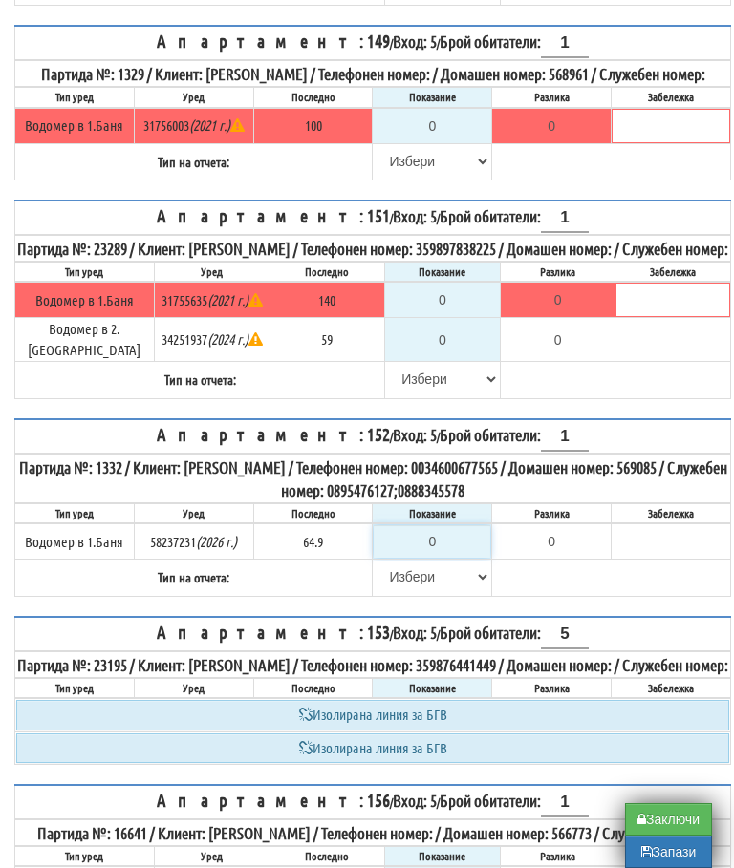
click at [442, 558] on input "0" at bounding box center [432, 541] width 117 height 32
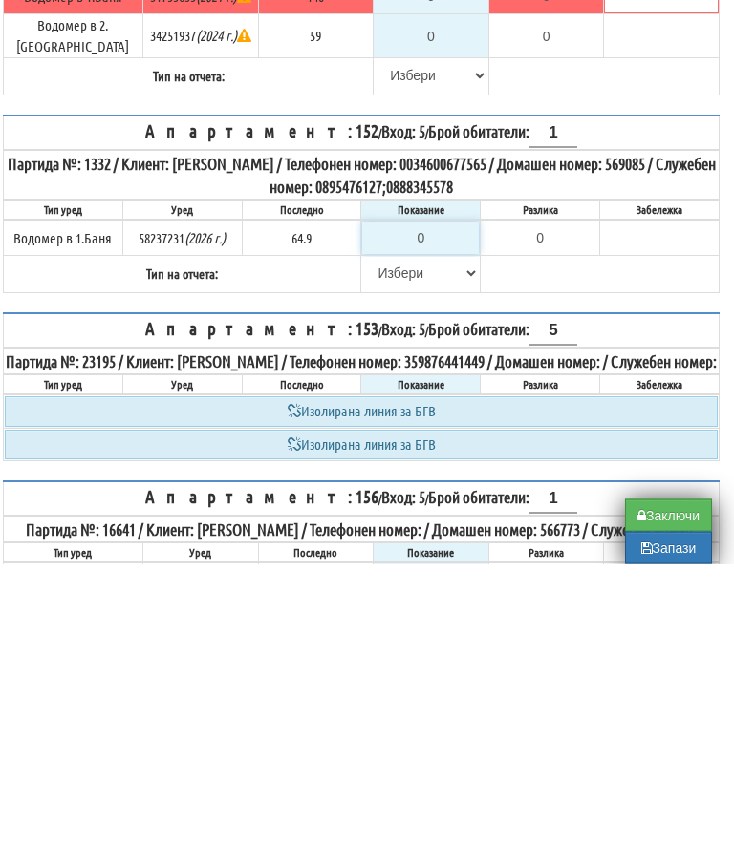
type input "6"
type input "-58.900"
type input "65"
type input "0.100"
type input "65.5"
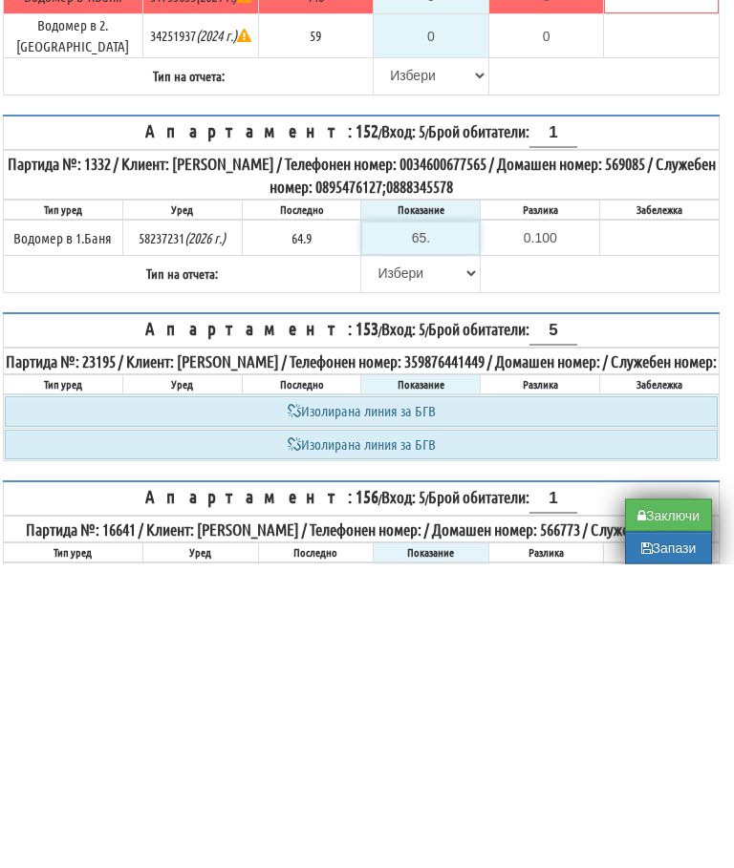
type input "0.6"
type input "65.5"
click at [394, 562] on select "[PERSON_NAME] Телефон Бележка Неосигурен достъп Самоотчет Служебно Дистанционен" at bounding box center [420, 578] width 117 height 32
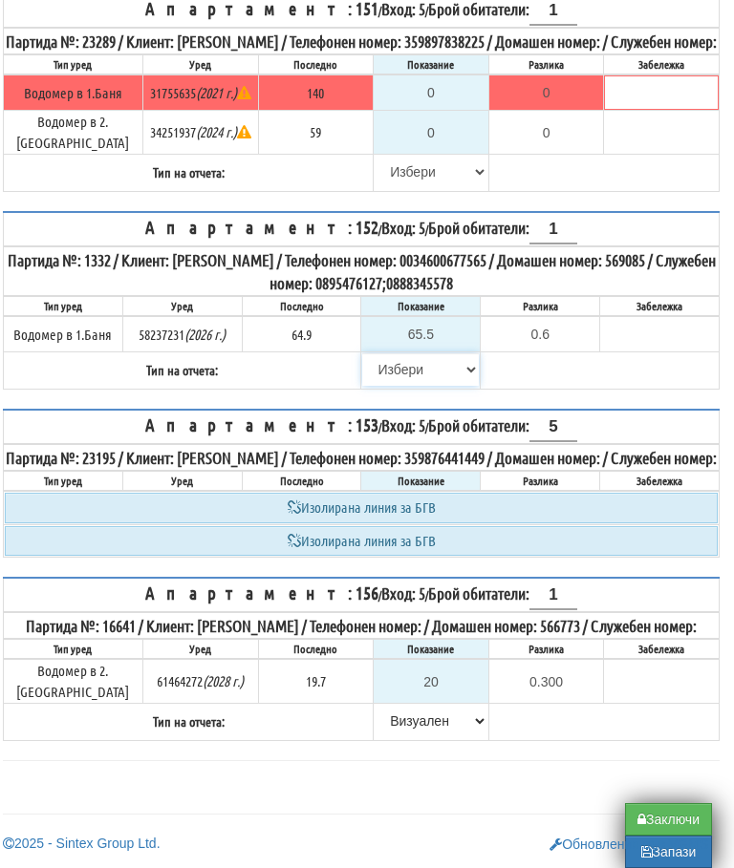
select select "89c75930-9bfd-e511-80be-8d5a1dced85a"
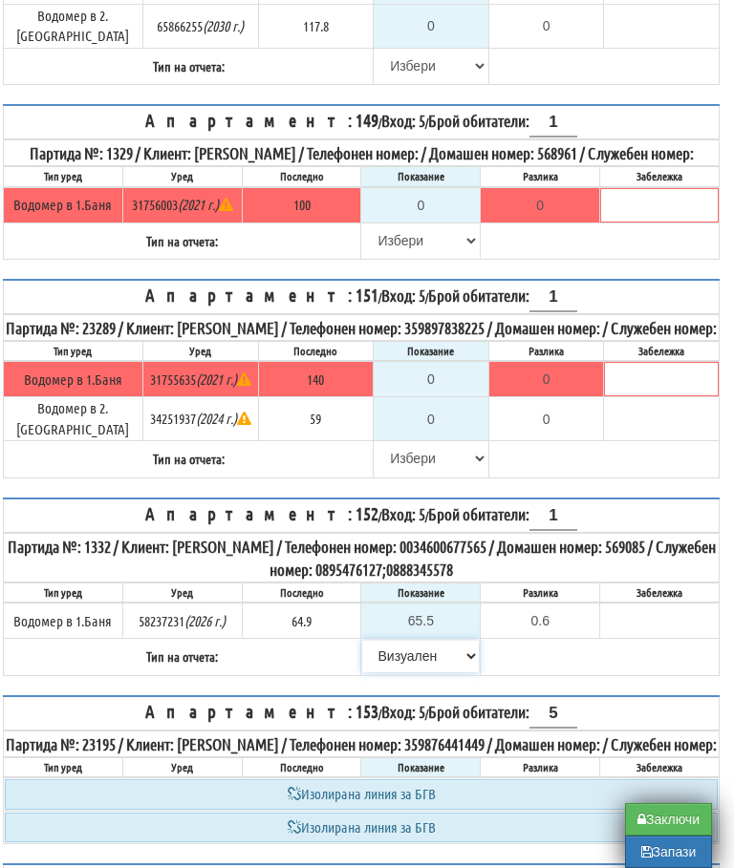
scroll to position [1253, 11]
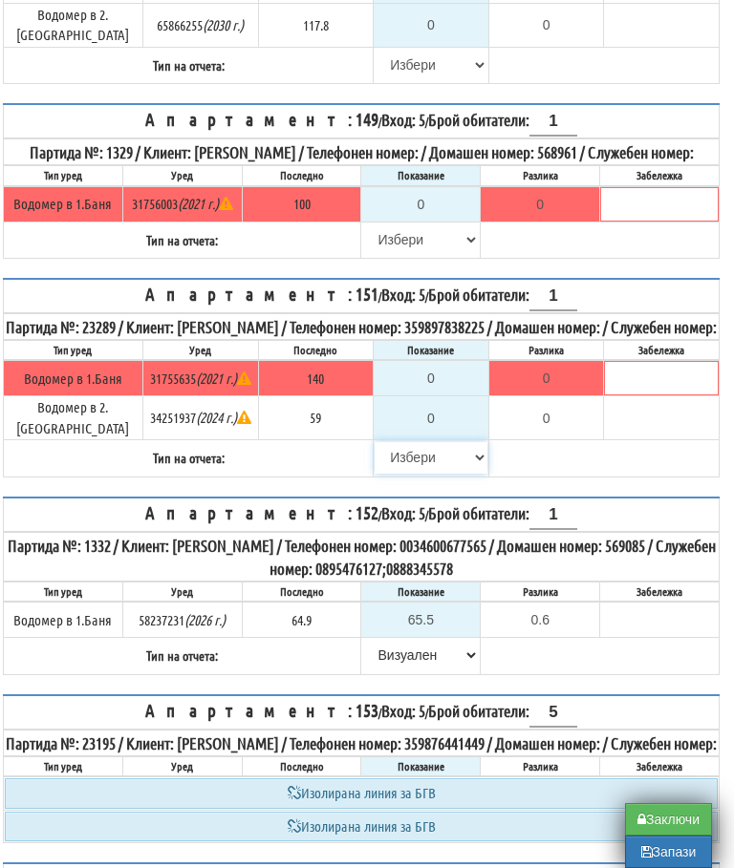
click at [395, 471] on select "[PERSON_NAME] Телефон Бележка Неосигурен достъп Самоотчет Служебно Дистанционен" at bounding box center [431, 457] width 113 height 32
select select "8cc75930-9bfd-e511-80be-8d5a1dced85a"
type input "140"
type input "0.000"
type input "59"
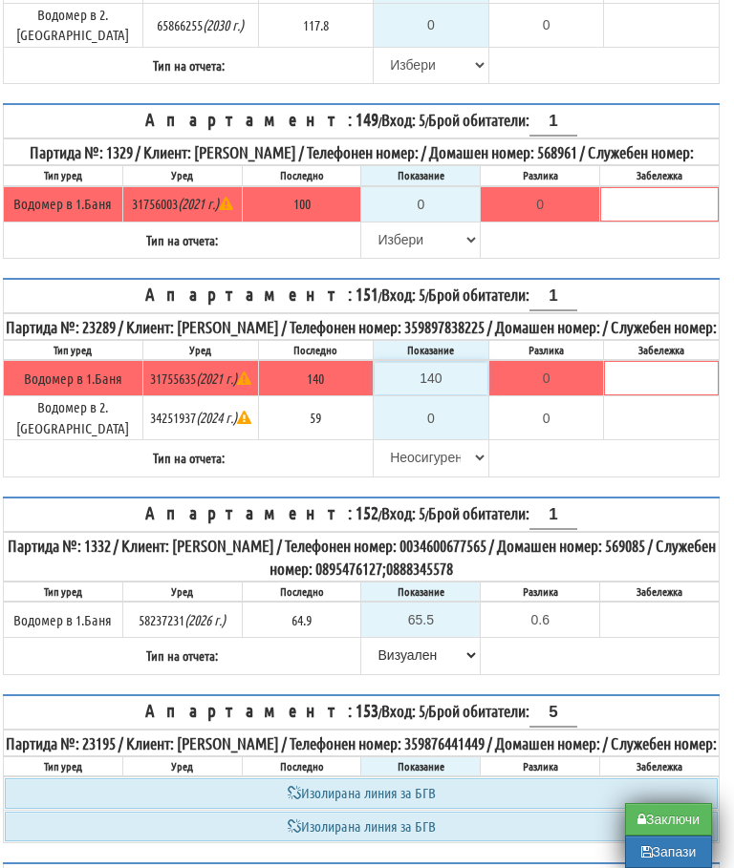
type input "0.000"
click at [605, 259] on table "Апартамент: 149 / Вход: 5 / Брой обитатели: 1 Партида №: 1329 / Клиент: ДАРИНКА…" at bounding box center [361, 181] width 717 height 156
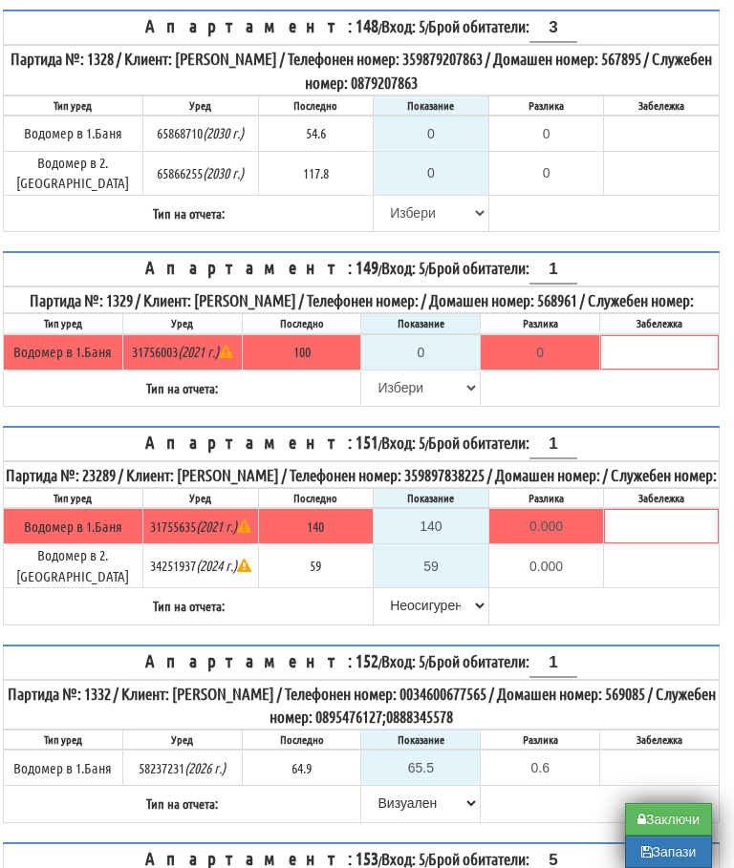
scroll to position [1101, 11]
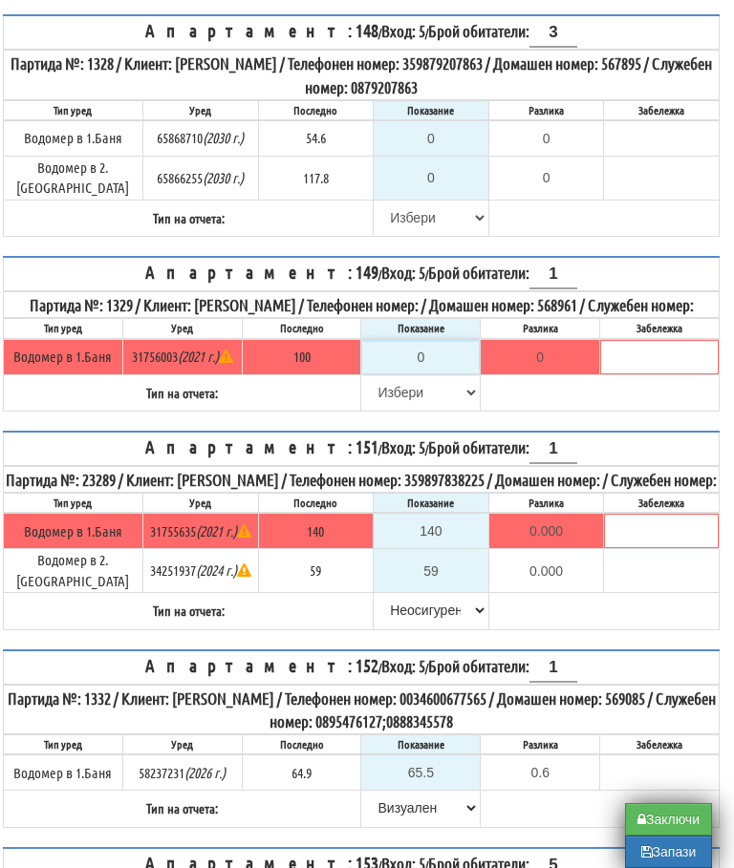
click at [429, 367] on input "0" at bounding box center [420, 357] width 117 height 32
type input "1"
type input "-99.000"
type input "10"
type input "-90.000"
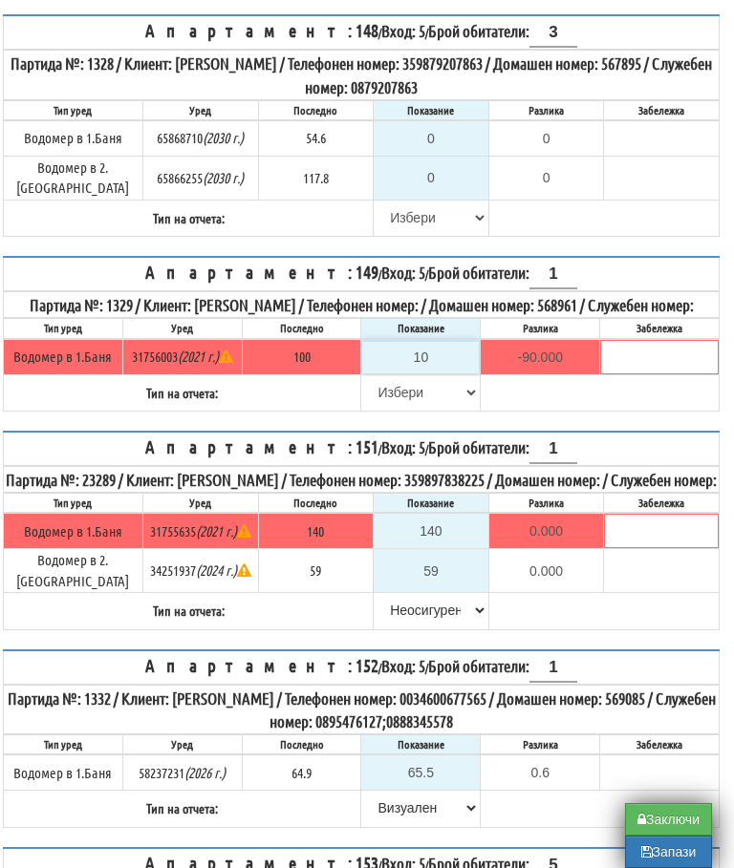
type input "100"
type input "0.000"
type input "100.3"
type input "0.300"
type input "100.3"
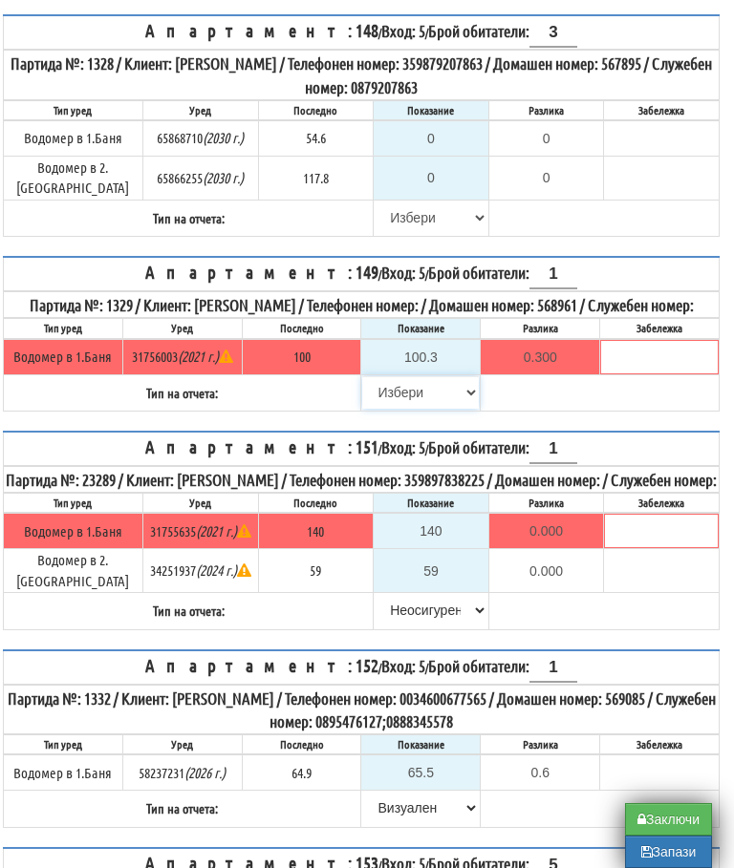
click at [384, 408] on select "[PERSON_NAME] Телефон Бележка Неосигурен достъп Самоотчет Служебно Дистанционен" at bounding box center [420, 392] width 117 height 32
select select "89c75930-9bfd-e511-80be-8d5a1dced85a"
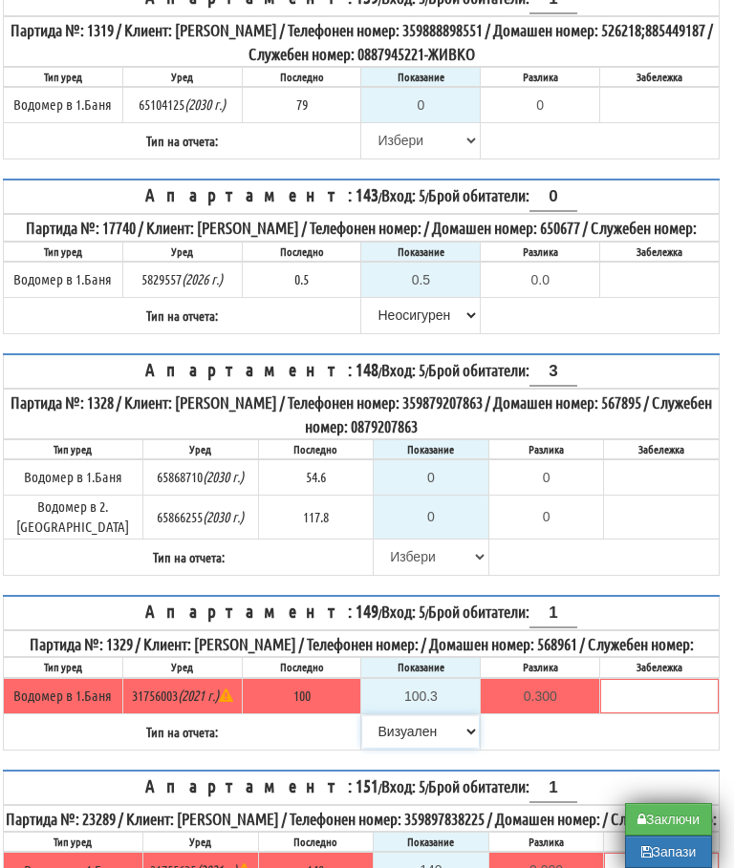
scroll to position [766, 11]
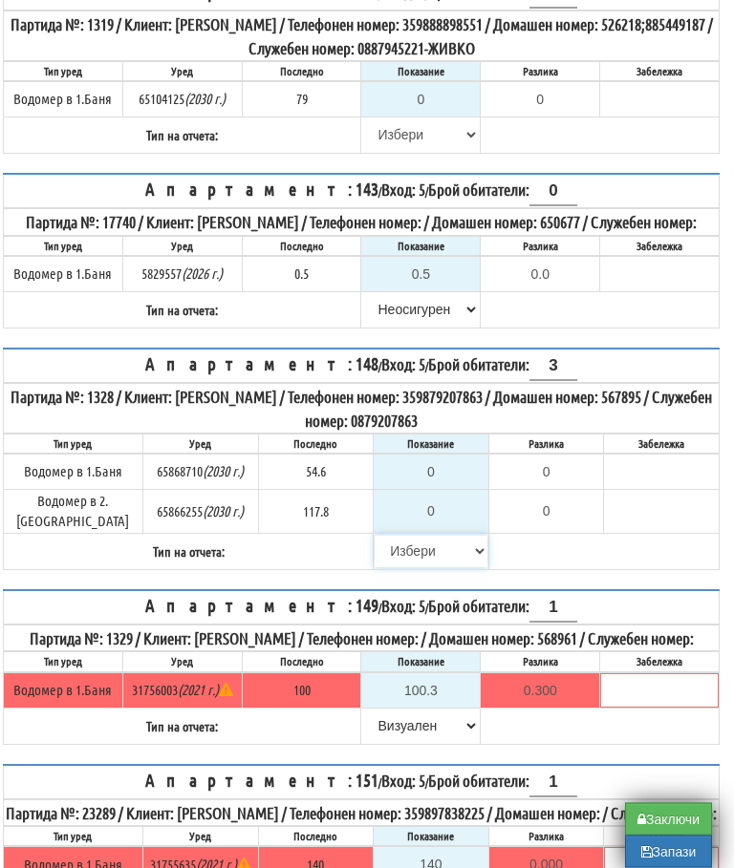
click at [387, 551] on select "[PERSON_NAME] Телефон Бележка Неосигурен достъп Самоотчет Служебно Дистанционен" at bounding box center [431, 552] width 113 height 32
select select "8cc75930-9bfd-e511-80be-8d5a1dced85a"
type input "54.6"
type input "0.0"
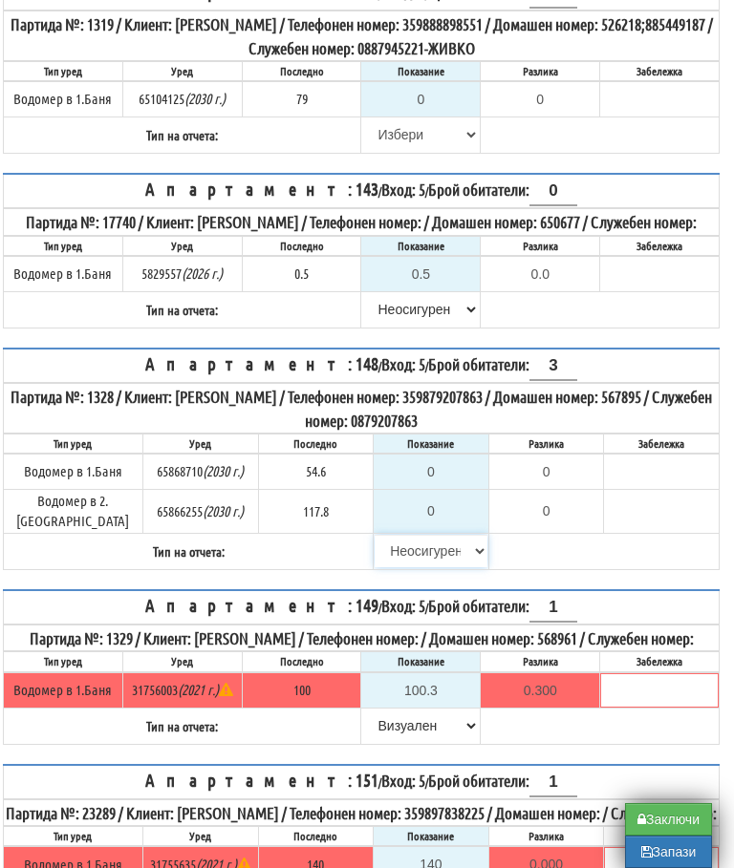
type input "117.8"
type input "0.0"
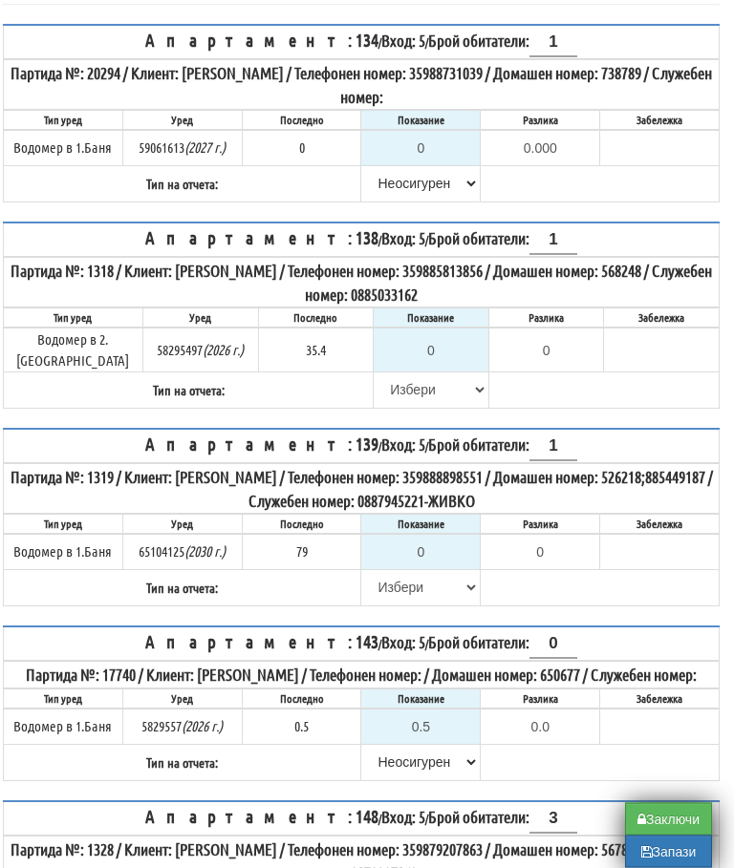
scroll to position [314, 11]
click at [458, 536] on input "0" at bounding box center [420, 552] width 117 height 32
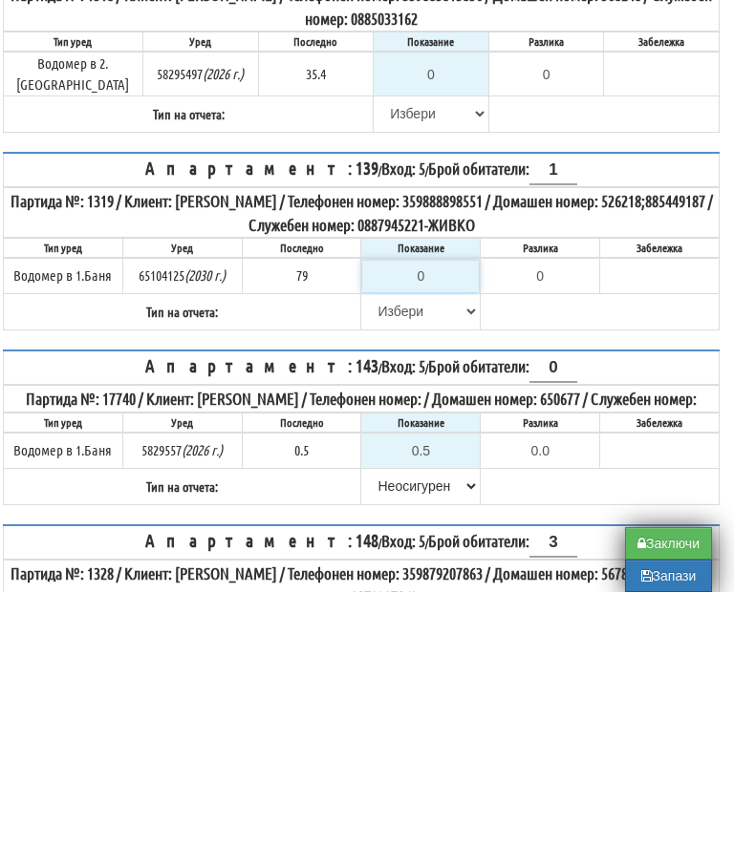
type input "8"
type input "-71.000"
type input "80"
type input "1.000"
type input "80.3"
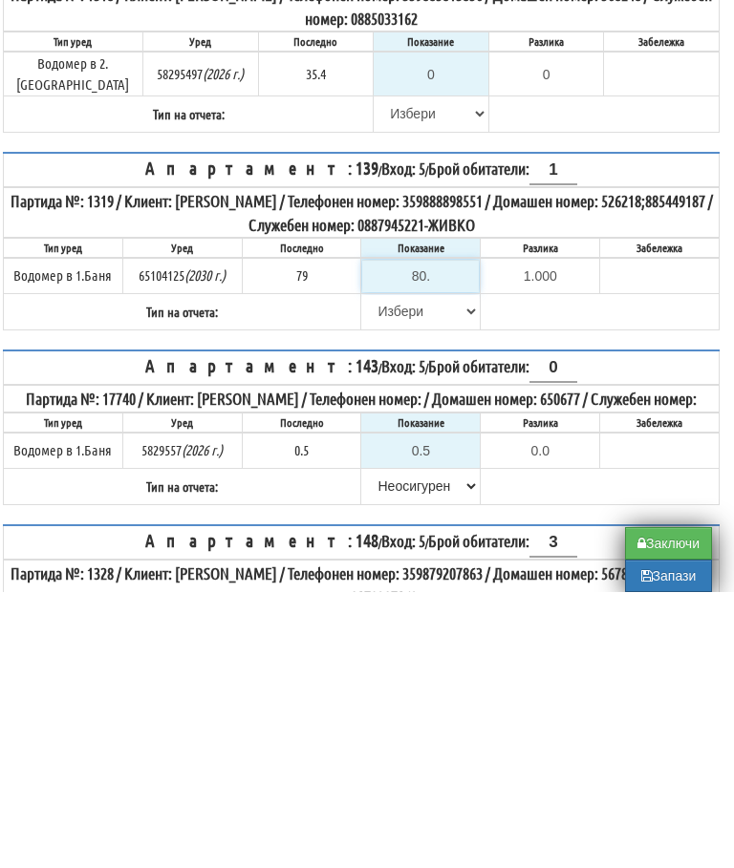
type input "1.300"
type input "80.3"
click at [389, 571] on select "[PERSON_NAME] Телефон Бележка Неосигурен достъп Самоотчет Служебно Дистанционен" at bounding box center [420, 587] width 117 height 32
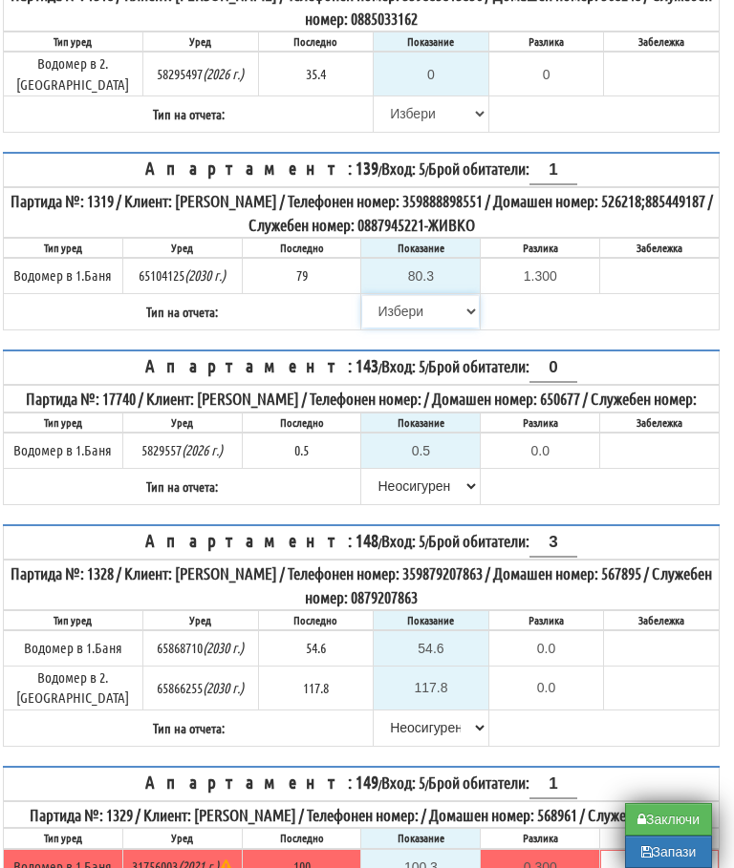
select select "8bc75930-9bfd-e511-80be-8d5a1dced85a"
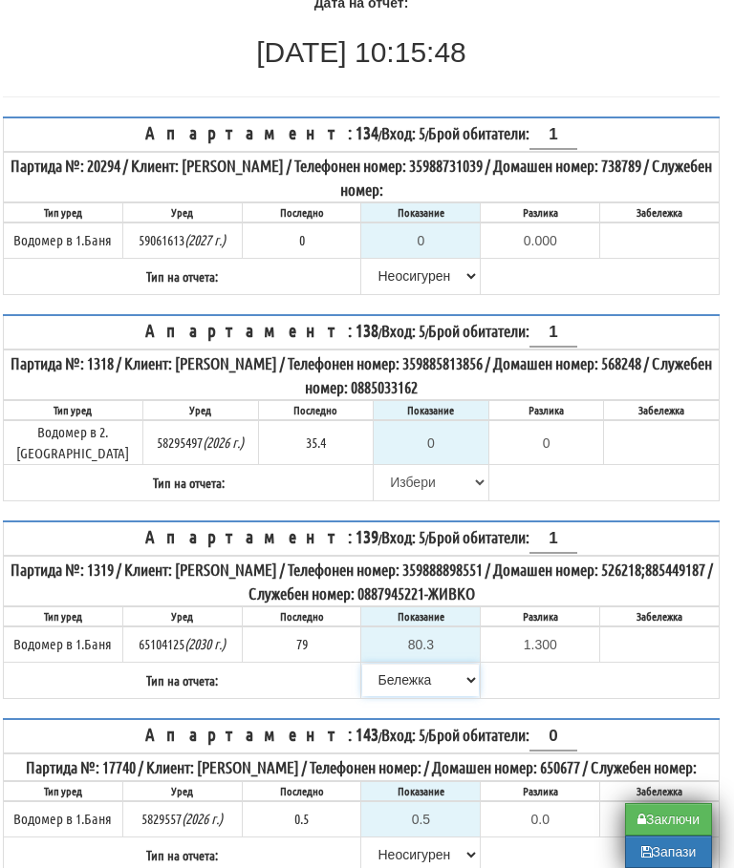
scroll to position [218, 11]
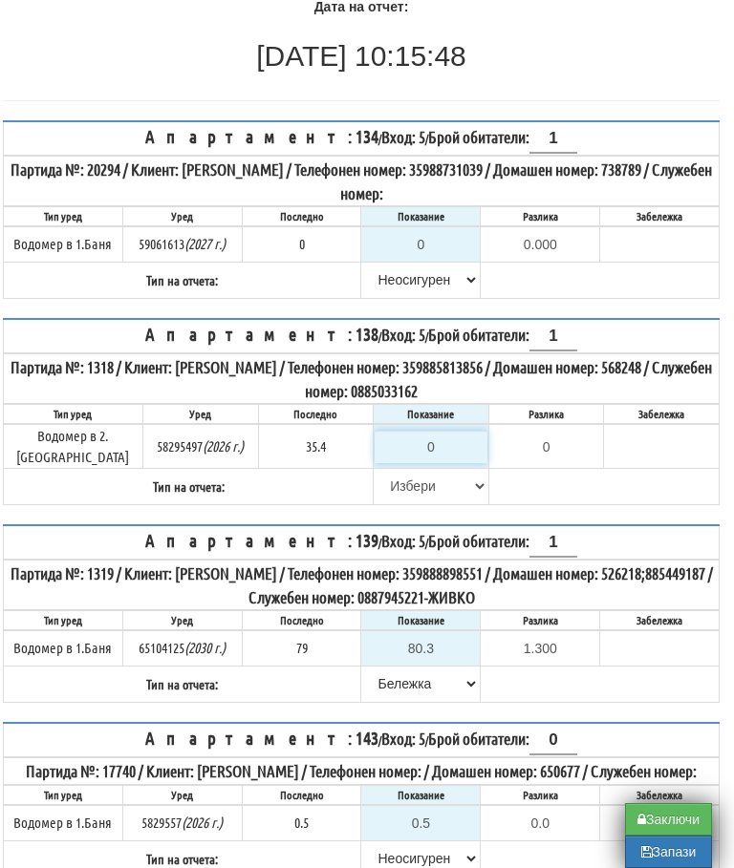
click at [439, 438] on input "0" at bounding box center [431, 447] width 113 height 32
type input "3"
type input "-32.400"
type input "35"
type input "-0.400"
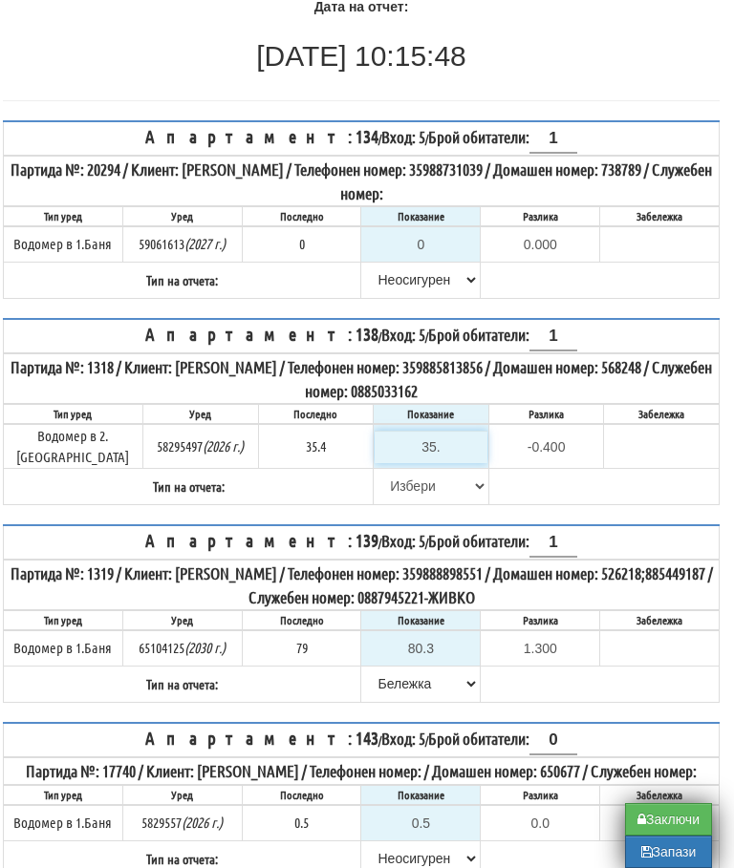
type input "35.4"
type input "0.0"
type input "35.4"
click at [384, 473] on select "[PERSON_NAME] Телефон Бележка Неосигурен достъп Самоотчет Служебно Дистанционен" at bounding box center [431, 486] width 113 height 32
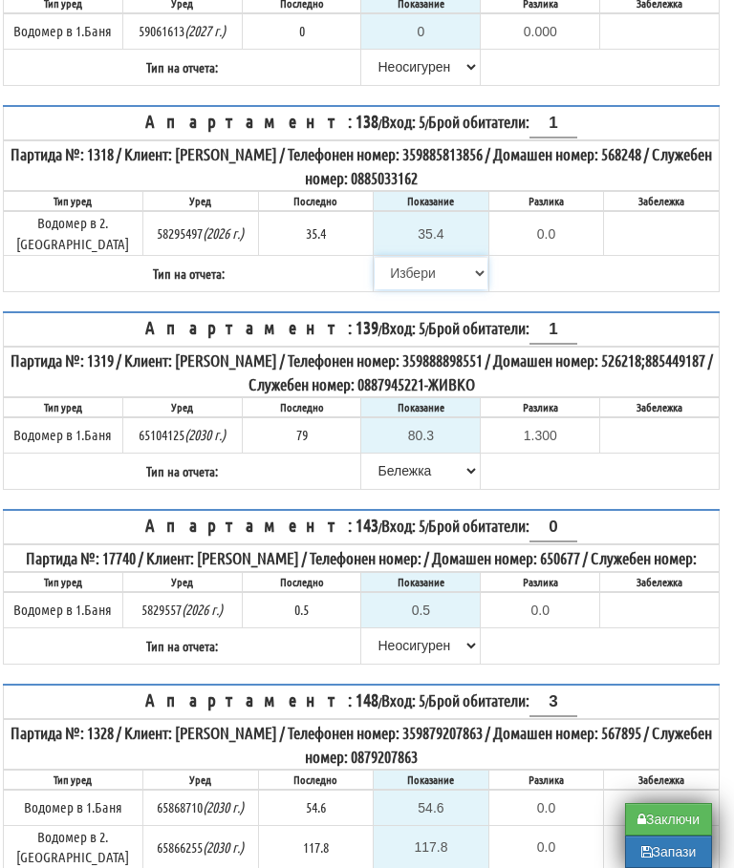
select select "89c75930-9bfd-e511-80be-8d5a1dced85a"
click at [675, 859] on button "Запази" at bounding box center [668, 852] width 87 height 32
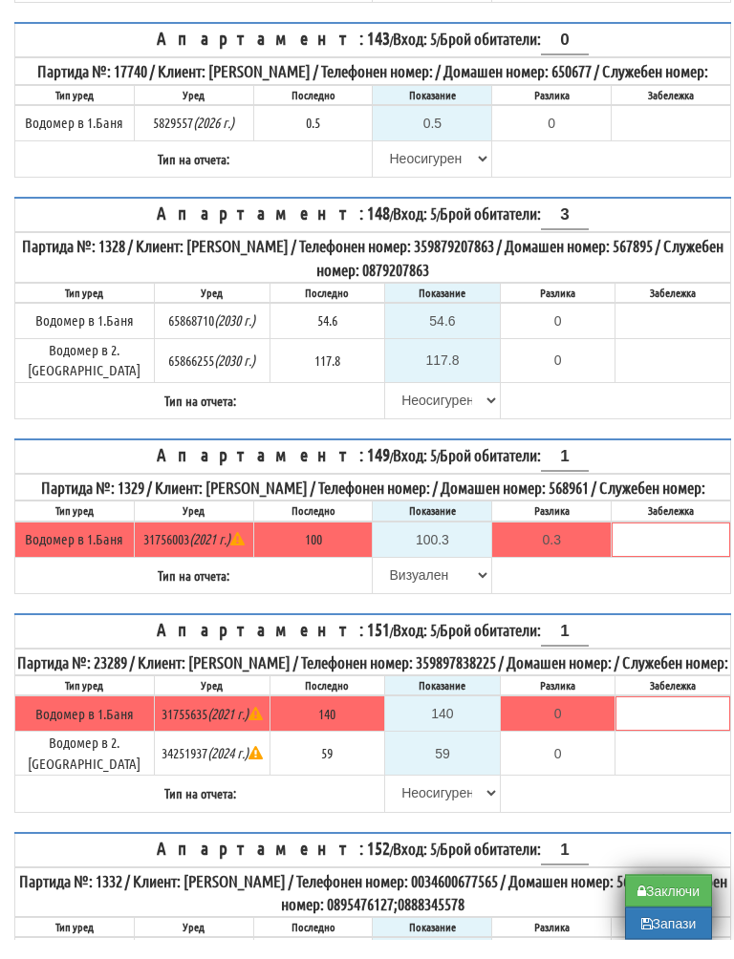
scroll to position [913, 0]
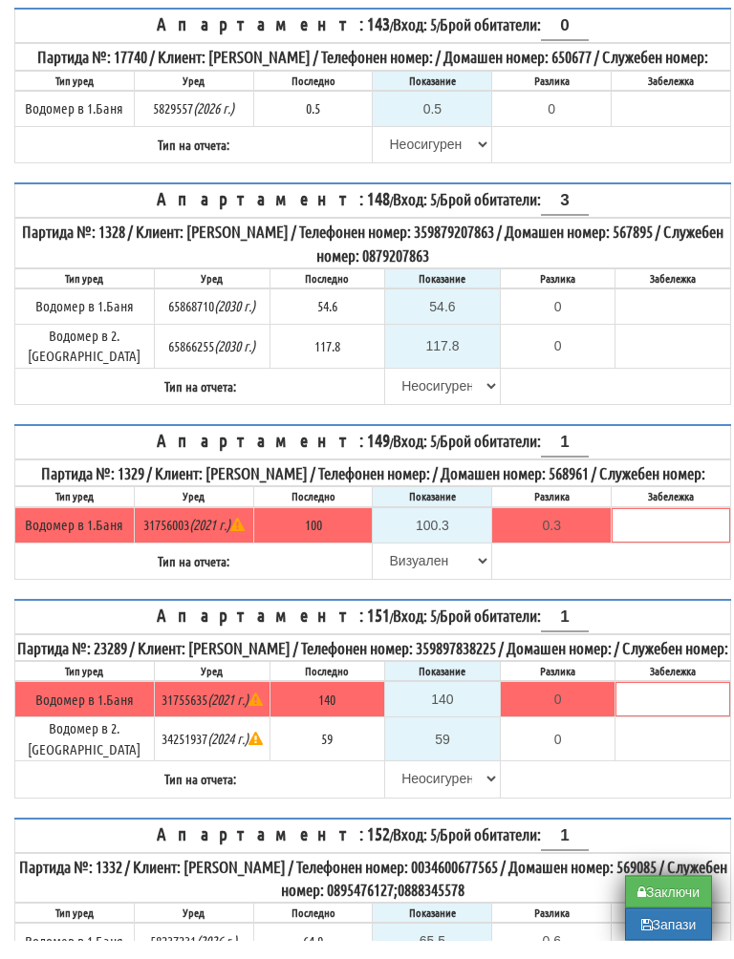
click at [668, 932] on button "Запази" at bounding box center [668, 943] width 87 height 32
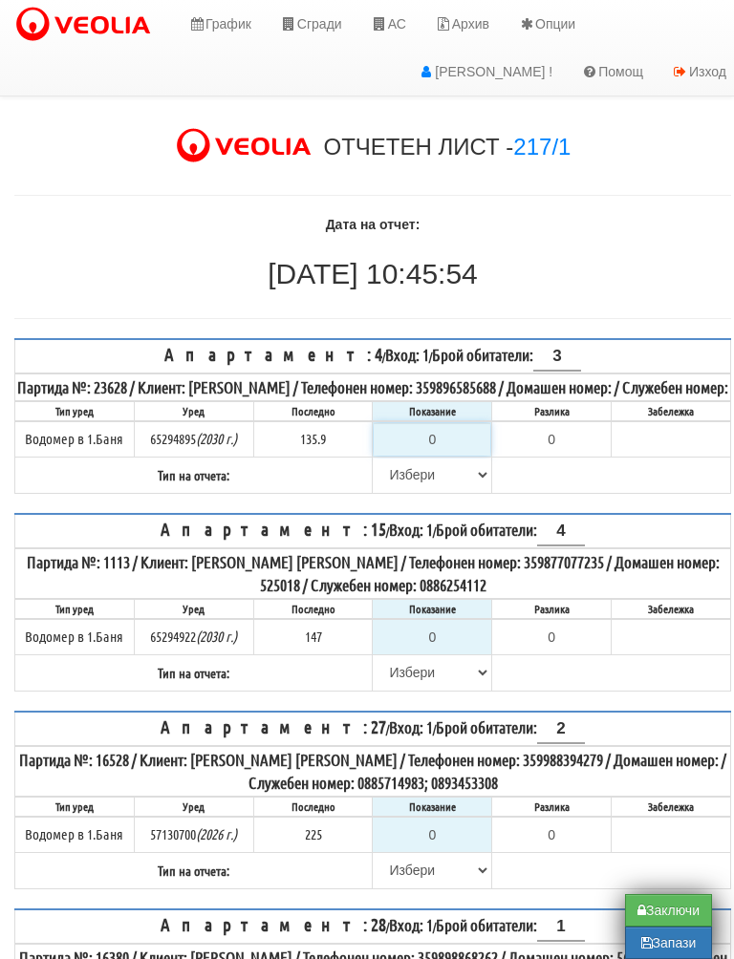
click at [464, 455] on input "0" at bounding box center [432, 439] width 117 height 32
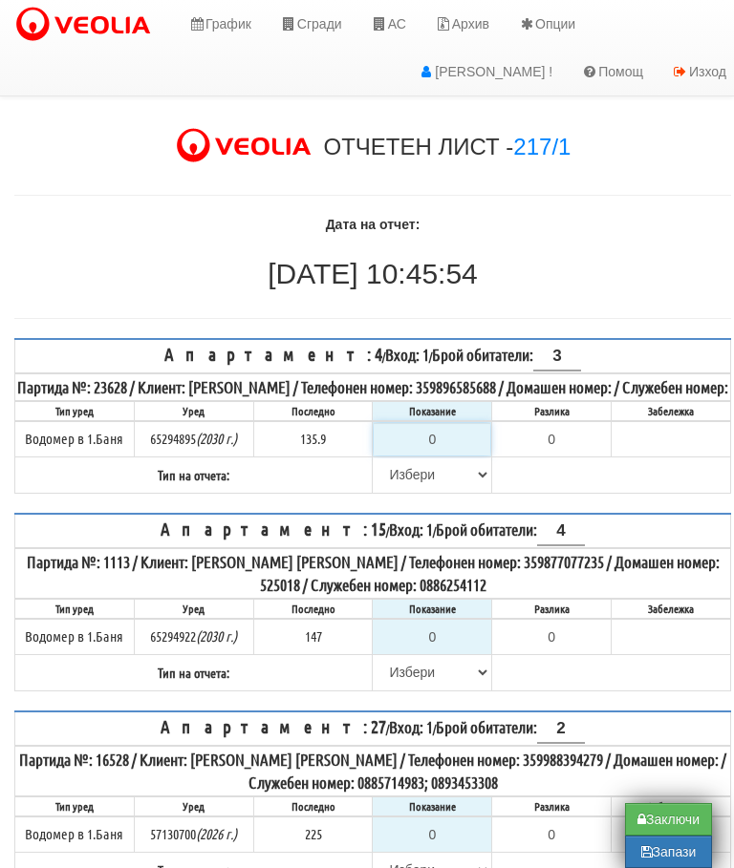
type input "1"
type input "-134.900"
type input "13"
type input "-122.900"
type input "135"
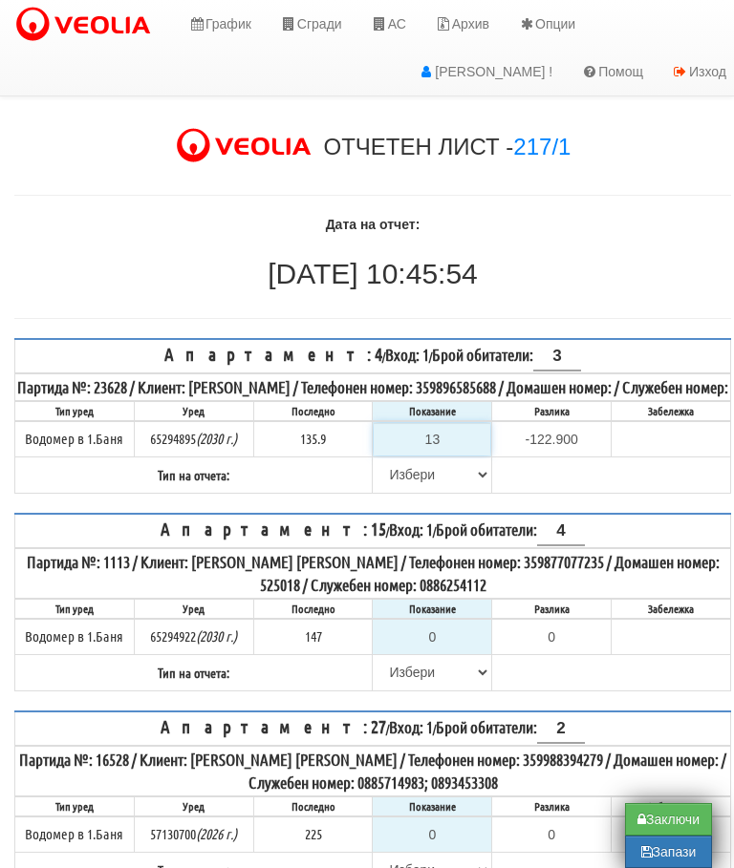
type input "-0.900"
type input "135.9"
type input "0.0"
type input "135.9"
click at [399, 491] on select "[PERSON_NAME] Телефон Бележка Неосигурен достъп Самоотчет Служебно Дистанционен" at bounding box center [432, 475] width 117 height 32
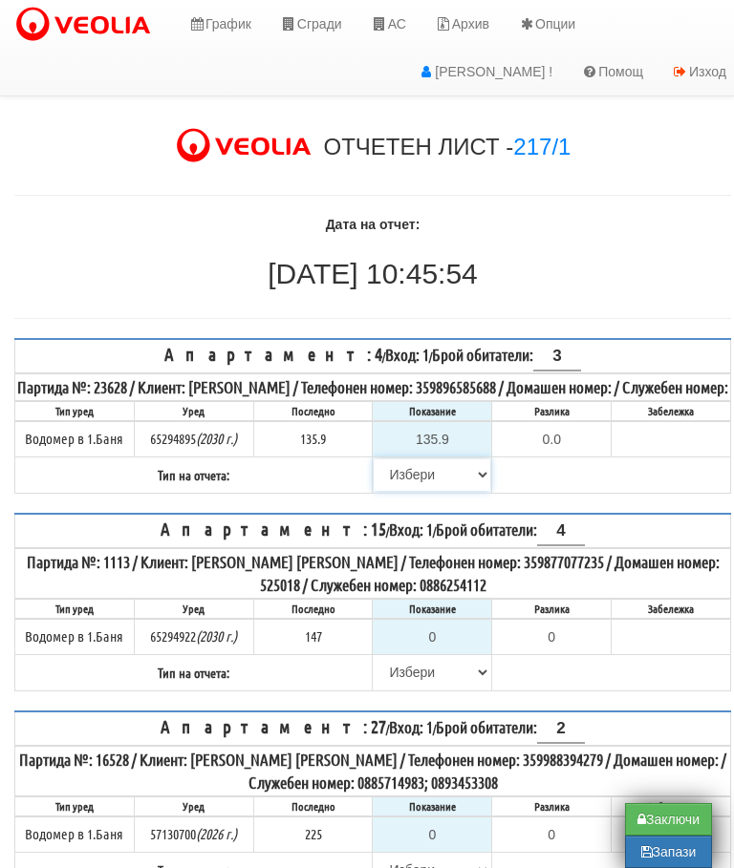
scroll to position [236, 11]
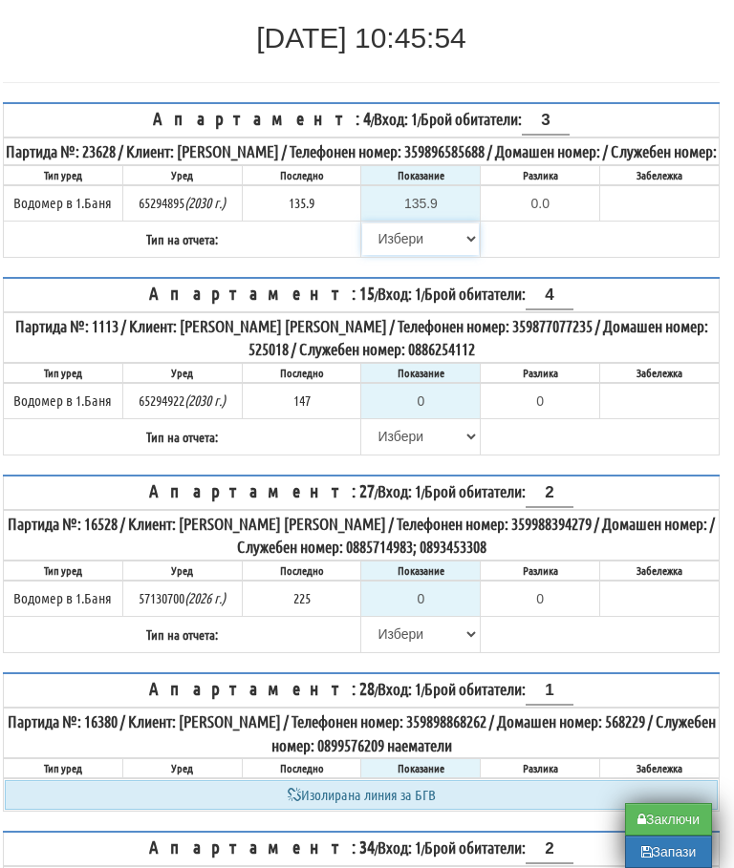
select select "8bc75930-9bfd-e511-80be-8d5a1dced85a"
click at [447, 417] on input "0" at bounding box center [420, 401] width 117 height 32
type input "1"
type input "-146.000"
type input "15"
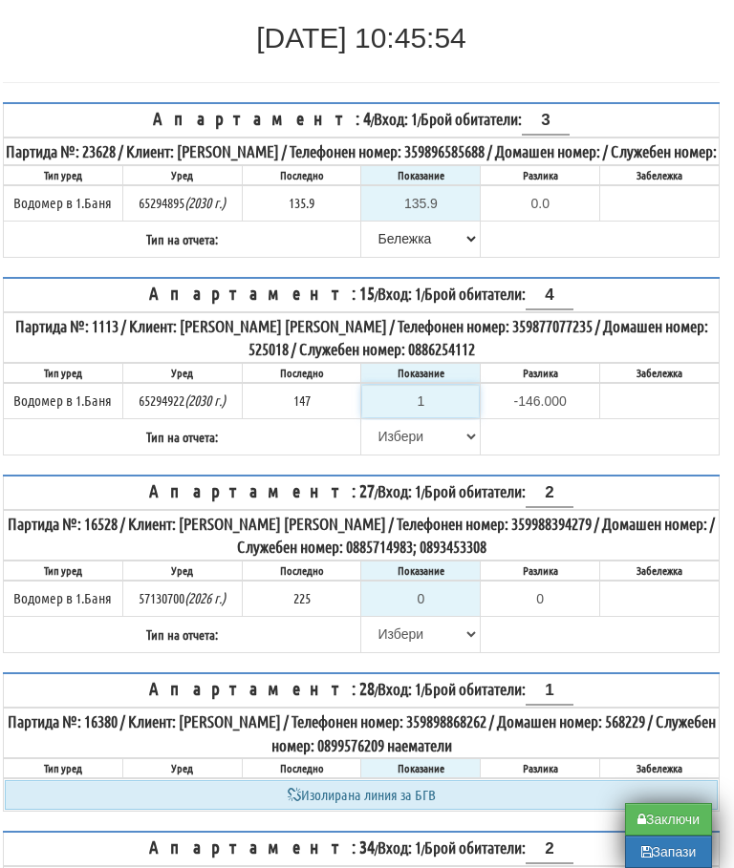
type input "-132.000"
type input "150"
type input "3.000"
type input "150"
click at [393, 447] on select "[PERSON_NAME] Телефон Бележка Неосигурен достъп Самоотчет Служебно Дистанционен" at bounding box center [420, 436] width 117 height 32
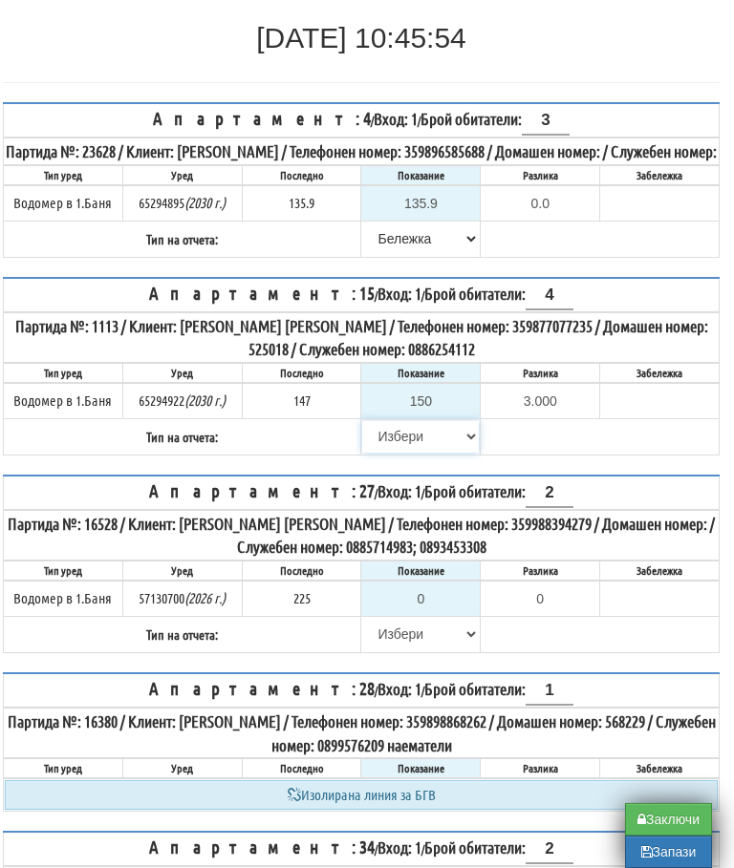
select select "8ac75930-9bfd-e511-80be-8d5a1dced85a"
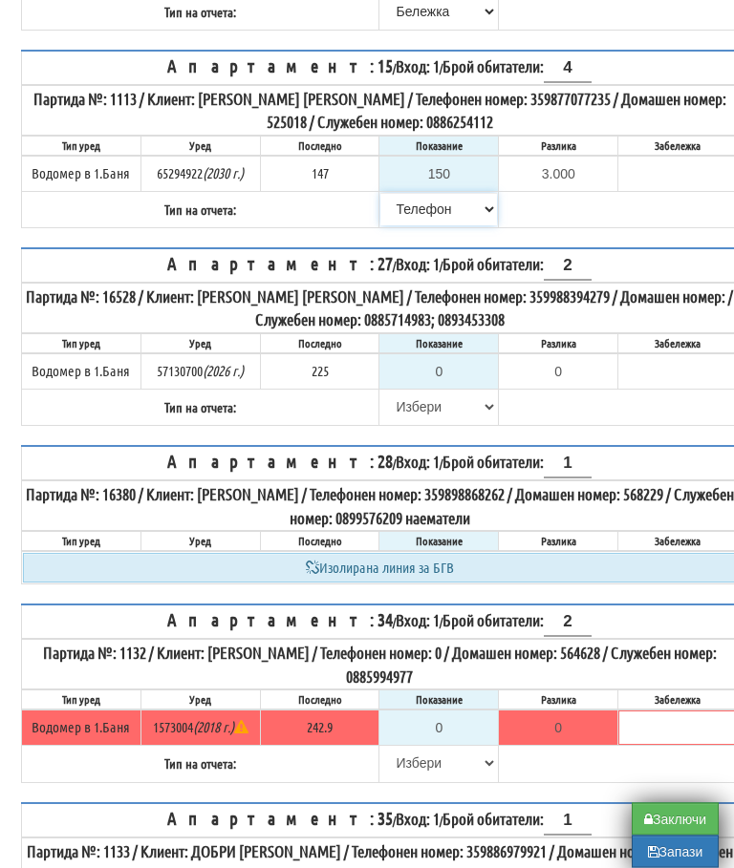
scroll to position [489, 0]
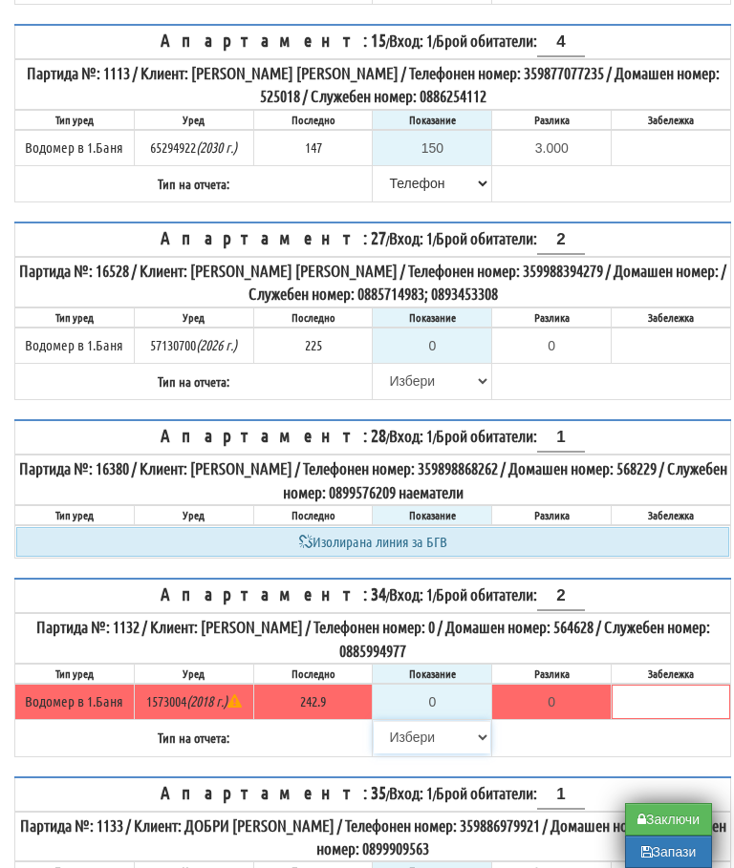
click at [405, 742] on select "[PERSON_NAME] Телефон Бележка Неосигурен достъп Самоотчет Служебно Дистанционен" at bounding box center [432, 737] width 117 height 32
select select "8cc75930-9bfd-e511-80be-8d5a1dced85a"
type input "242.9"
type input "0.0"
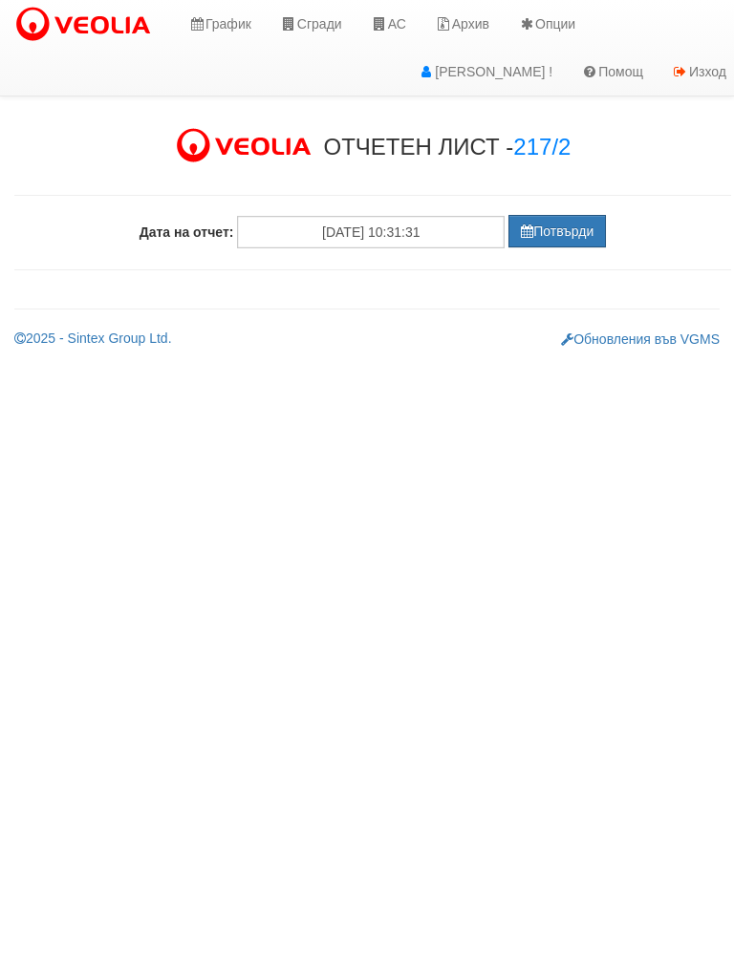
click at [556, 240] on button "Потвърди" at bounding box center [556, 231] width 97 height 32
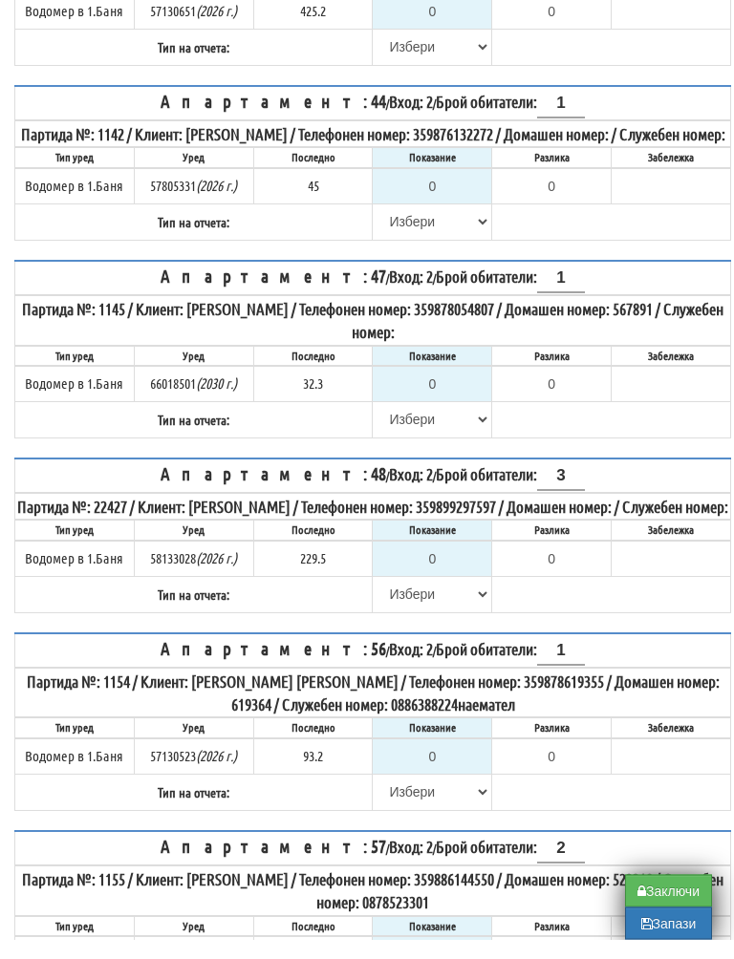
scroll to position [852, 0]
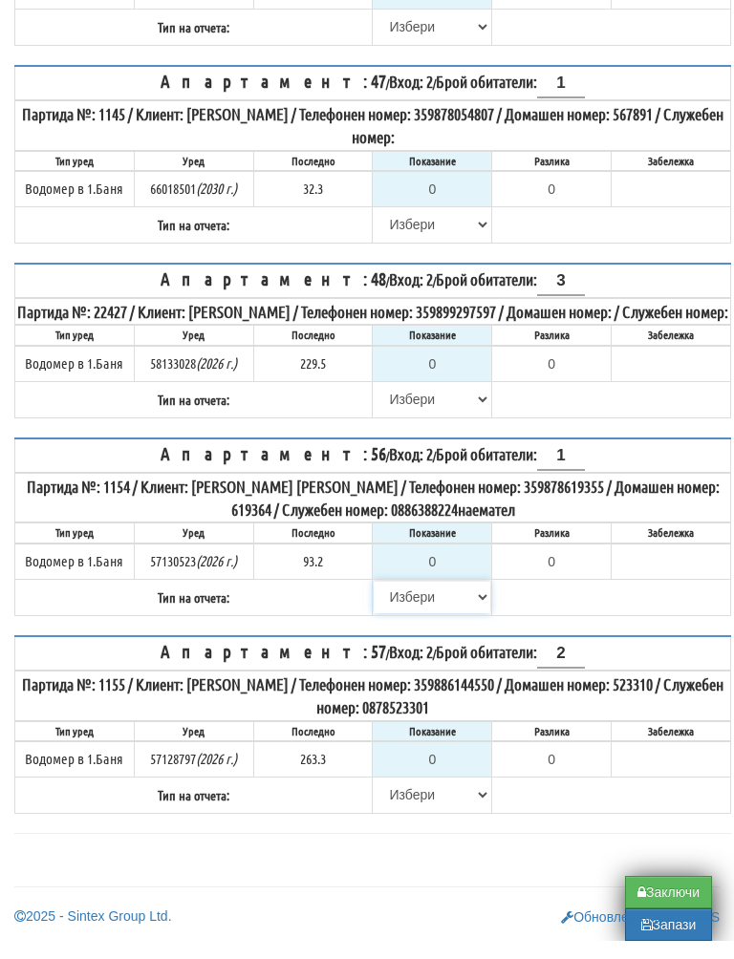
click at [414, 599] on select "[PERSON_NAME] Телефон Бележка Неосигурен достъп Самоотчет Служебно Дистанционен" at bounding box center [432, 615] width 117 height 32
select select "8cc75930-9bfd-e511-80be-8d5a1dced85a"
type input "93.2"
type input "0.0"
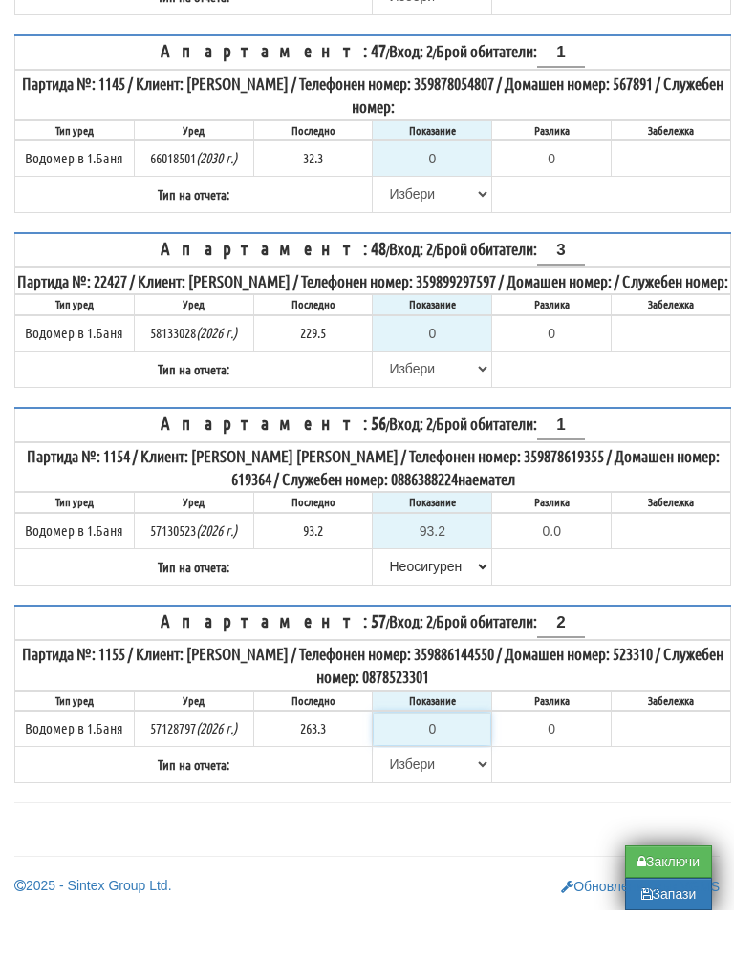
click at [445, 761] on input "0" at bounding box center [432, 777] width 117 height 32
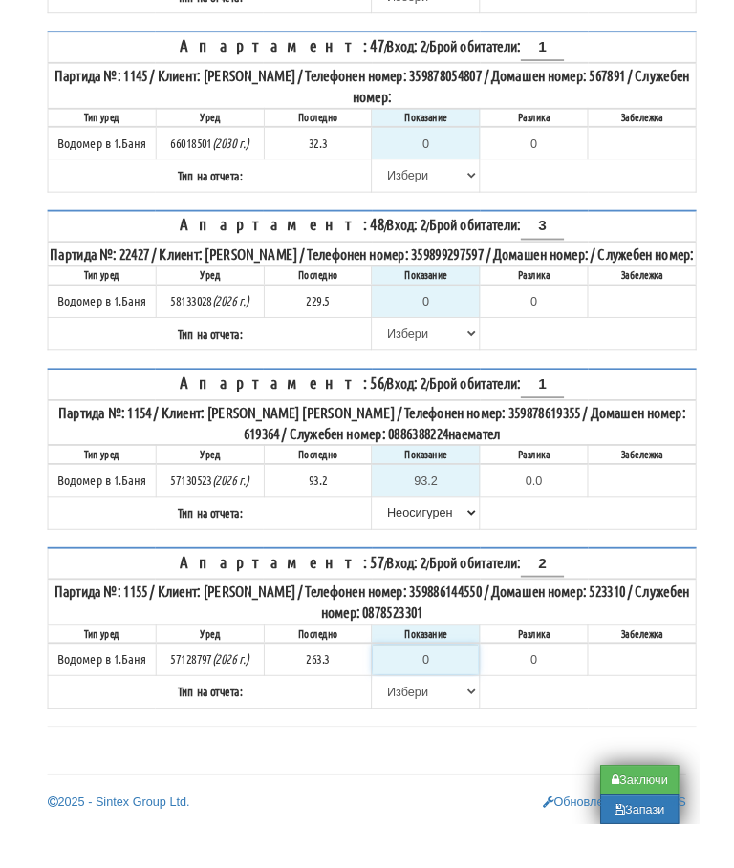
scroll to position [943, 11]
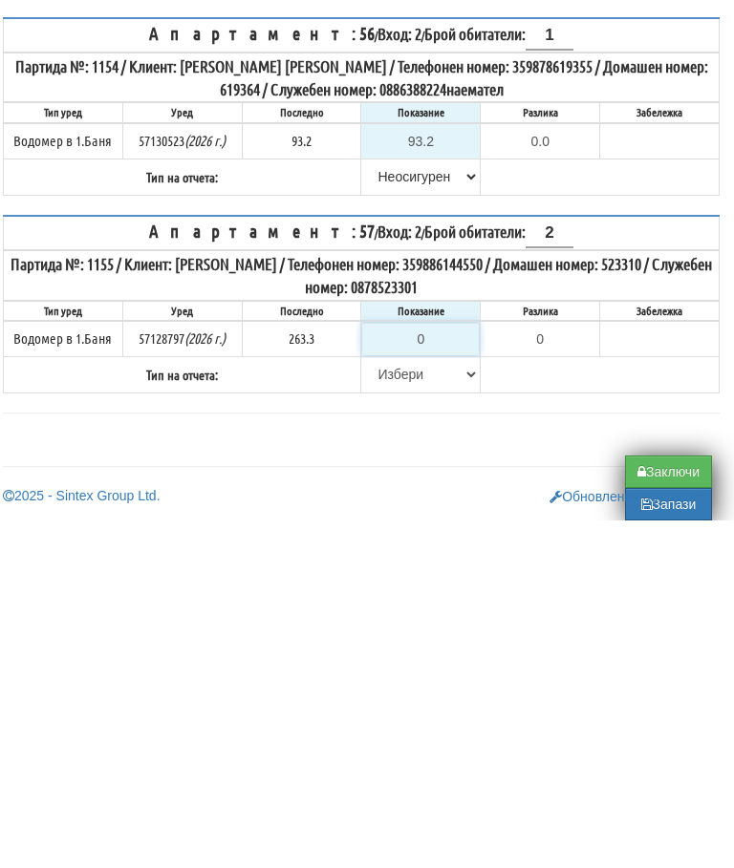
type input "2"
type input "-261.300"
type input "26"
type input "-237.300"
type input "265"
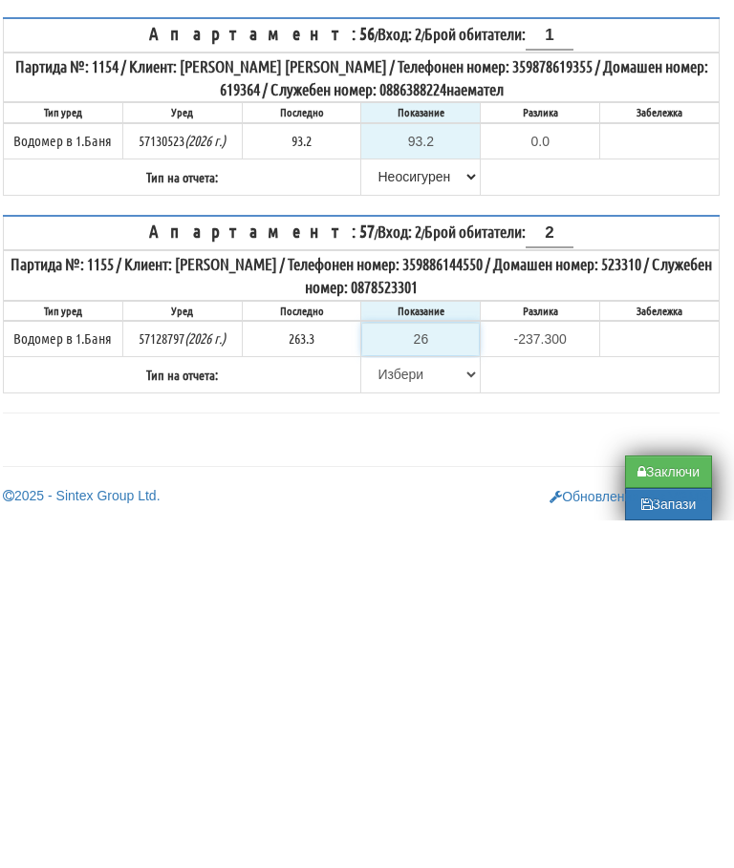
type input "1.700"
type input "265"
click at [394, 706] on select "[PERSON_NAME] Телефон Бележка Неосигурен достъп Самоотчет Служебно Дистанционен" at bounding box center [420, 722] width 117 height 32
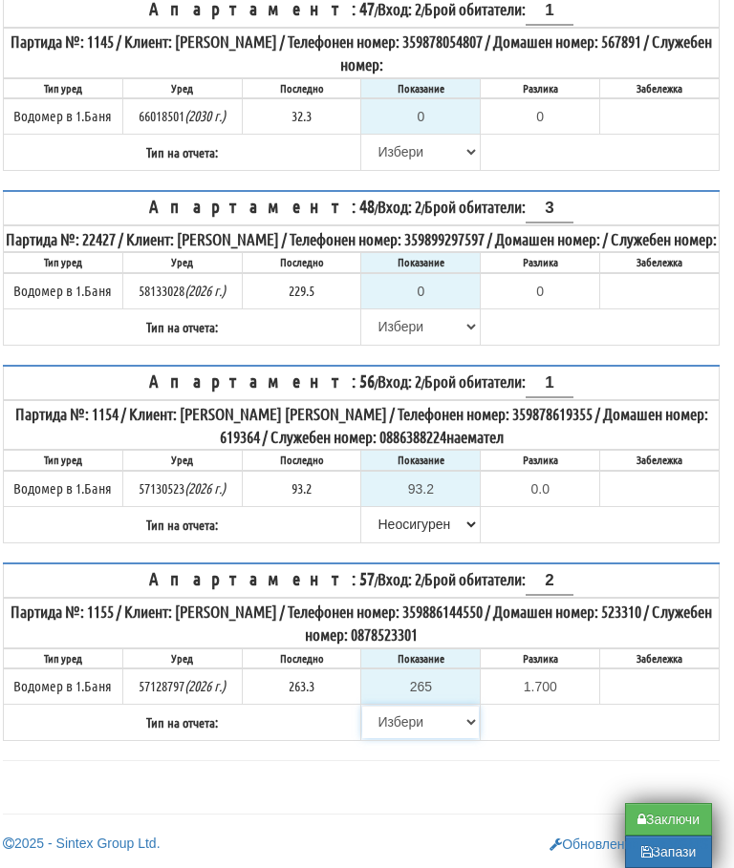
select select "89c75930-9bfd-e511-80be-8d5a1dced85a"
click at [532, 380] on input "1" at bounding box center [549, 384] width 48 height 29
type input "0"
click at [629, 327] on table "Апартамент: 48 / Вход: 2 / Брой обитатели: 3 Партида №: 22427 / Клиент: [PERSON…" at bounding box center [361, 268] width 717 height 156
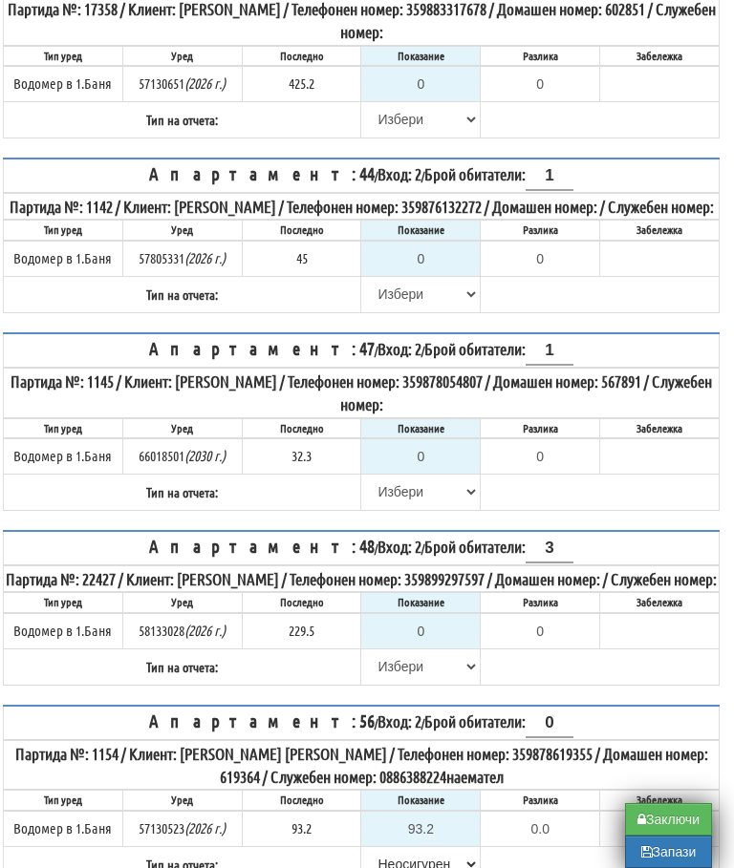
scroll to position [554, 11]
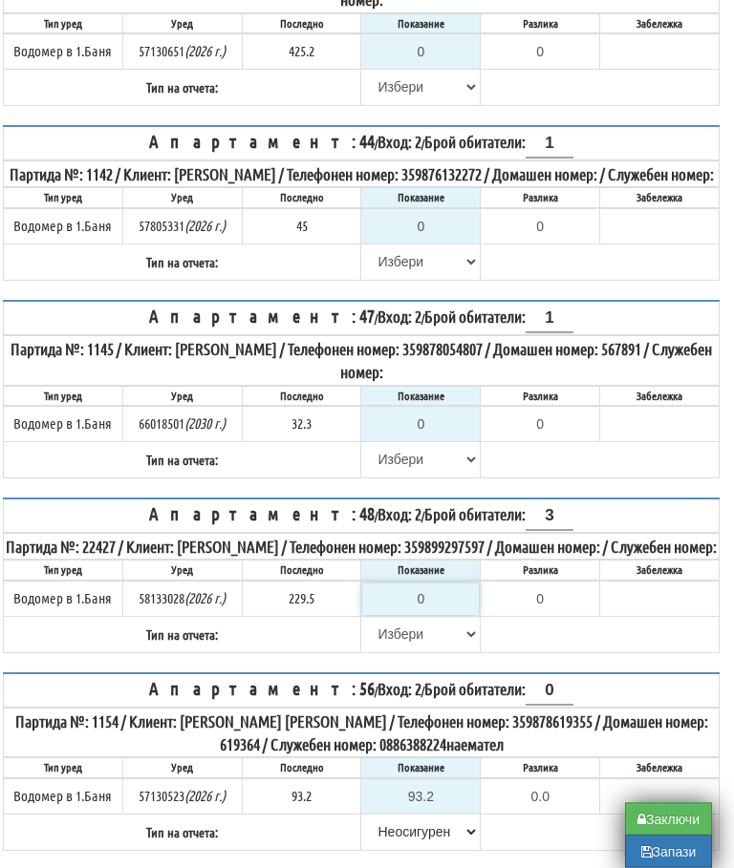
click at [439, 616] on input "0" at bounding box center [420, 600] width 117 height 32
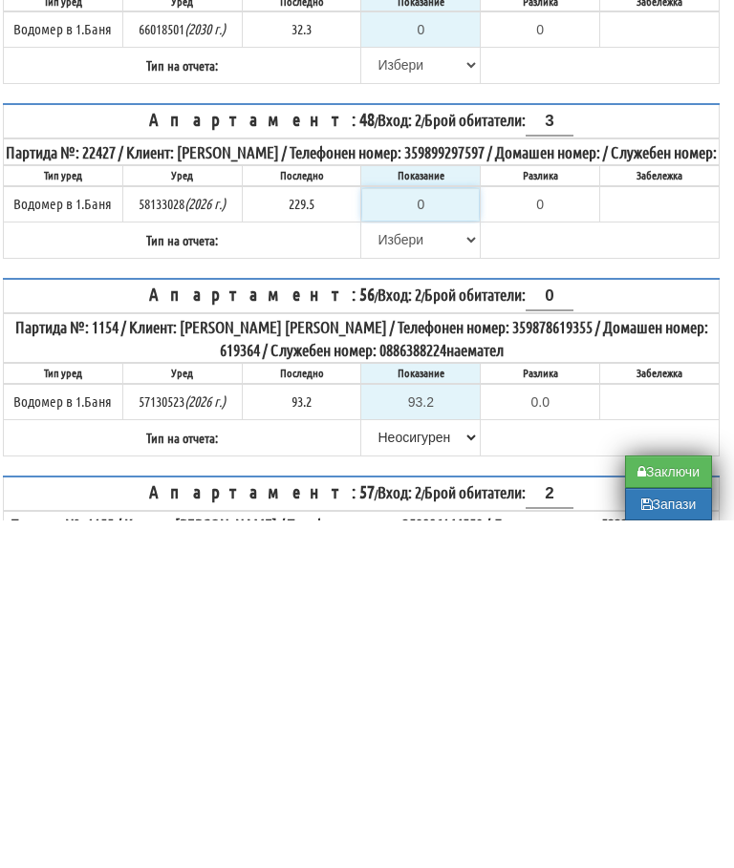
type input "2"
type input "-227.500"
type input "23"
type input "-206.500"
type input "231"
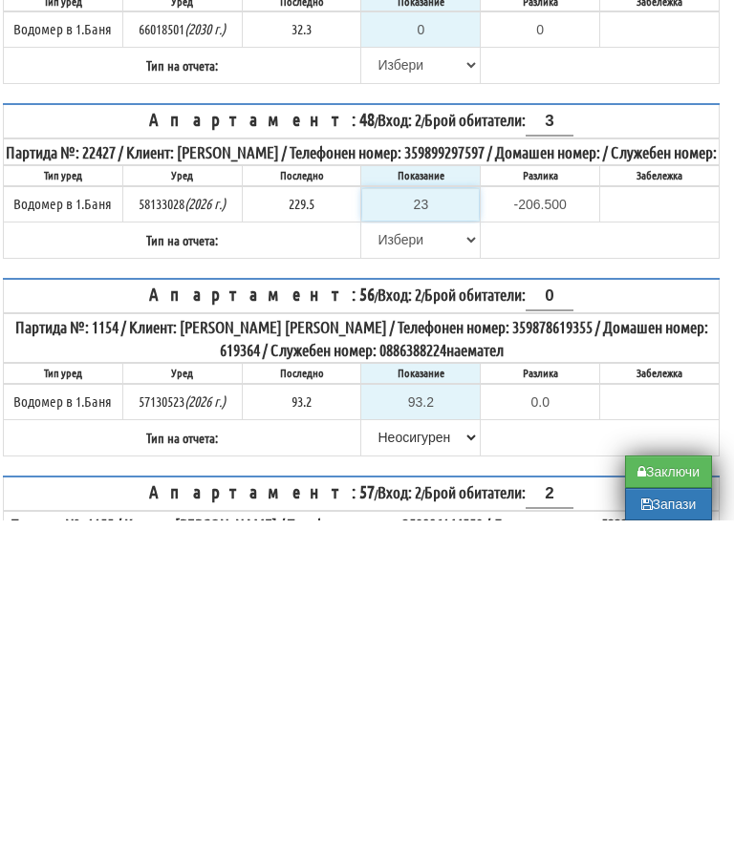
type input "1.500"
type input "231.5"
type input "2.0"
type input "231.5"
click at [379, 571] on select "[PERSON_NAME] Телефон Бележка Неосигурен достъп Самоотчет Служебно Дистанционен" at bounding box center [420, 587] width 117 height 32
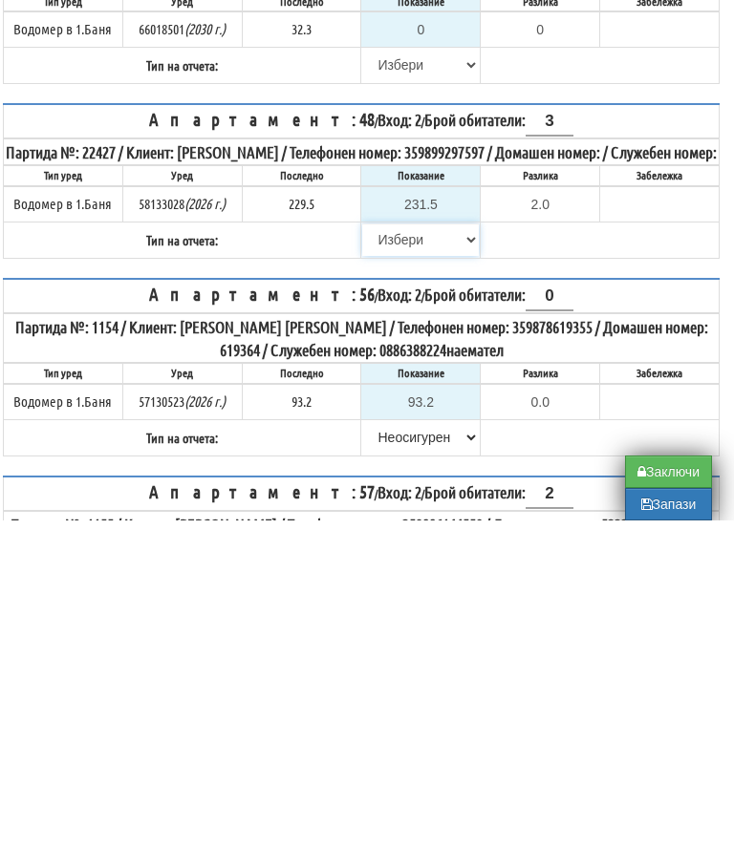
scroll to position [943, 11]
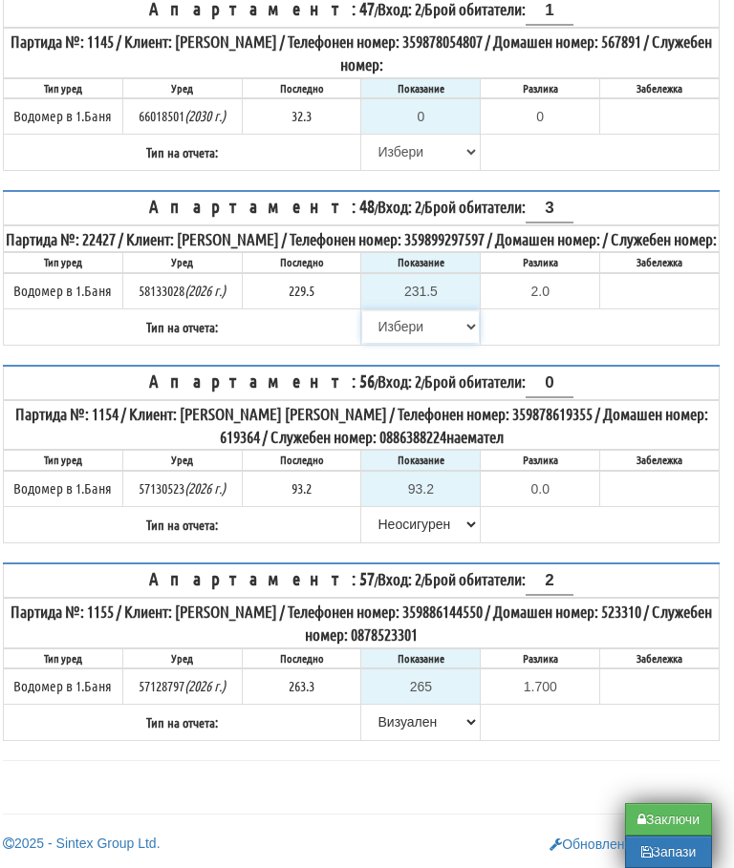
select select "89c75930-9bfd-e511-80be-8d5a1dced85a"
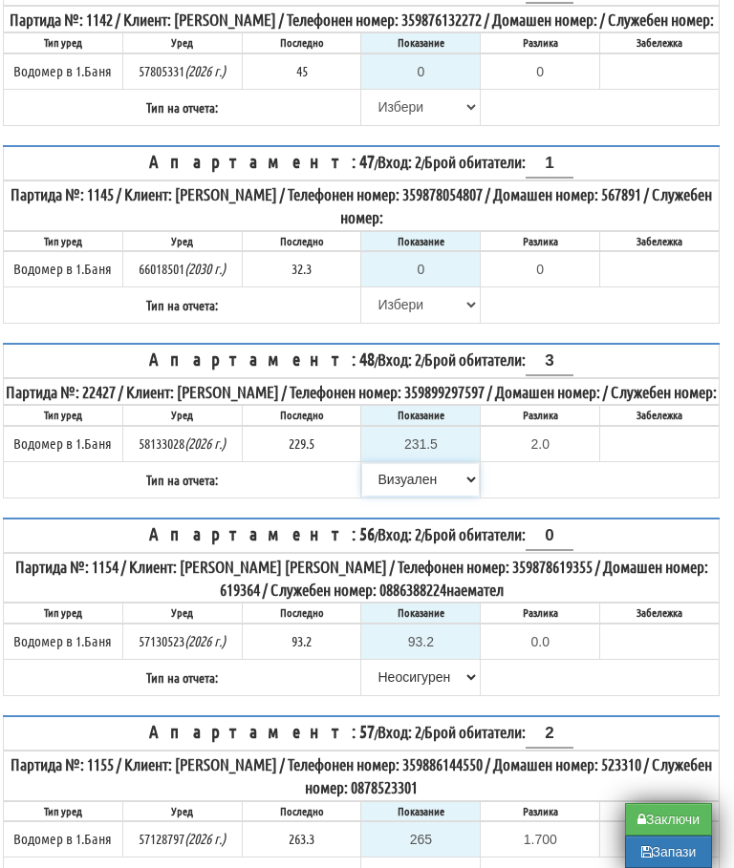
scroll to position [688, 11]
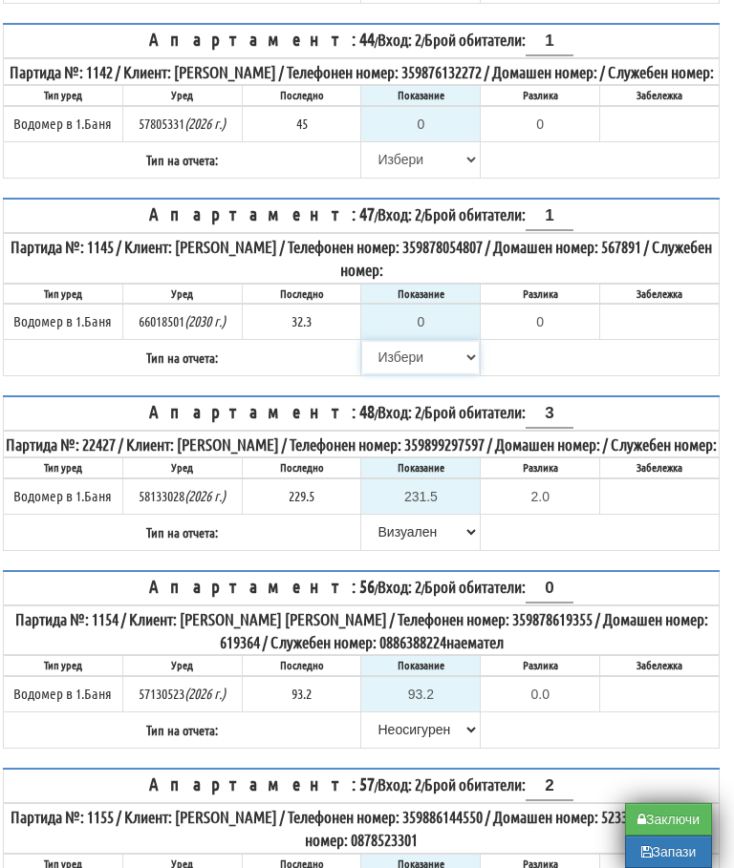
click at [386, 374] on select "[PERSON_NAME] Телефон Бележка Неосигурен достъп Самоотчет Служебно Дистанционен" at bounding box center [420, 357] width 117 height 32
select select "8cc75930-9bfd-e511-80be-8d5a1dced85a"
type input "32.3"
type input "0.0"
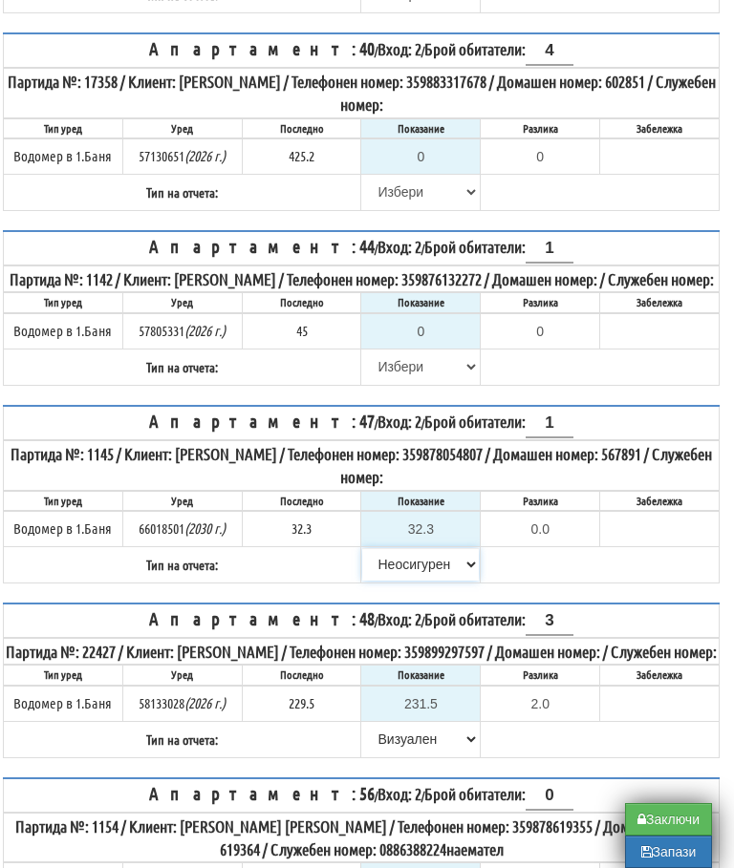
scroll to position [479, 11]
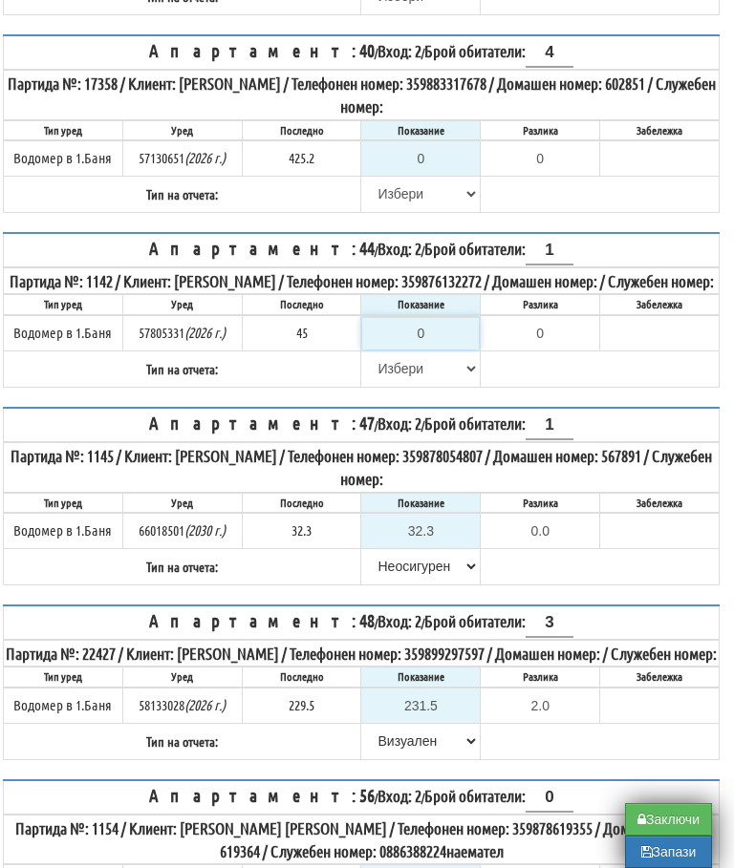
click at [429, 350] on input "0" at bounding box center [420, 333] width 117 height 32
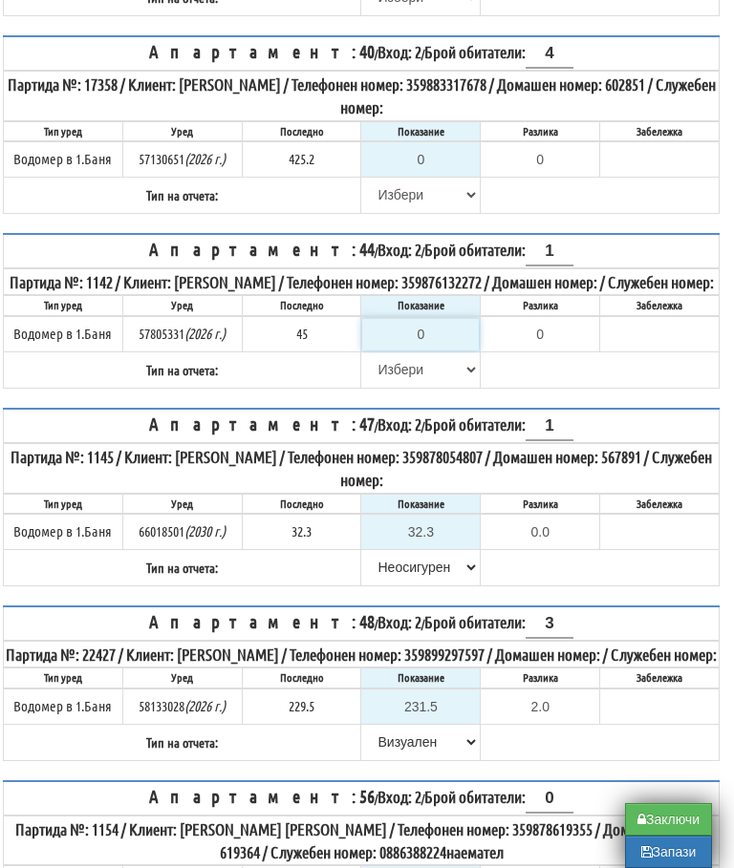
type input "4"
type input "-41.000"
type input "45"
type input "0.000"
type input "45"
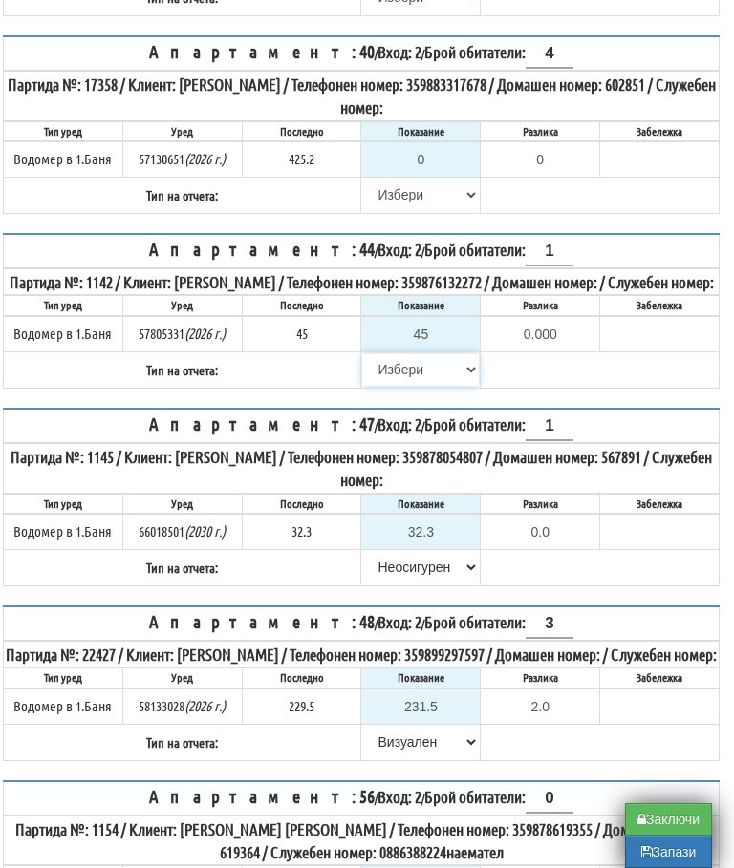
click at [365, 386] on select "[PERSON_NAME] Телефон Бележка Неосигурен достъп Самоотчет Служебно Дистанционен" at bounding box center [420, 369] width 117 height 32
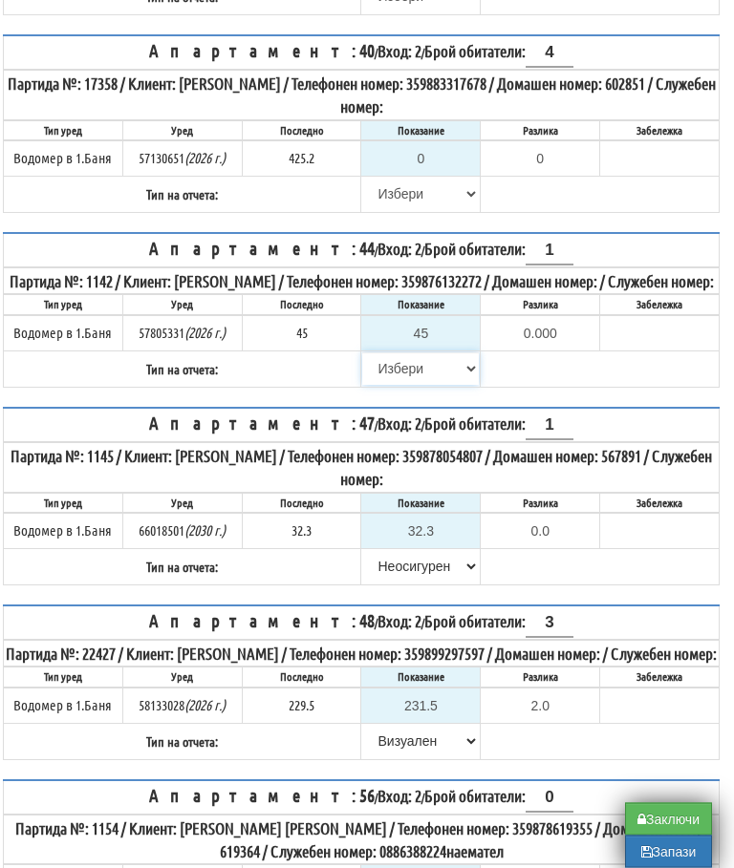
select select "8ac75930-9bfd-e511-80be-8d5a1dced85a"
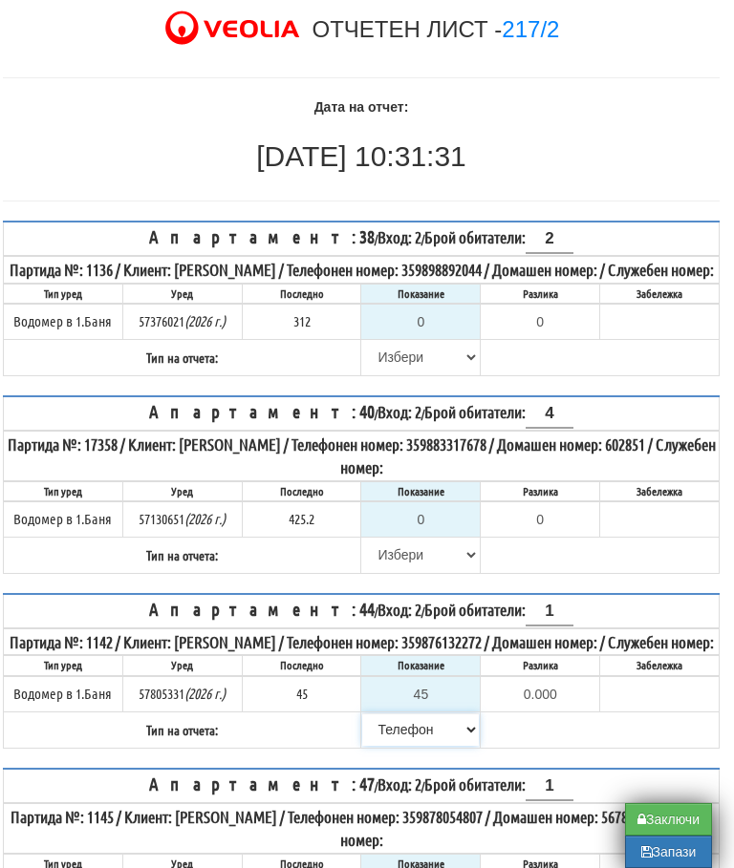
scroll to position [117, 11]
click at [395, 569] on select "[PERSON_NAME] Телефон Бележка Неосигурен достъп Самоотчет Служебно Дистанционен" at bounding box center [420, 556] width 117 height 32
select select "8cc75930-9bfd-e511-80be-8d5a1dced85a"
type input "425.2"
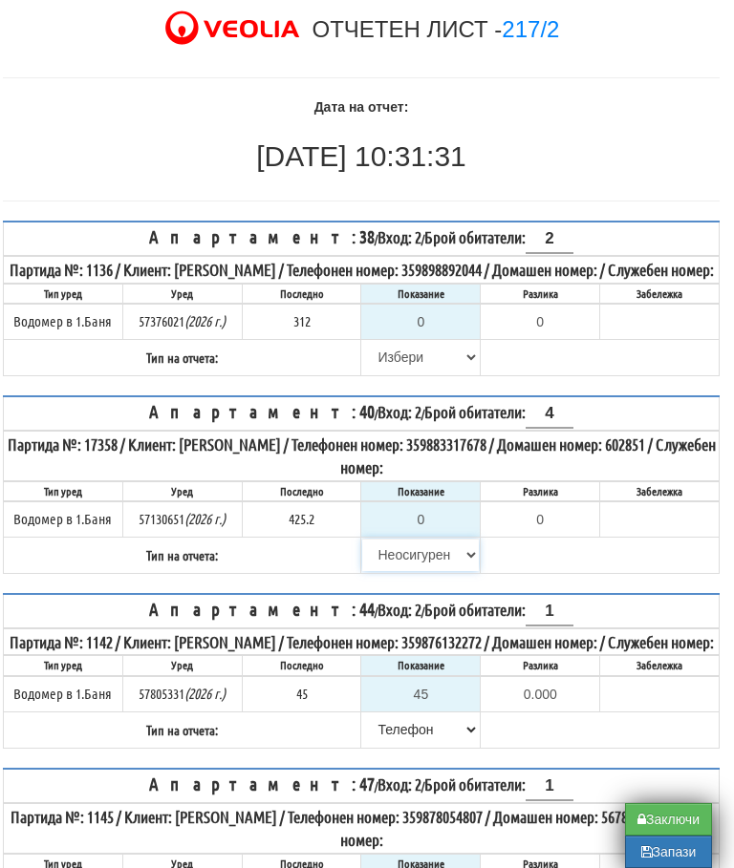
type input "0.0"
click at [439, 338] on input "0" at bounding box center [420, 322] width 117 height 32
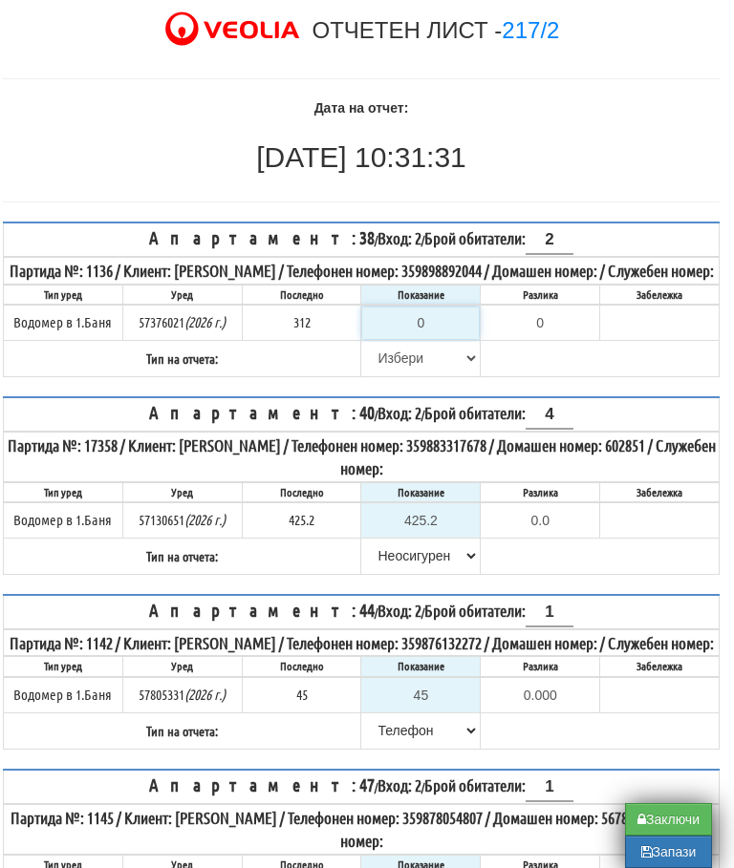
type input "3"
type input "-309.000"
type input "31"
type input "-281.000"
type input "314"
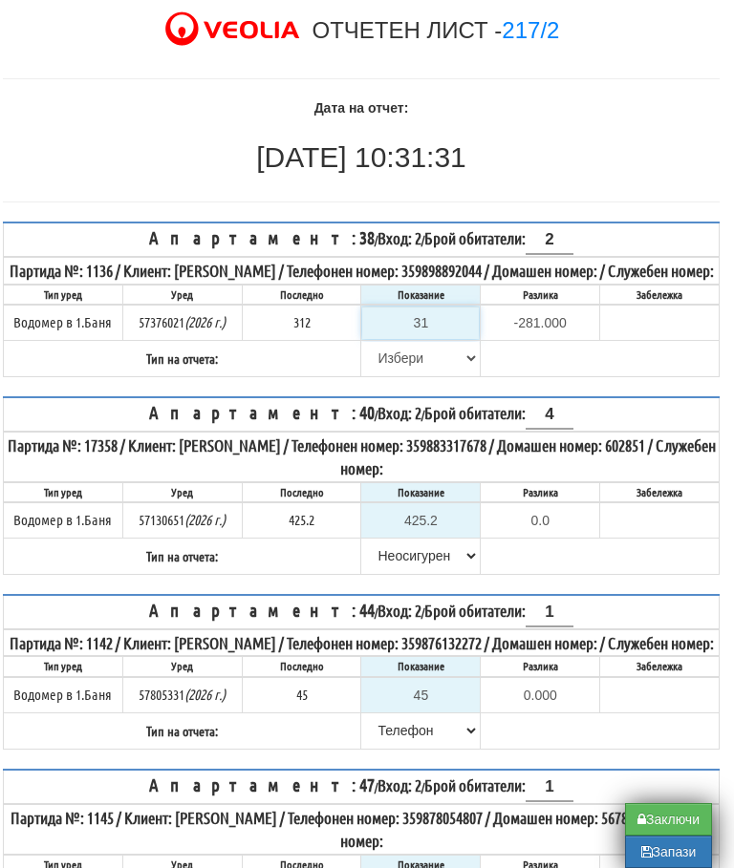
type input "2.000"
type input "314"
click at [401, 375] on select "[PERSON_NAME] Телефон Бележка Неосигурен достъп Самоотчет Служебно Дистанционен" at bounding box center [420, 358] width 117 height 32
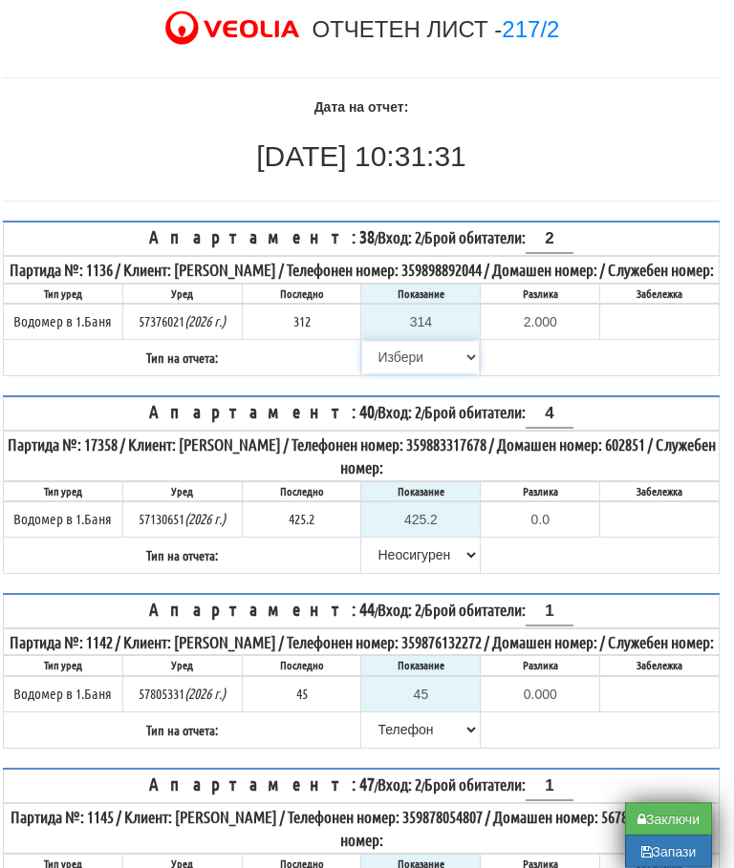
select select "8bc75930-9bfd-e511-80be-8d5a1dced85a"
